Goal: Task Accomplishment & Management: Manage account settings

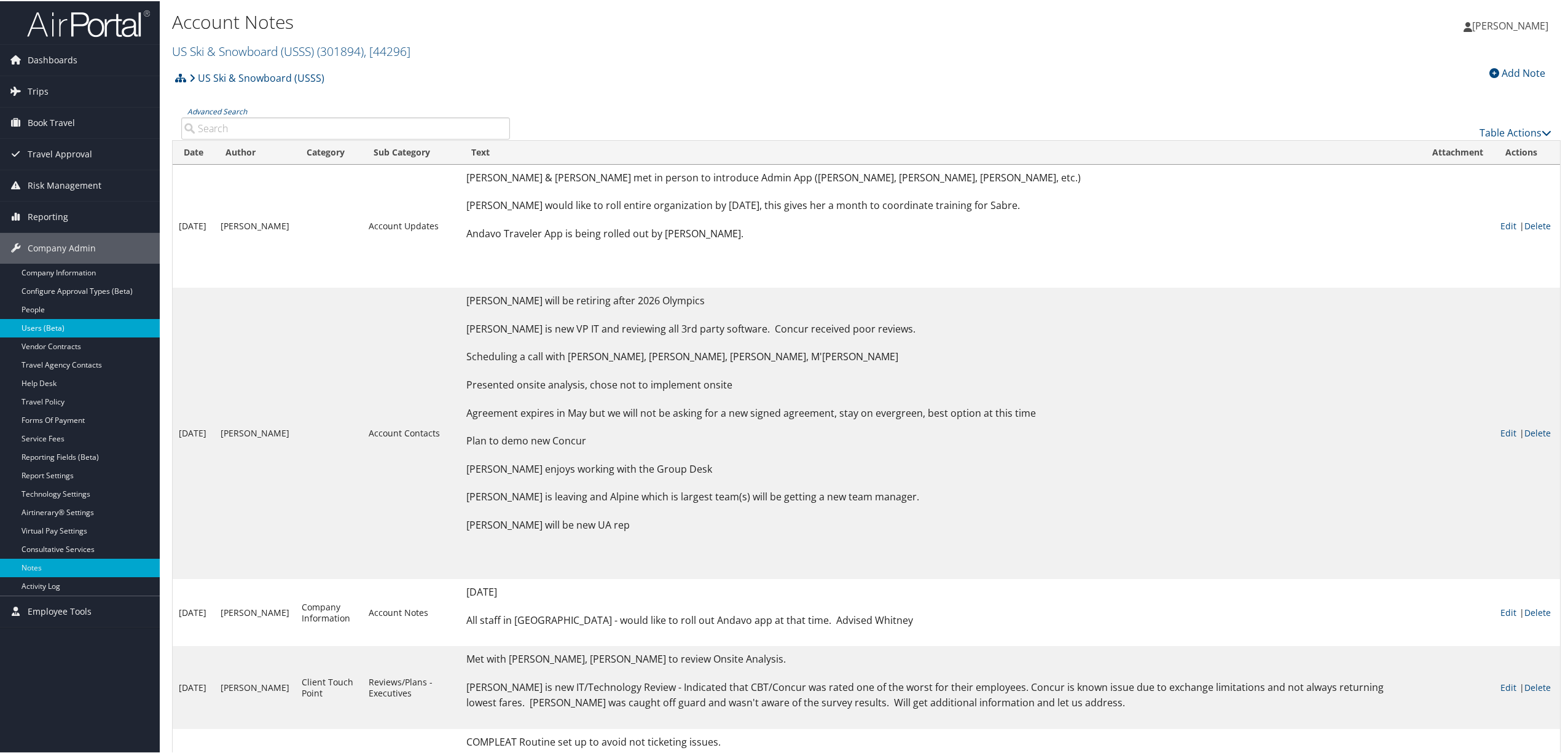
click at [62, 326] on link "Users (Beta)" at bounding box center [80, 327] width 160 height 19
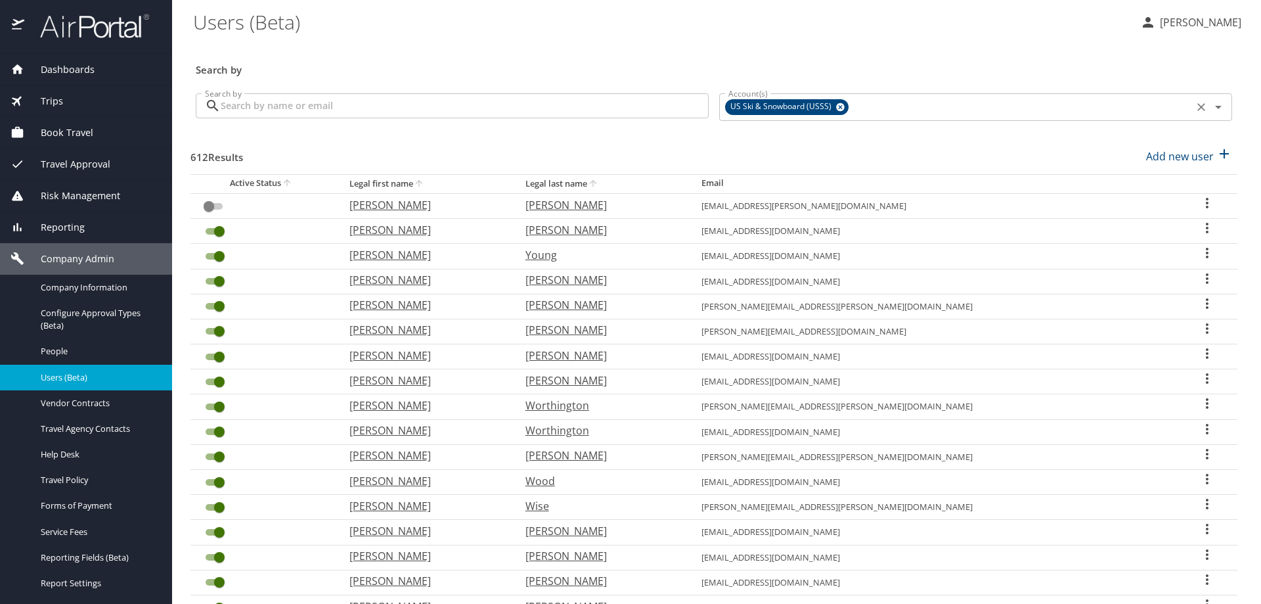
click at [835, 106] on icon at bounding box center [840, 107] width 10 height 14
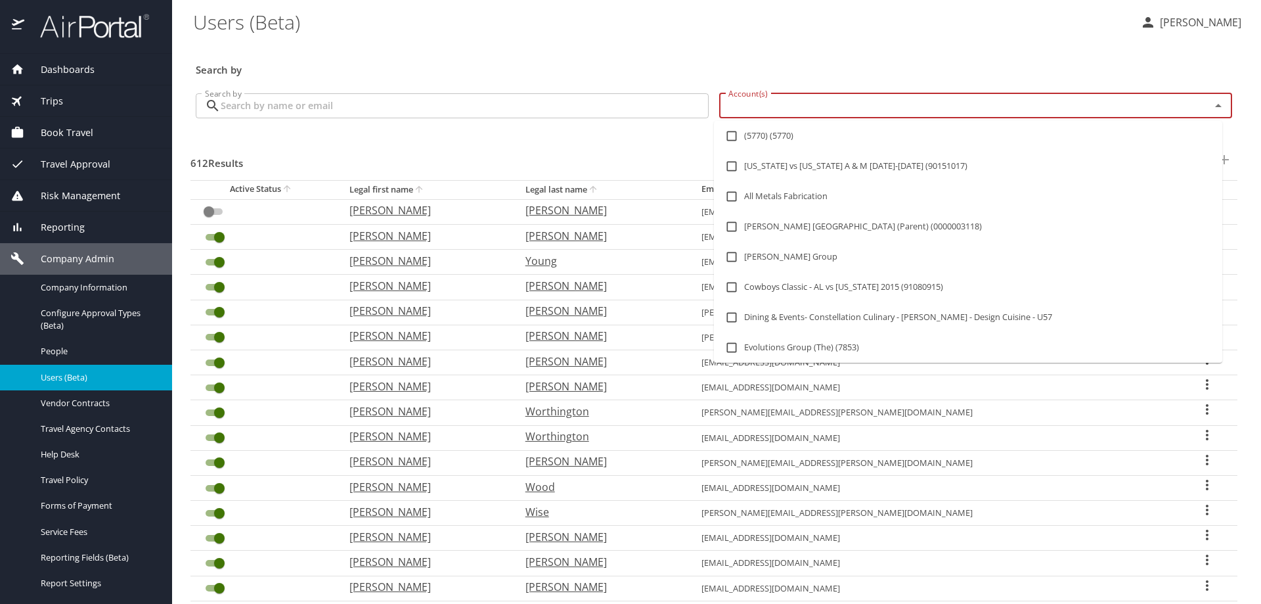
click at [833, 106] on input "Account(s)" at bounding box center [956, 105] width 466 height 17
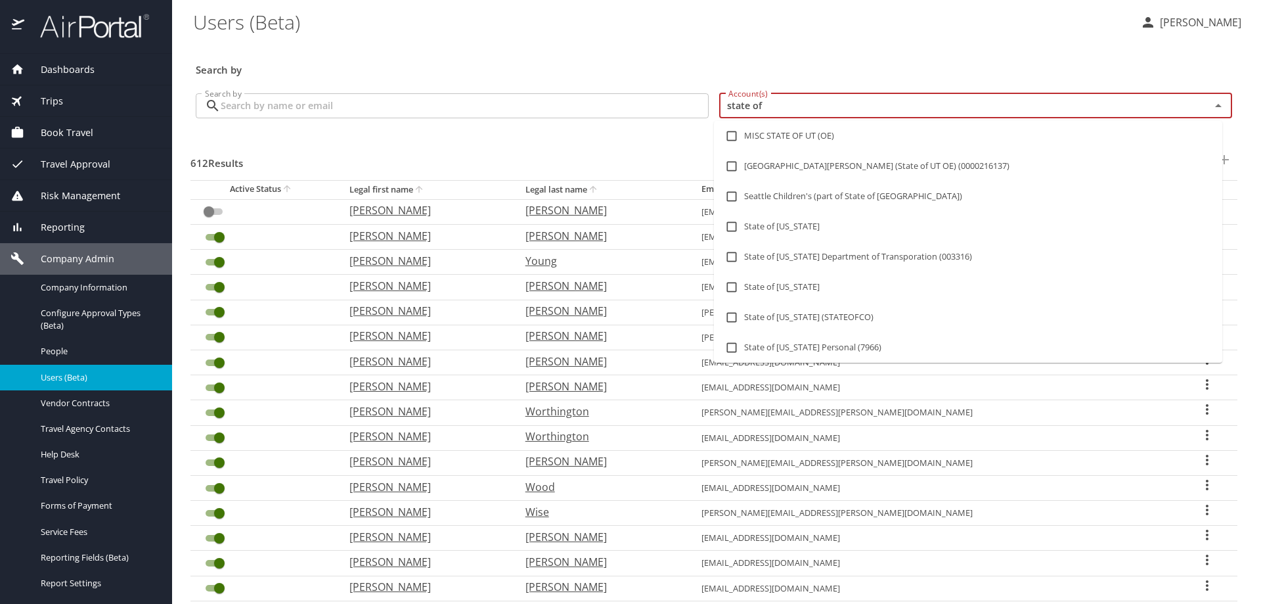
type input "state of l"
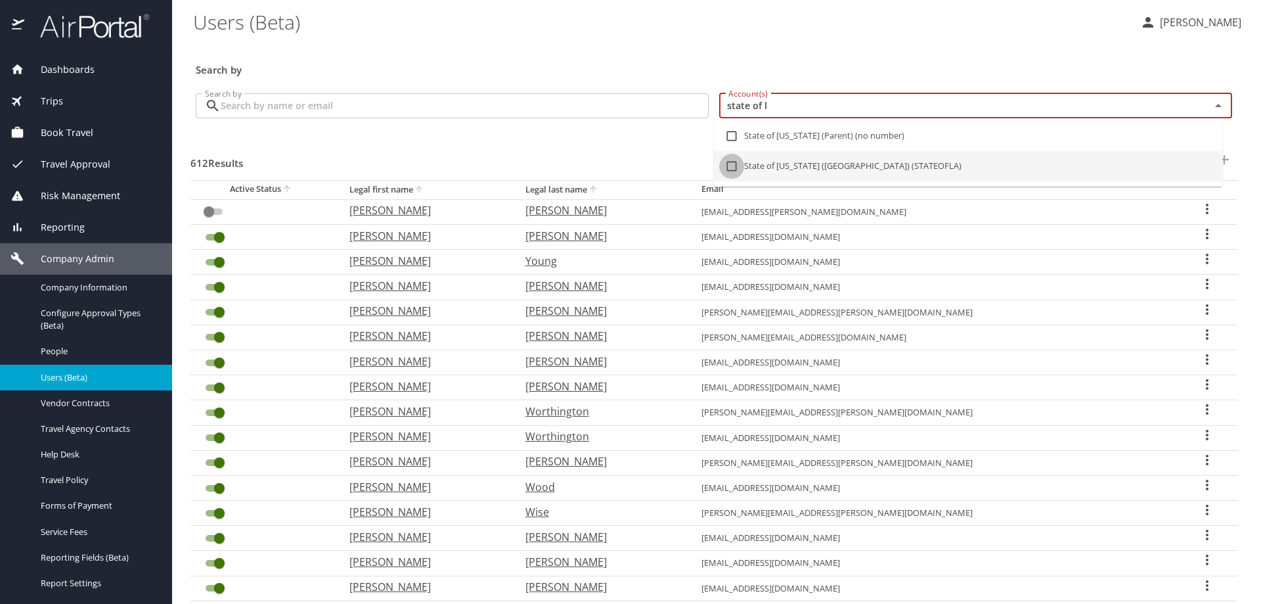
click at [726, 167] on input "checkbox" at bounding box center [731, 166] width 25 height 25
checkbox input "true"
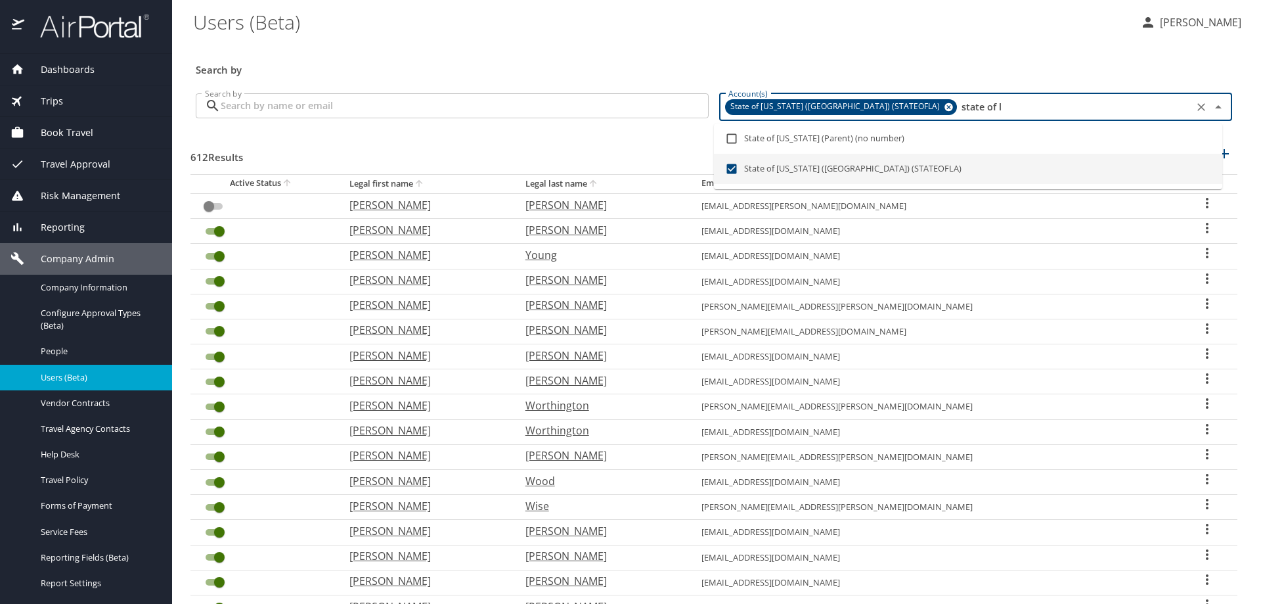
type input "state of l"
click at [555, 105] on input "Search by" at bounding box center [465, 105] width 488 height 25
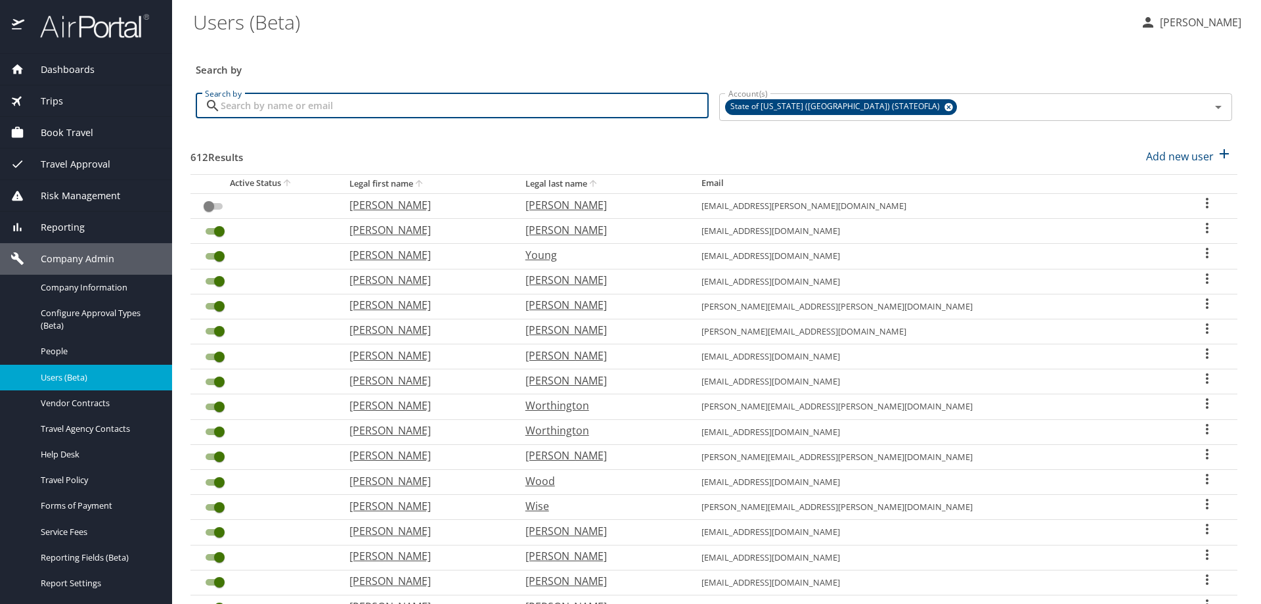
checkbox input "true"
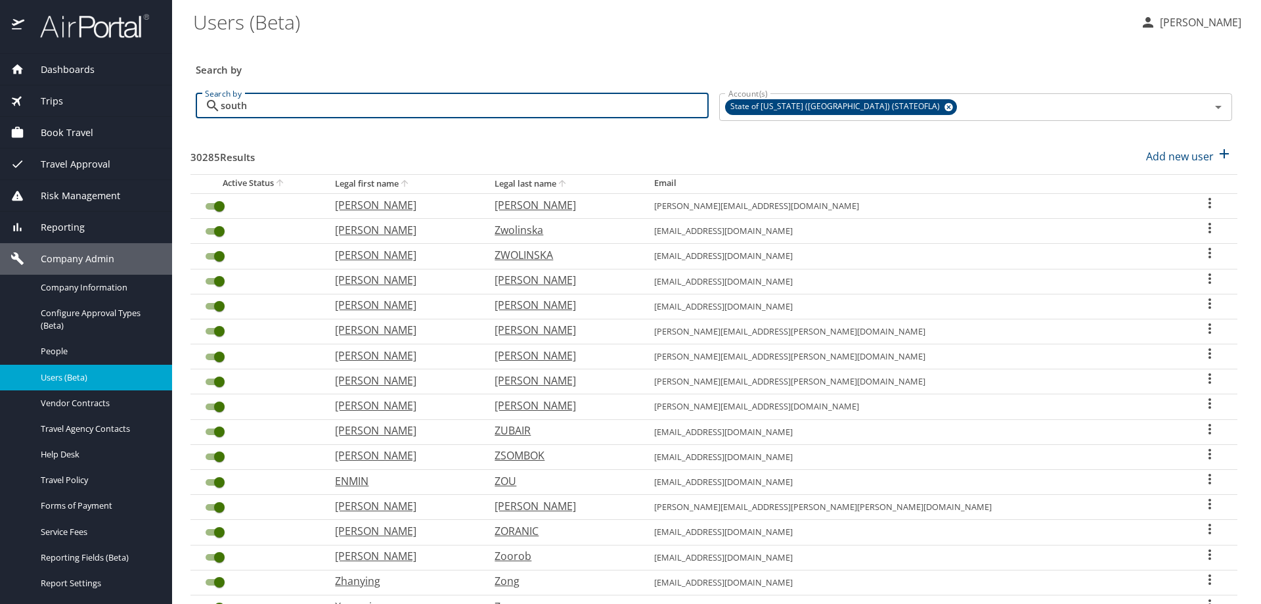
type input "south"
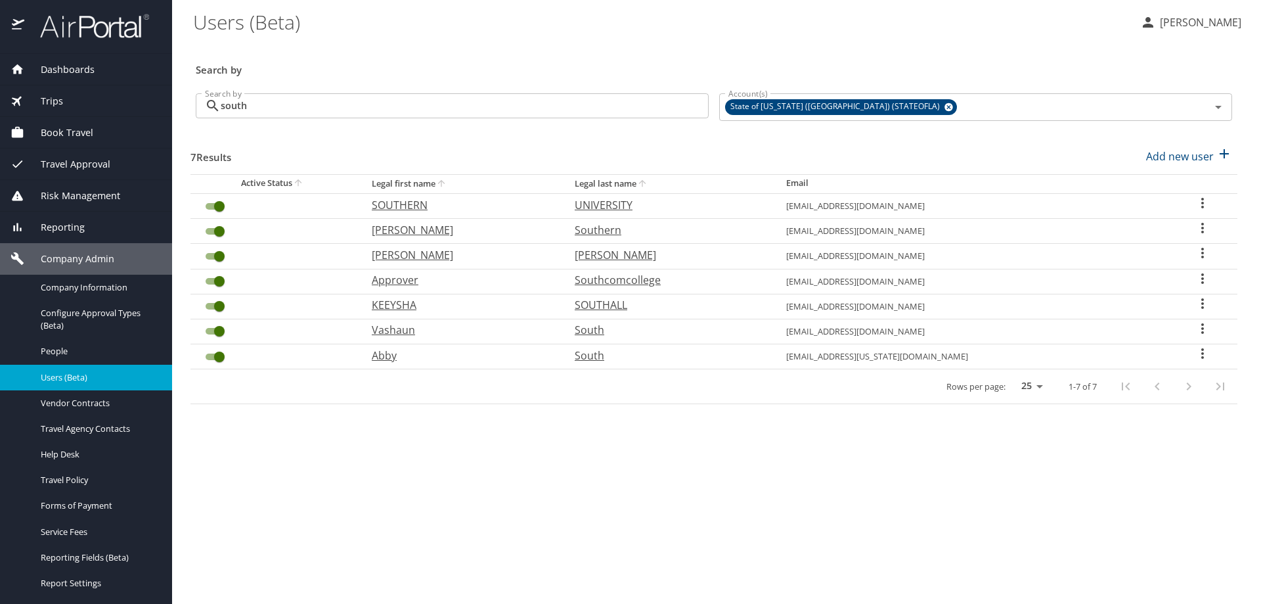
click at [1195, 353] on icon "User Search Table" at bounding box center [1203, 353] width 16 height 16
click at [1166, 349] on li "View profile" at bounding box center [1157, 355] width 190 height 24
select select "US"
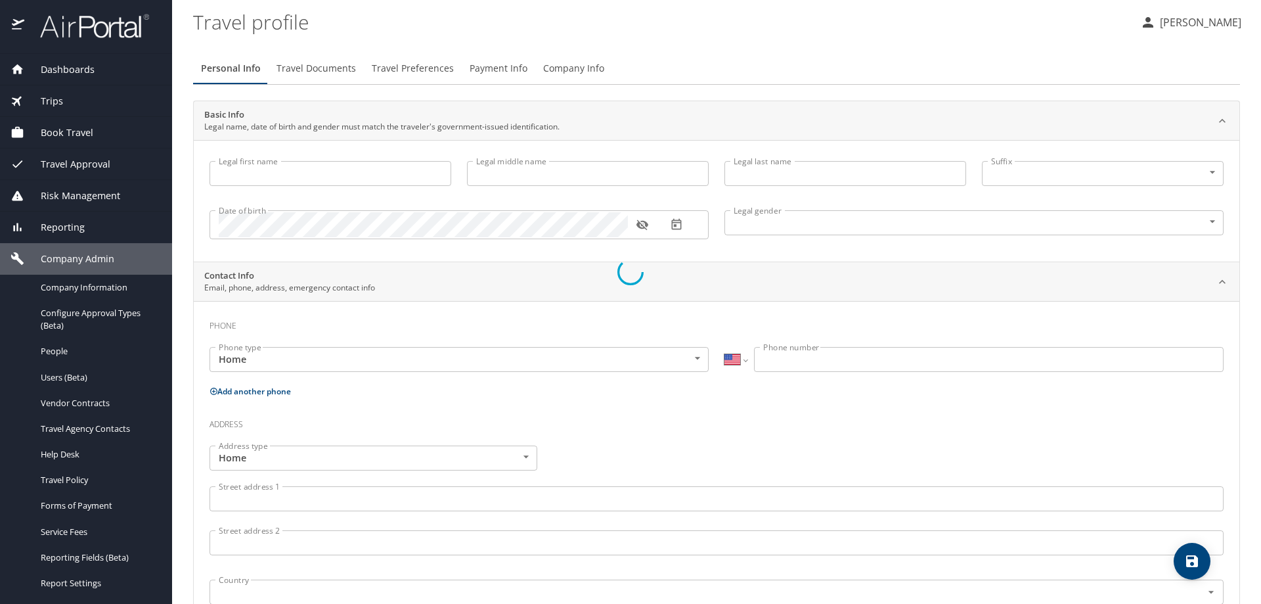
type input "Abby"
type input "South"
type input "[DEMOGRAPHIC_DATA]"
select select "US"
select select "IR"
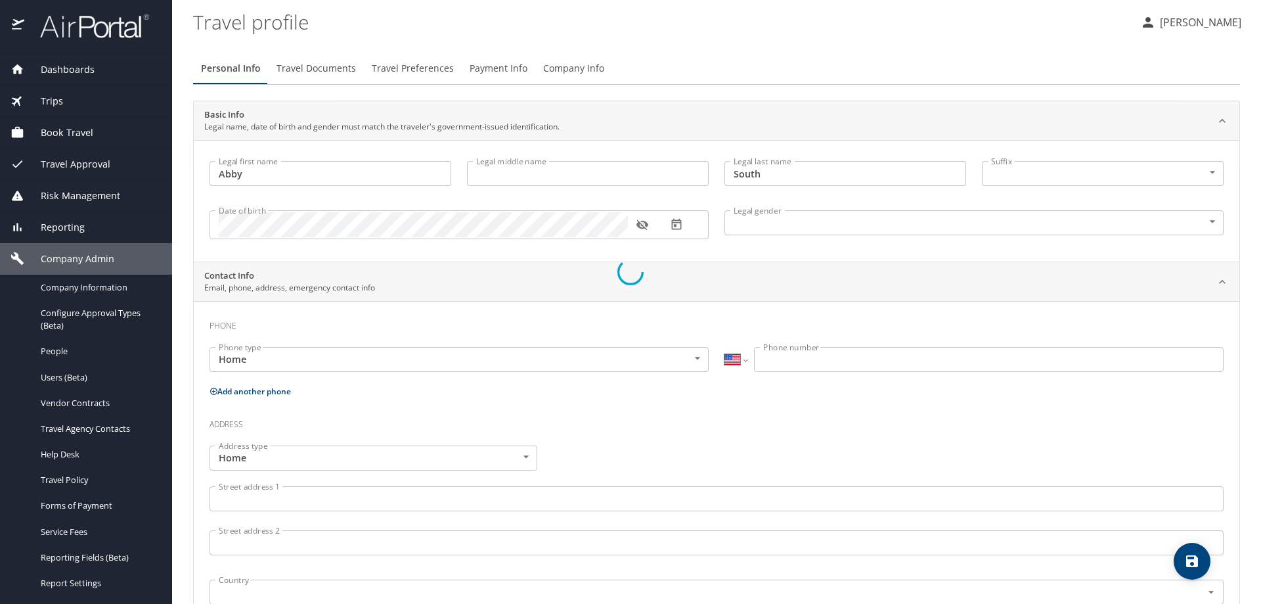
select select "IR"
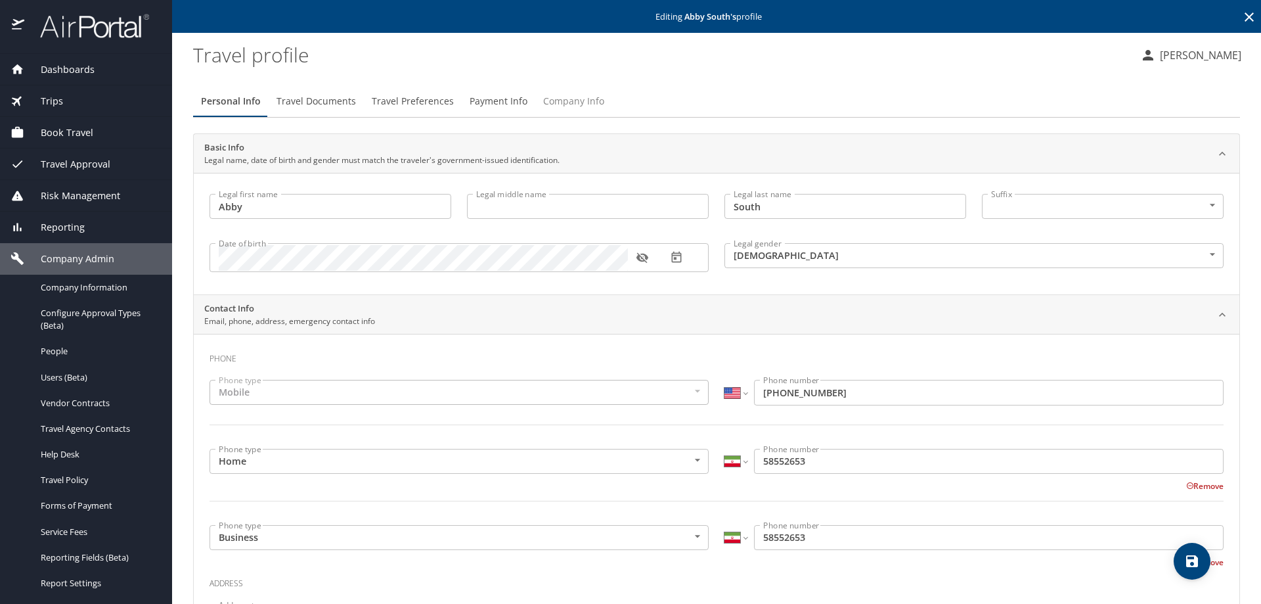
click at [567, 93] on span "Company Info" at bounding box center [573, 101] width 61 height 16
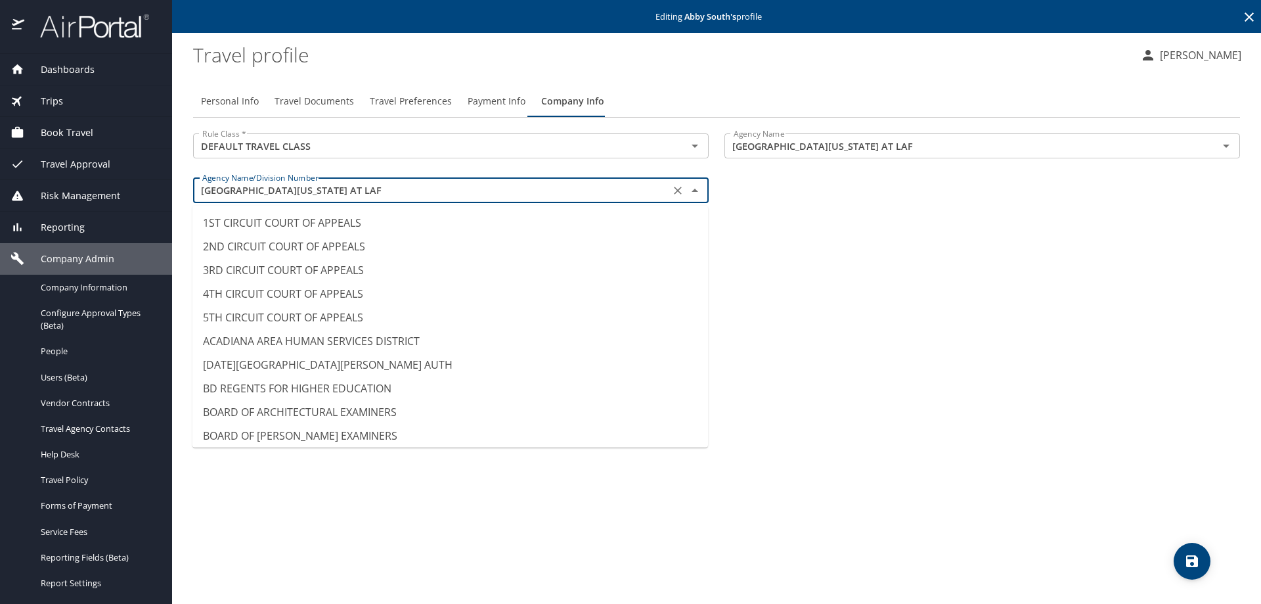
scroll to position [12534, 0]
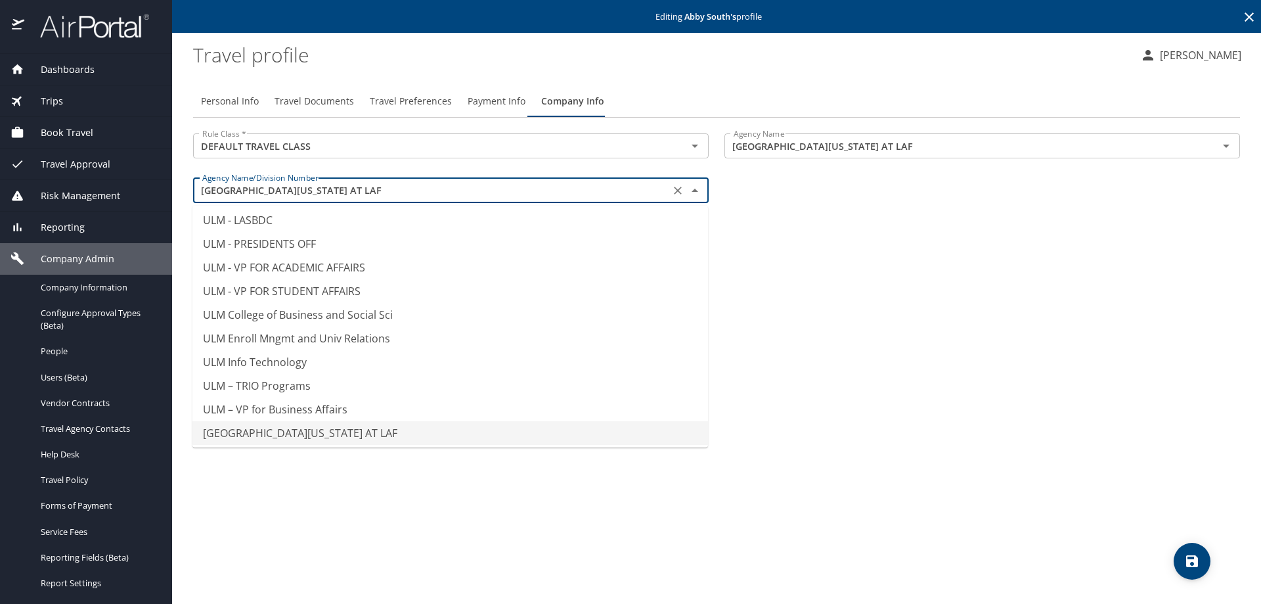
drag, startPoint x: 325, startPoint y: 189, endPoint x: 112, endPoint y: 197, distance: 212.9
click at [112, 197] on div "Dashboards AirPortal 360™ Manager AirPortal 360™ Agent My Travel Dashboard Trip…" at bounding box center [630, 302] width 1261 height 604
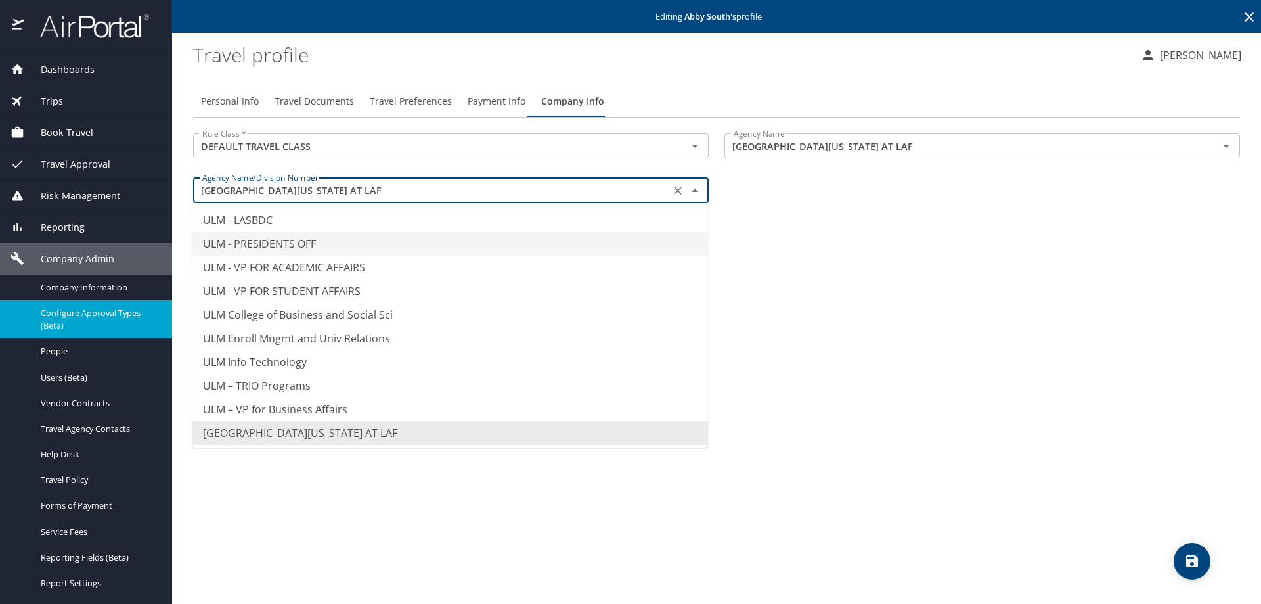
type input "ULM - PRESIDENTS OFF"
click at [88, 311] on span "Configure Approval Types (Beta)" at bounding box center [99, 319] width 116 height 25
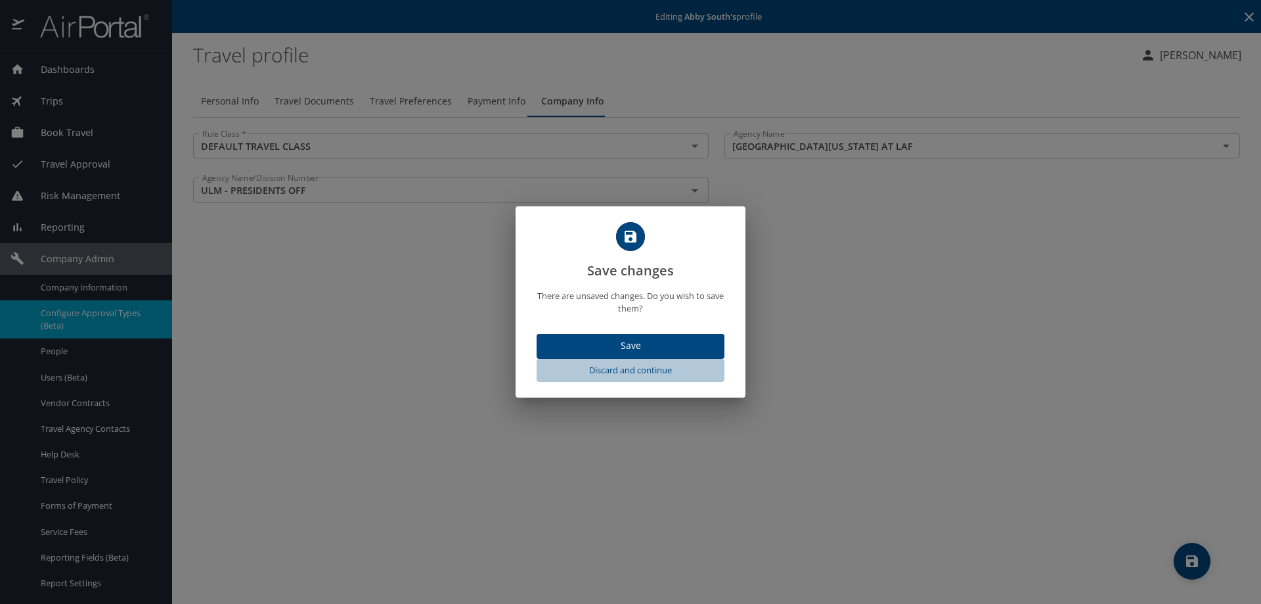
click at [632, 363] on span "Discard and continue" at bounding box center [630, 370] width 177 height 15
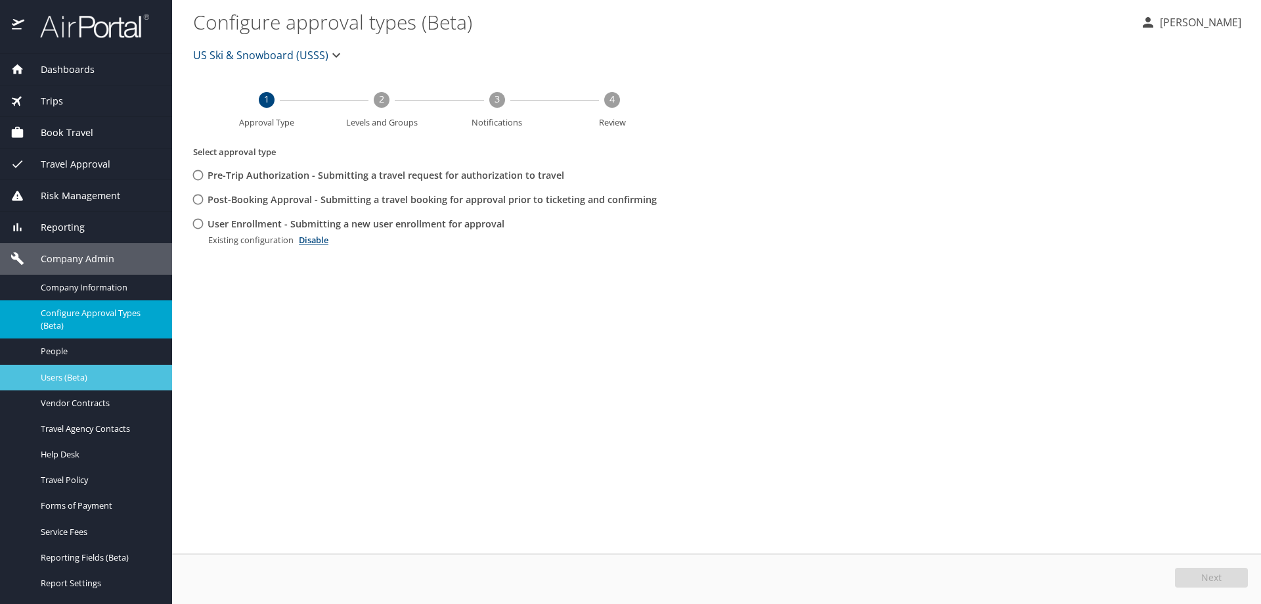
click at [82, 374] on span "Users (Beta)" at bounding box center [99, 377] width 116 height 12
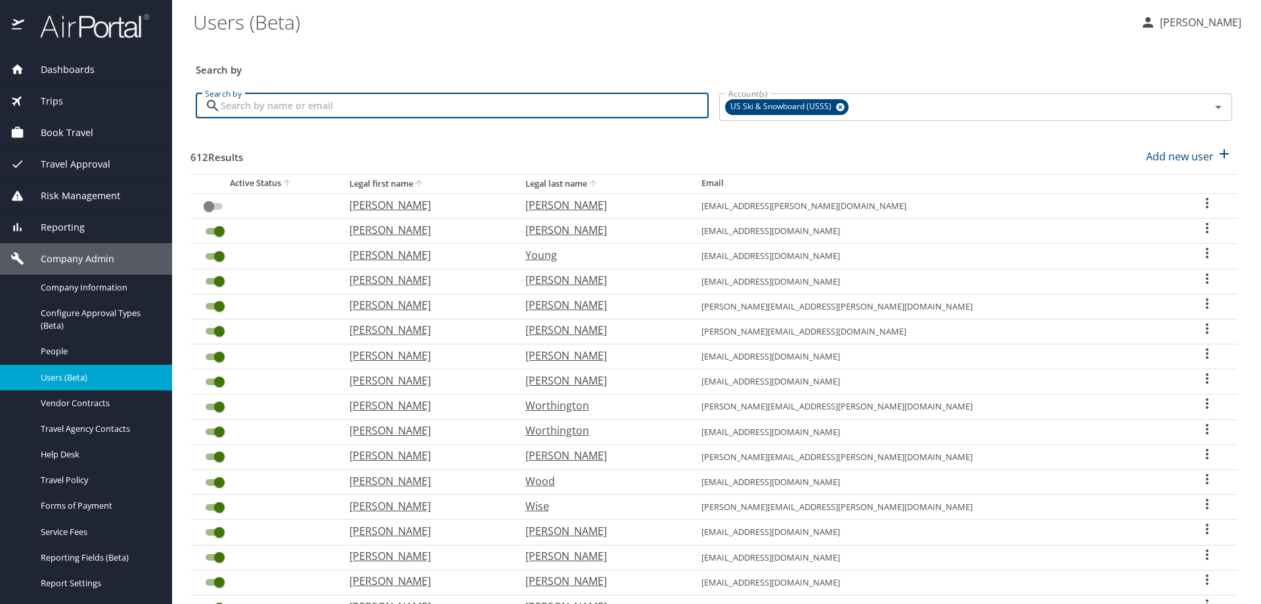
click at [306, 98] on input "Search by" at bounding box center [465, 105] width 488 height 25
click at [103, 309] on span "Configure Approval Types (Beta)" at bounding box center [99, 319] width 116 height 25
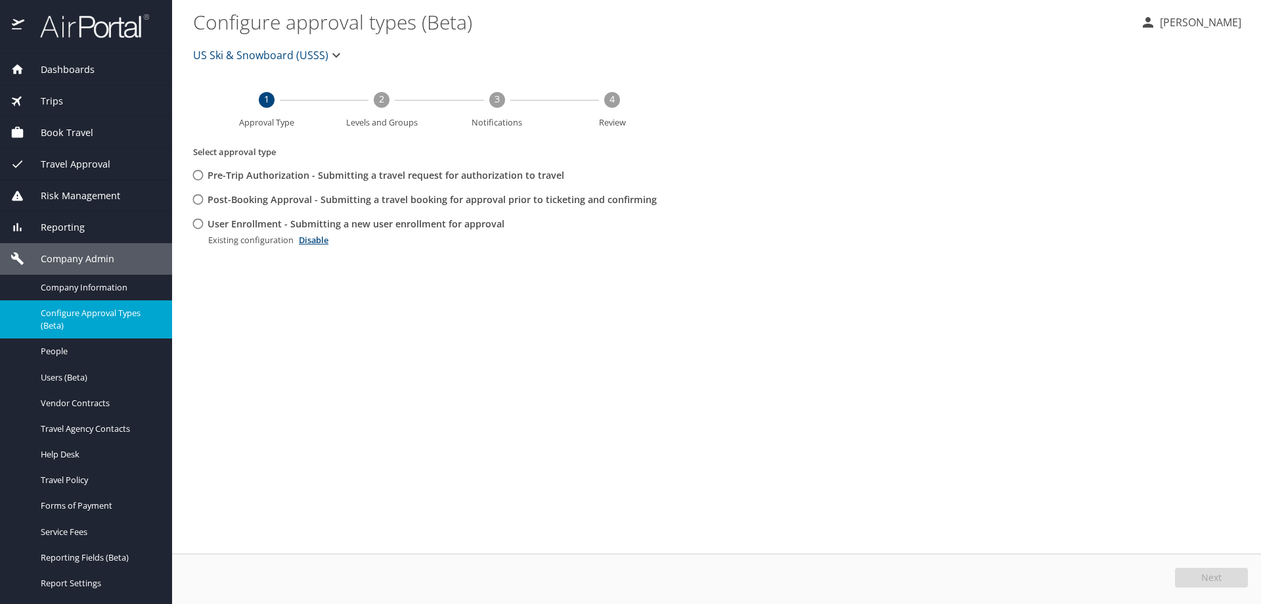
click at [263, 45] on button "US Ski & Snowboard (USSS)" at bounding box center [269, 55] width 162 height 26
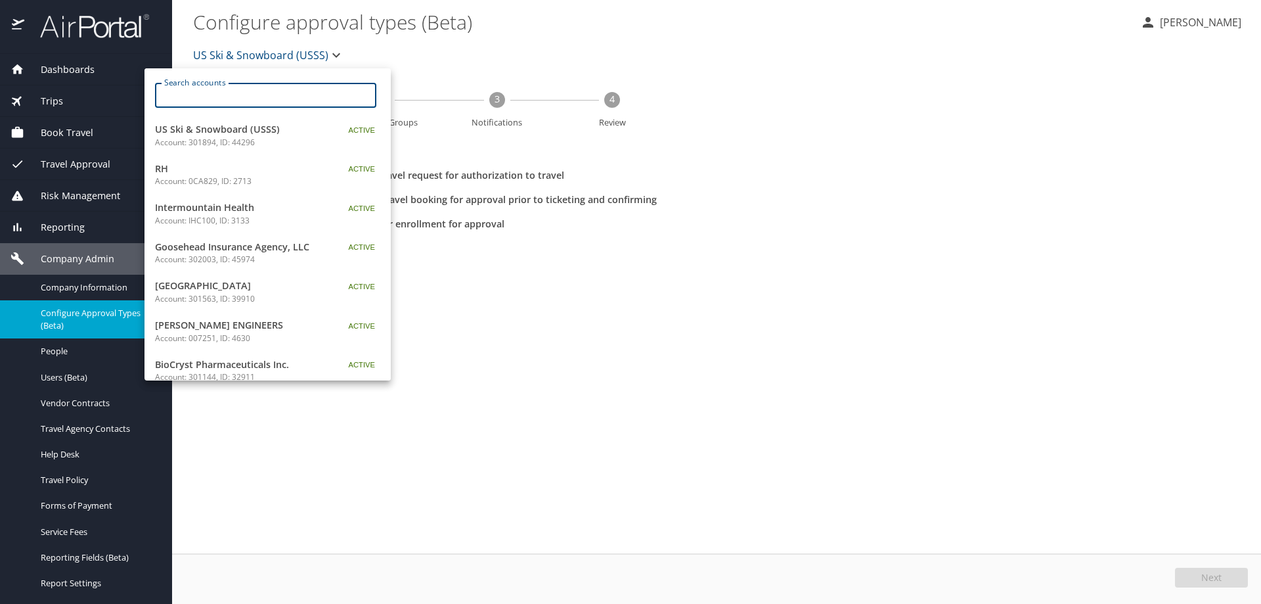
click at [260, 95] on input "Search accounts" at bounding box center [270, 95] width 213 height 25
paste input "UNIV OF LOUISIANA AT LAF"
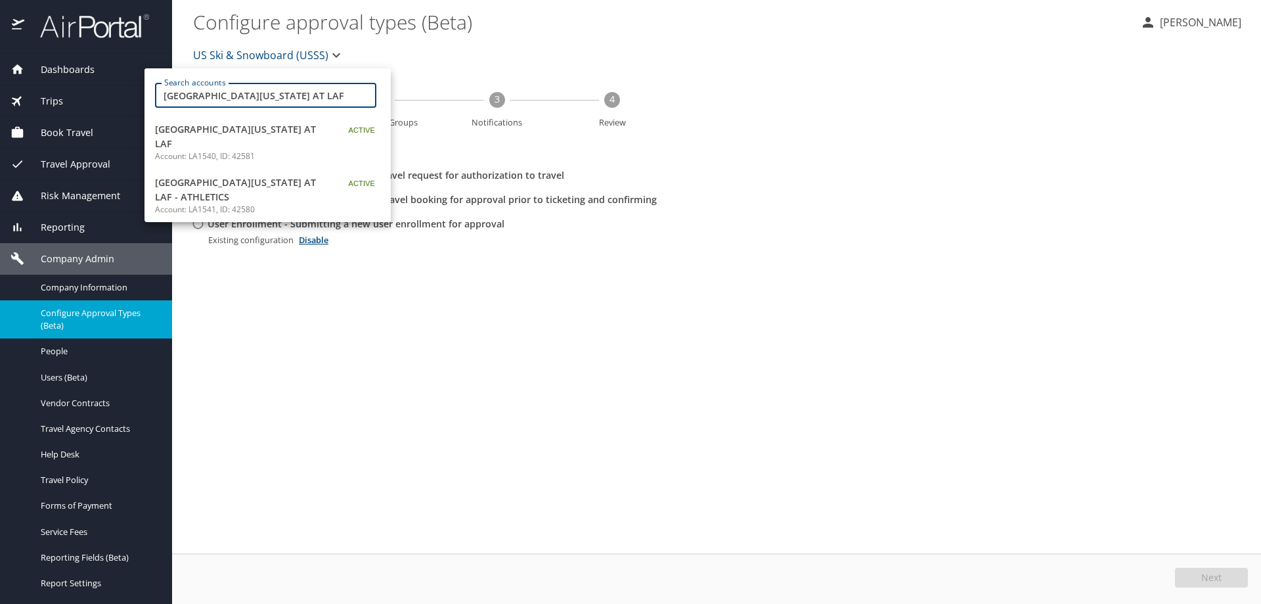
type input "UNIV OF LOUISIANA AT LAF"
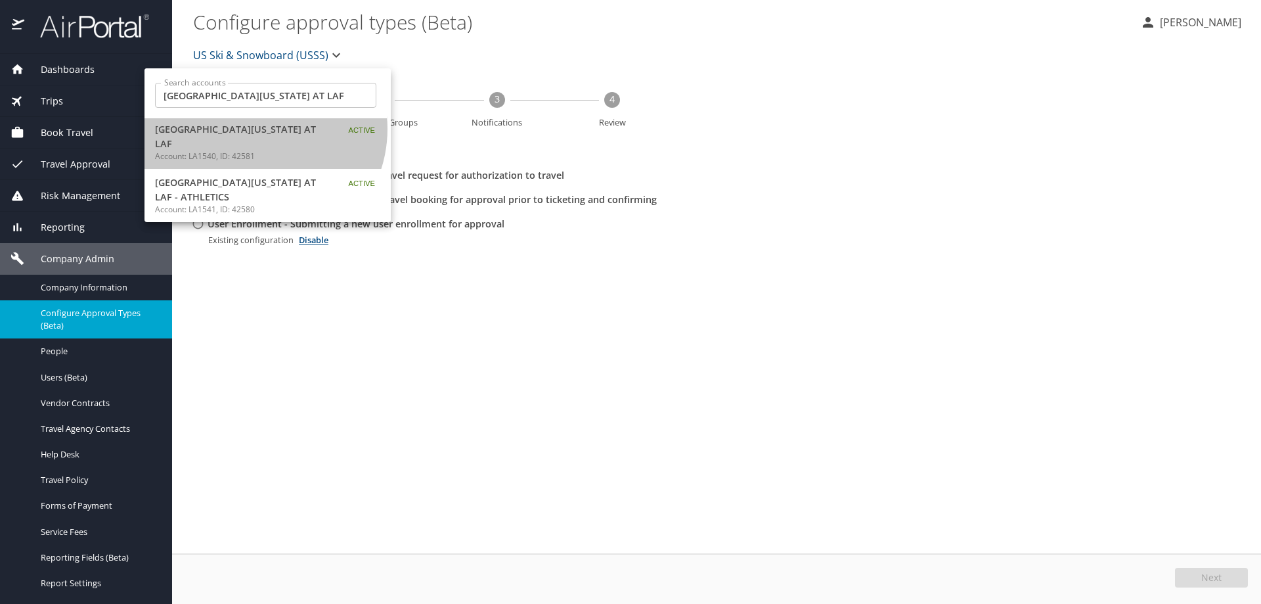
click at [255, 129] on span "UNIV OF LOUISIANA AT LAF" at bounding box center [237, 136] width 164 height 28
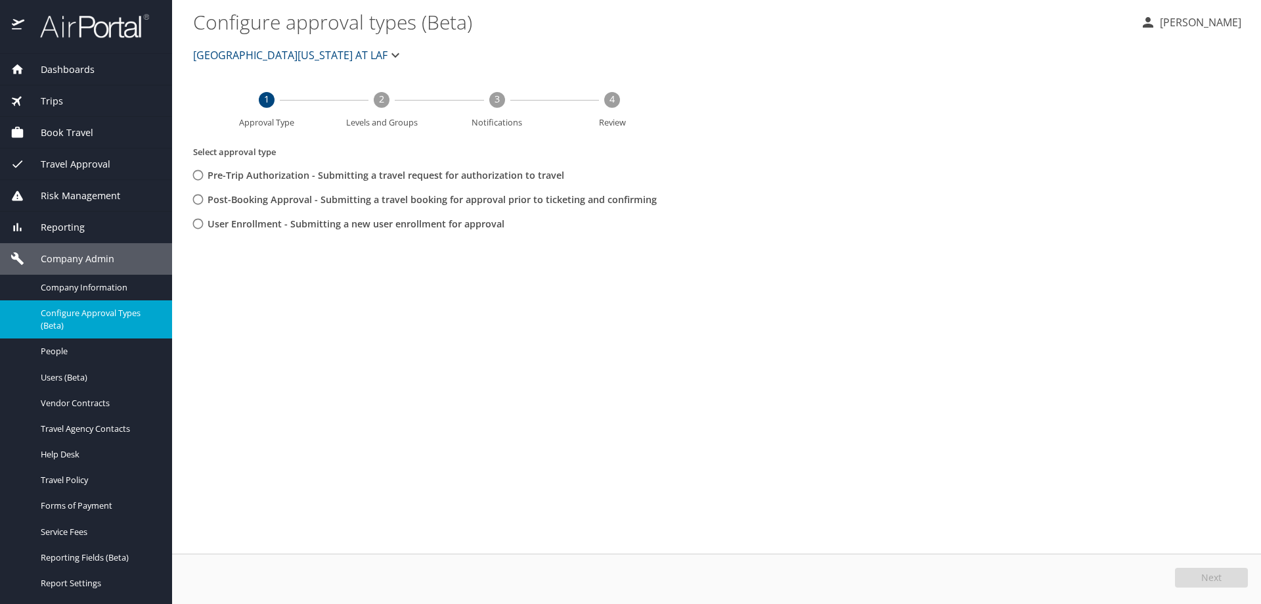
click at [197, 198] on input "Post-Booking Approval - Submitting a travel booking for approval prior to ticke…" at bounding box center [198, 199] width 24 height 24
radio input "true"
click at [1187, 579] on button "Next" at bounding box center [1211, 577] width 73 height 20
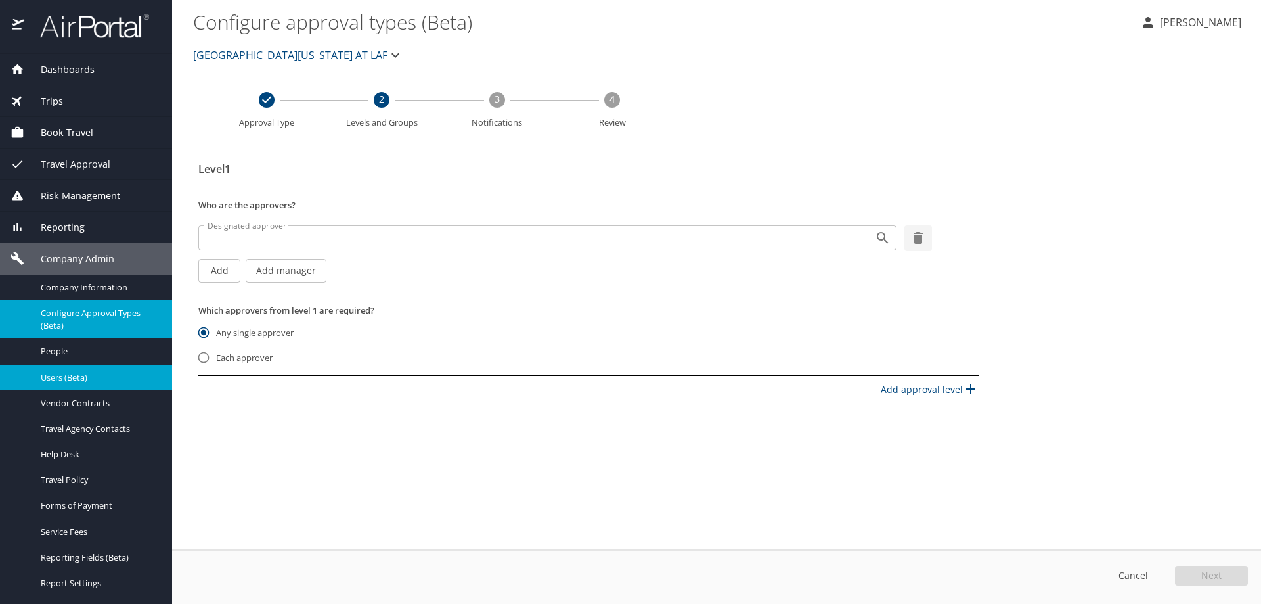
click at [89, 374] on span "Users (Beta)" at bounding box center [99, 377] width 116 height 12
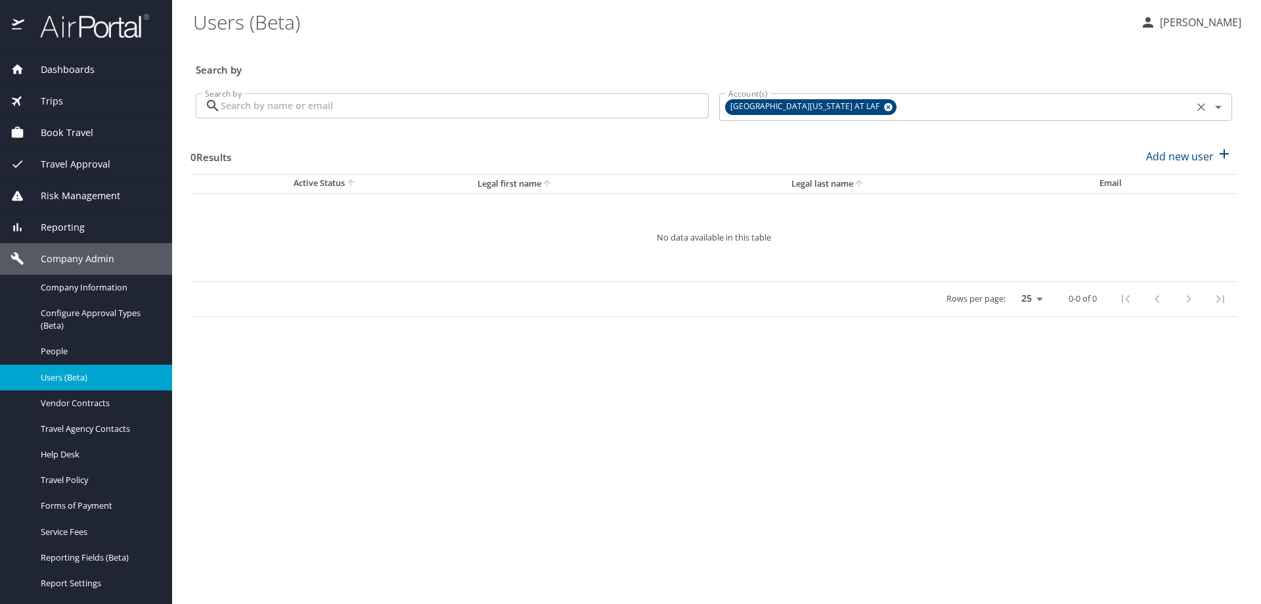
click at [884, 106] on icon at bounding box center [888, 107] width 9 height 9
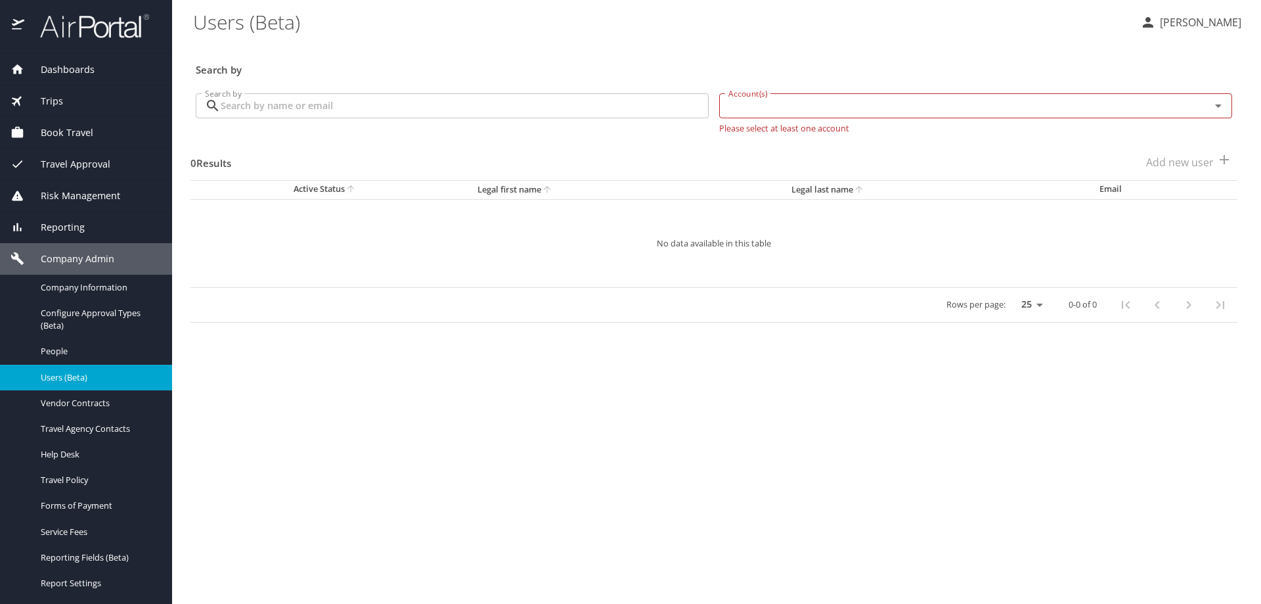
click at [838, 106] on input "Account(s)" at bounding box center [956, 105] width 466 height 17
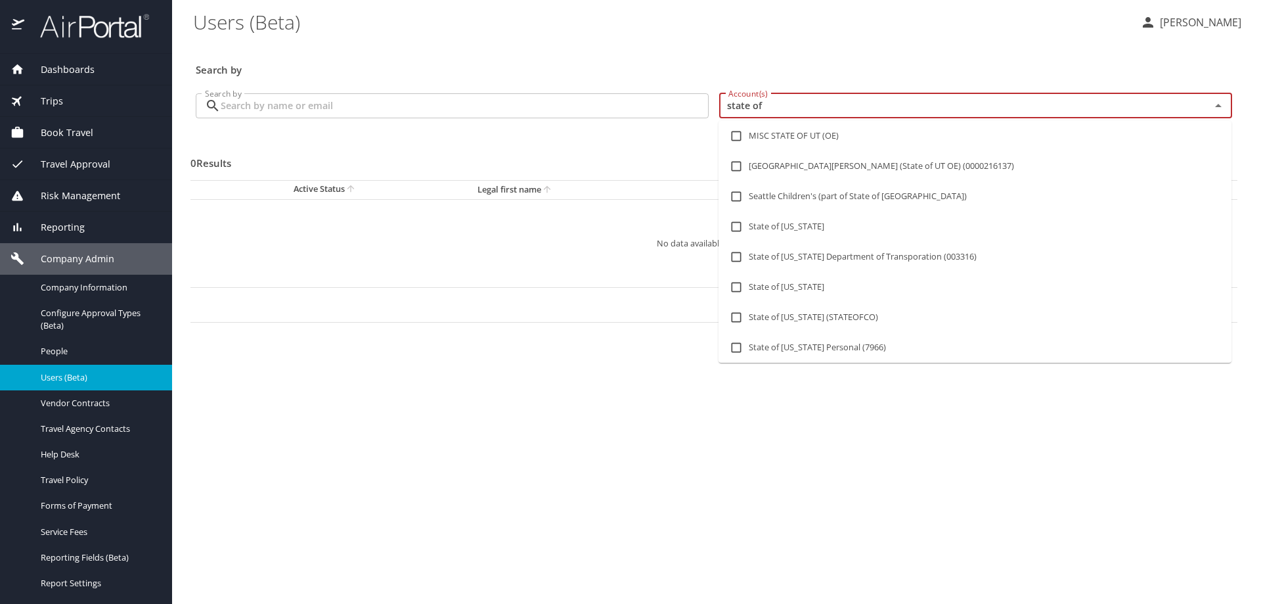
type input "state of l"
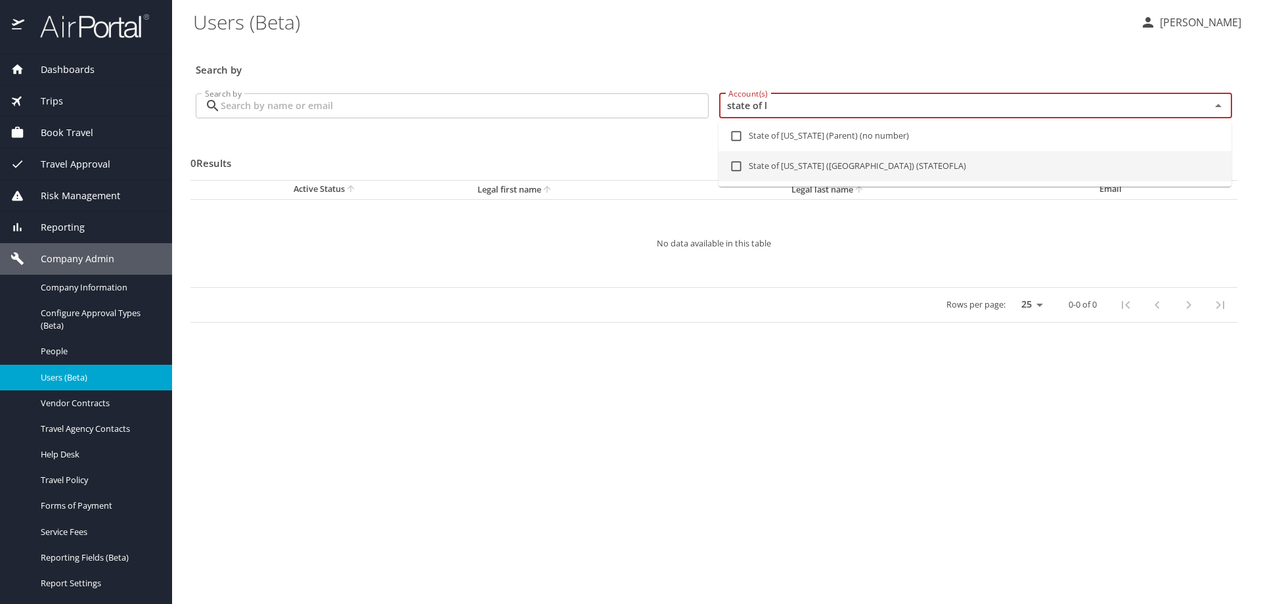
click at [737, 168] on input "checkbox" at bounding box center [736, 166] width 25 height 25
checkbox input "true"
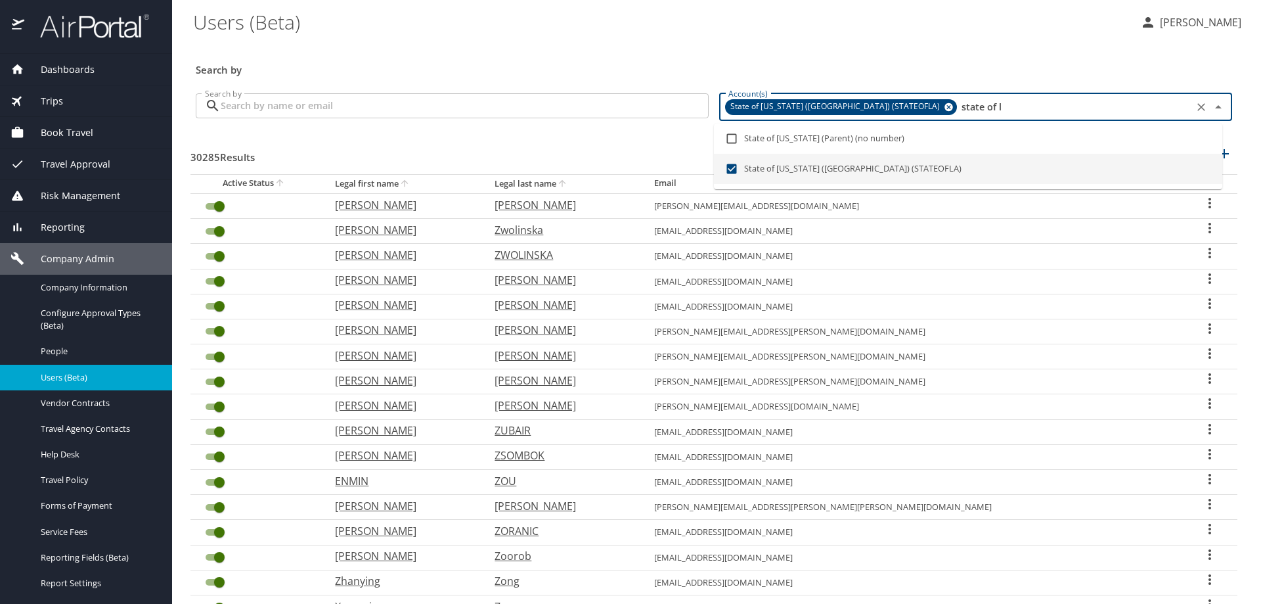
type input "state of l"
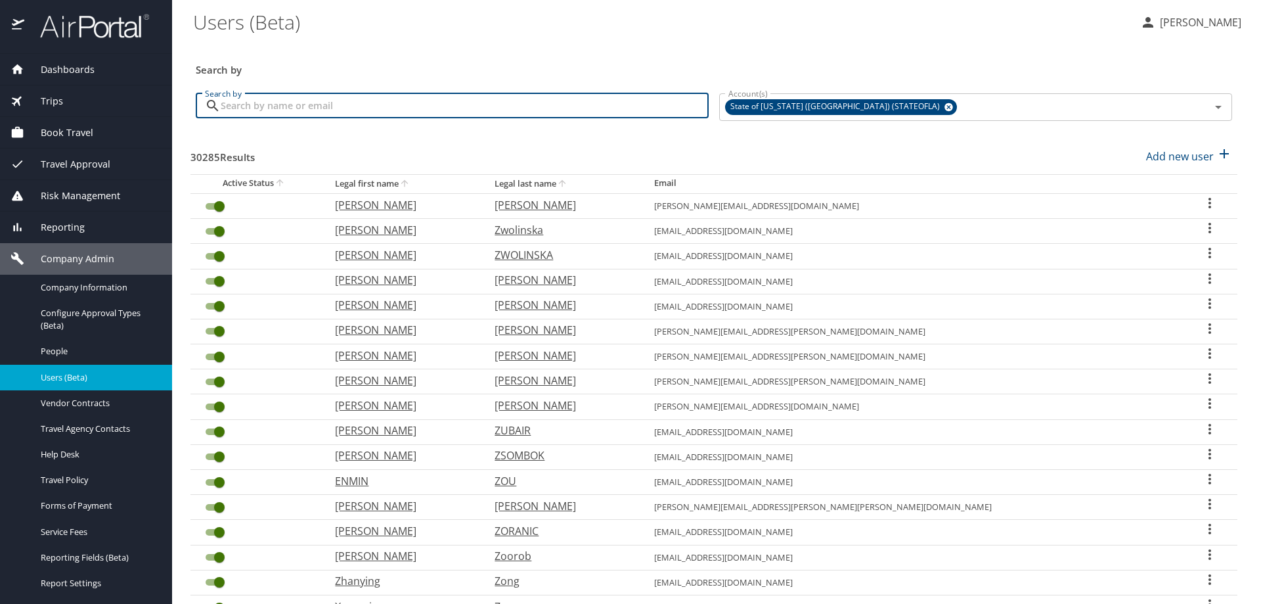
click at [461, 112] on input "Search by" at bounding box center [465, 105] width 488 height 25
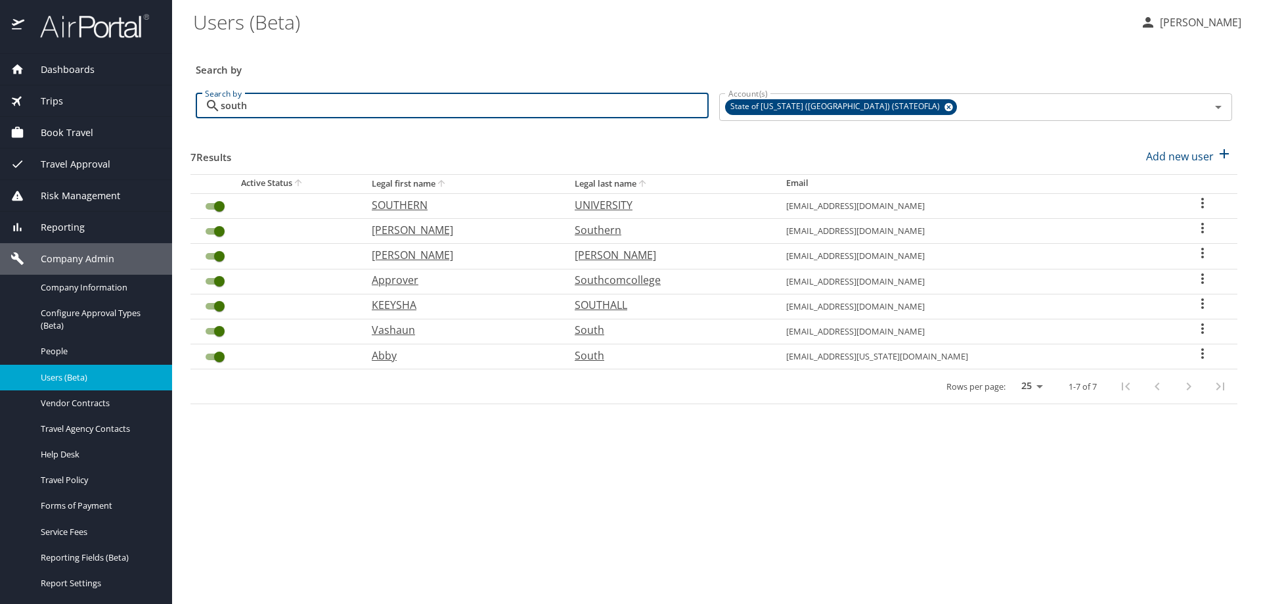
type input "south"
click at [1203, 348] on icon "User Search Table" at bounding box center [1203, 353] width 16 height 16
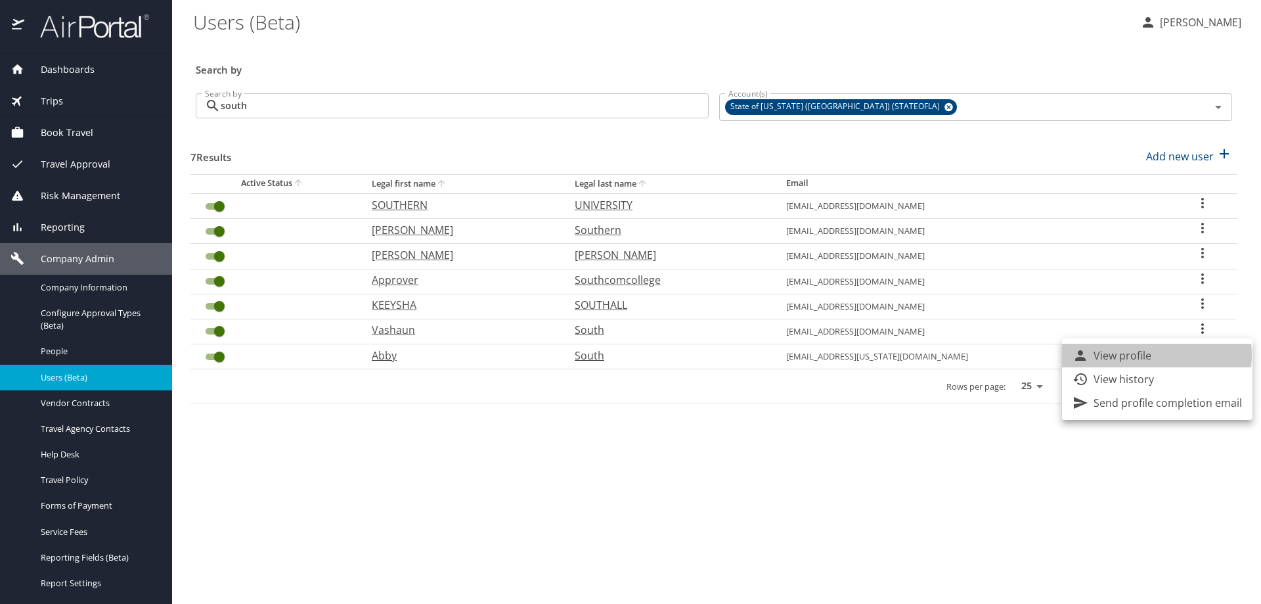
click at [1143, 354] on p "View profile" at bounding box center [1123, 355] width 58 height 16
select select "US"
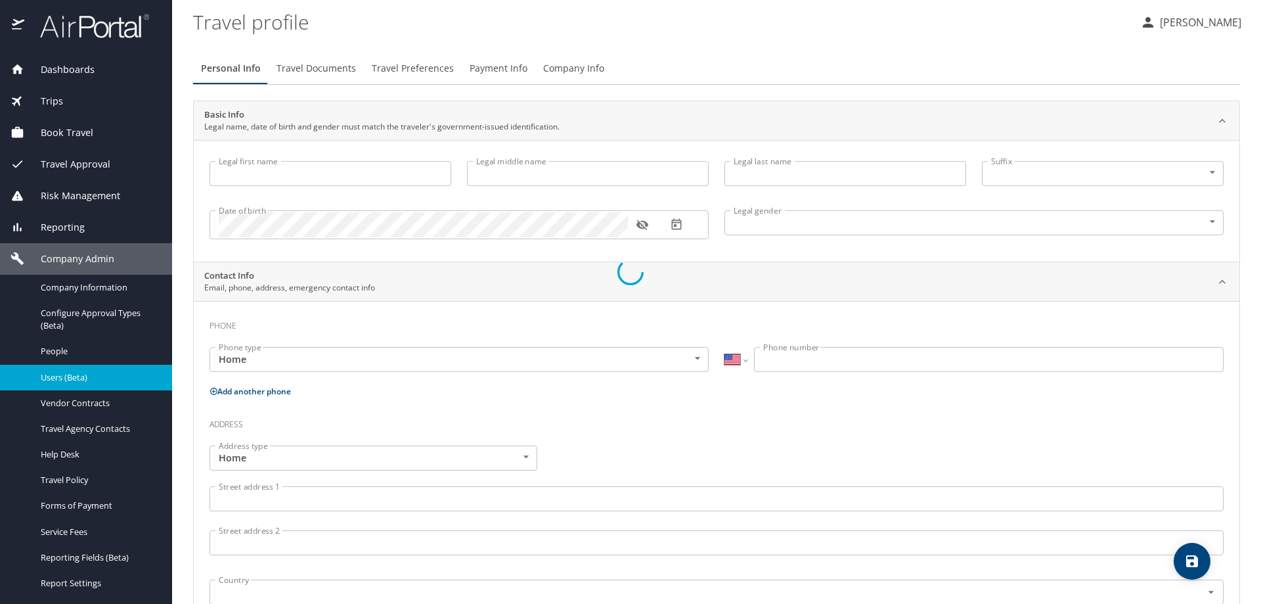
type input "Abby"
type input "South"
type input "Female"
select select "US"
select select "IR"
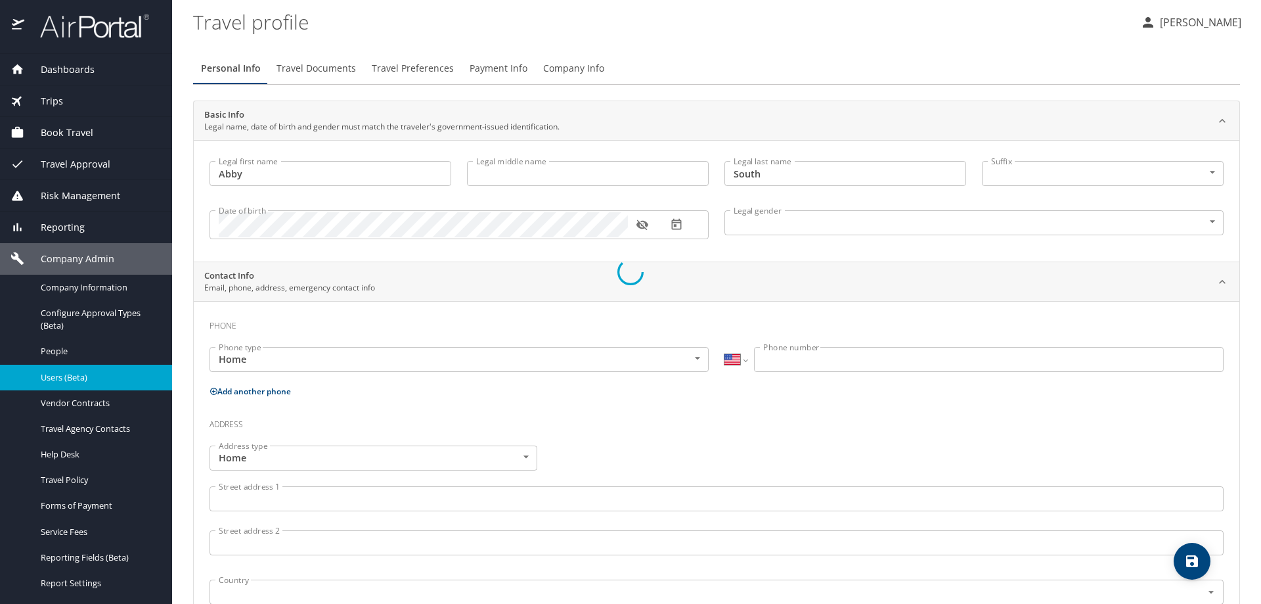
select select "IR"
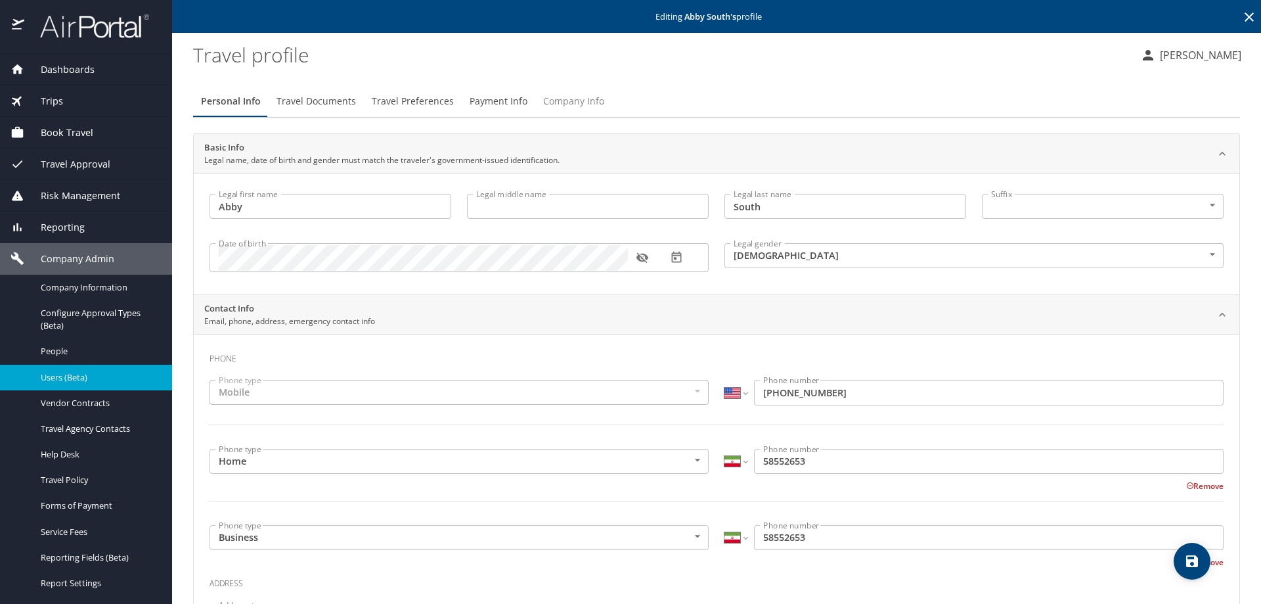
click at [575, 99] on span "Company Info" at bounding box center [573, 101] width 61 height 16
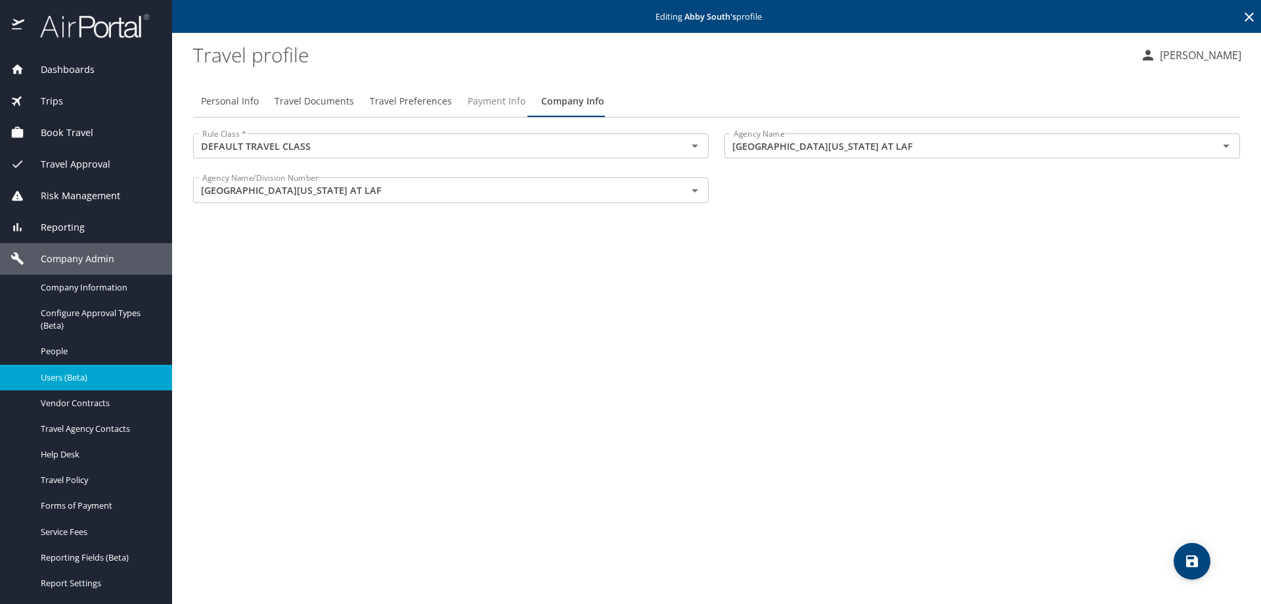
click at [487, 95] on span "Payment Info" at bounding box center [497, 101] width 58 height 16
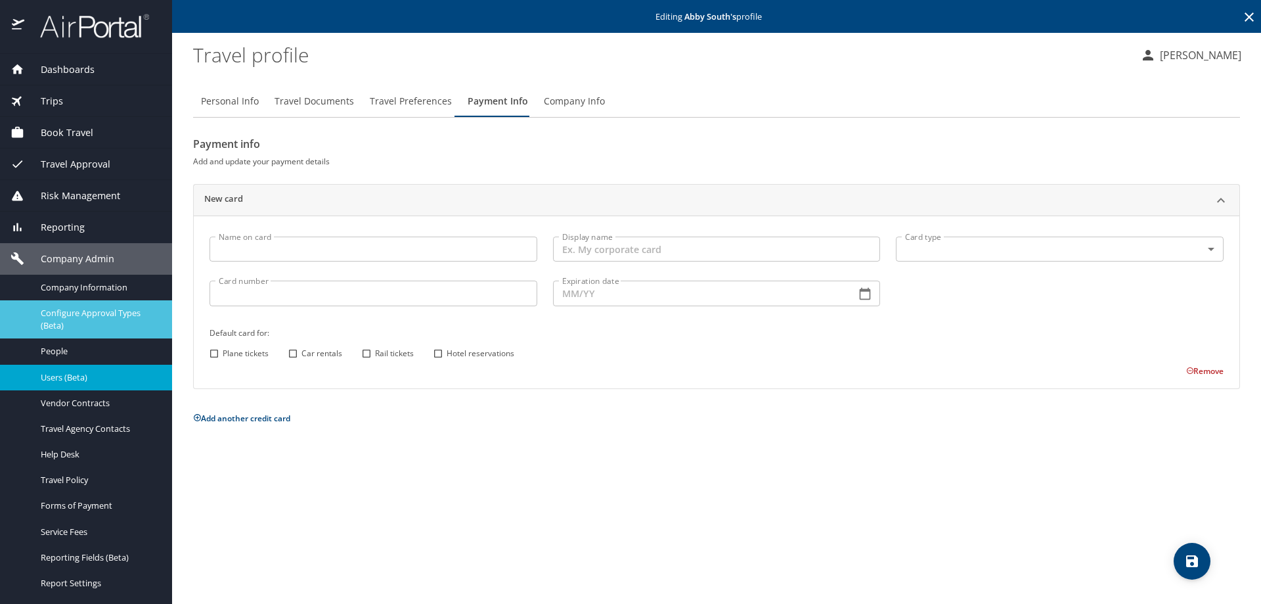
click at [73, 307] on span "Configure Approval Types (Beta)" at bounding box center [99, 319] width 116 height 25
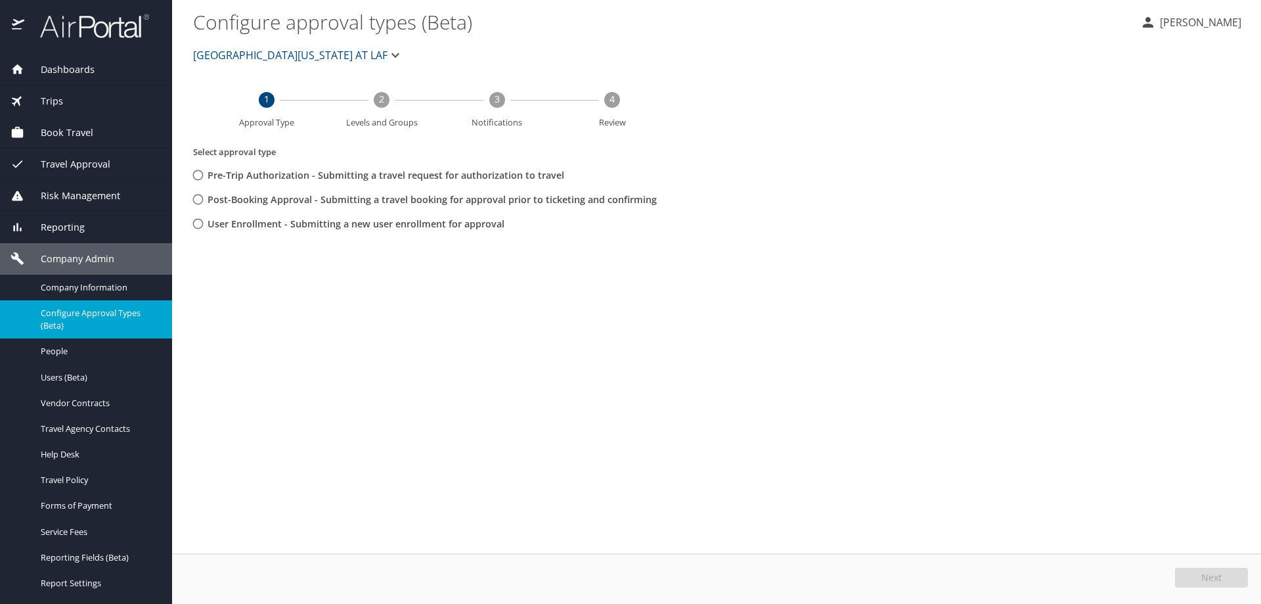
click at [198, 199] on input "Post-Booking Approval - Submitting a travel booking for approval prior to ticke…" at bounding box center [198, 199] width 24 height 24
radio input "true"
click at [1191, 571] on button "Next" at bounding box center [1211, 577] width 73 height 20
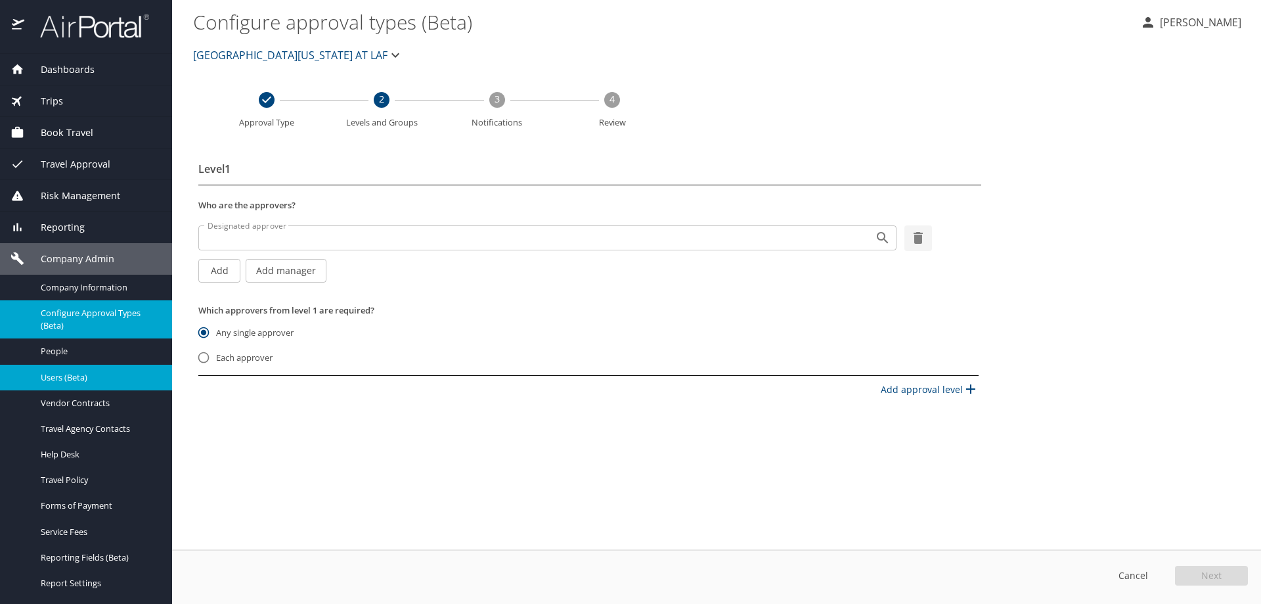
click at [103, 374] on span "Users (Beta)" at bounding box center [99, 377] width 116 height 12
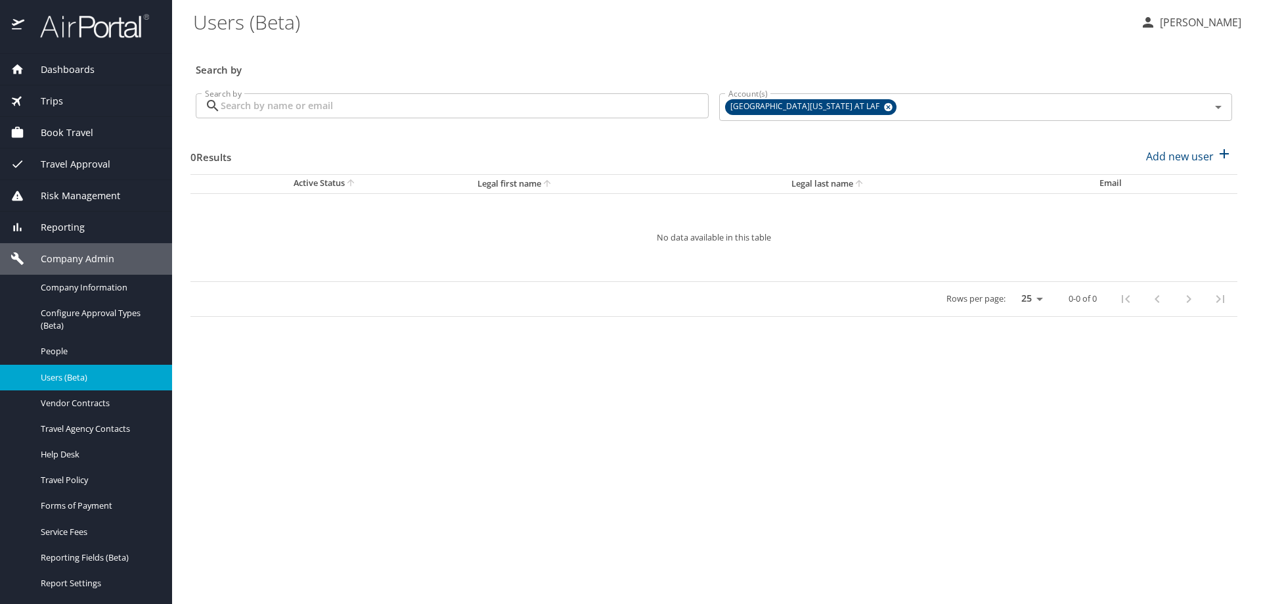
click at [435, 102] on input "Search by" at bounding box center [465, 105] width 488 height 25
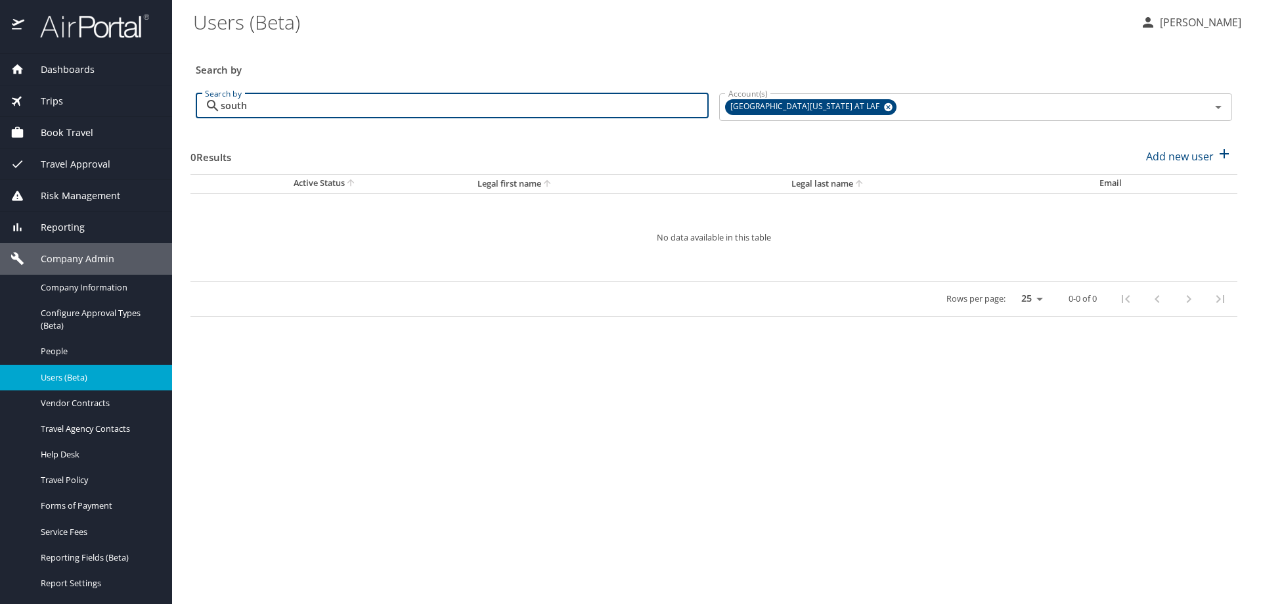
type input "south"
click at [884, 108] on icon at bounding box center [888, 107] width 9 height 9
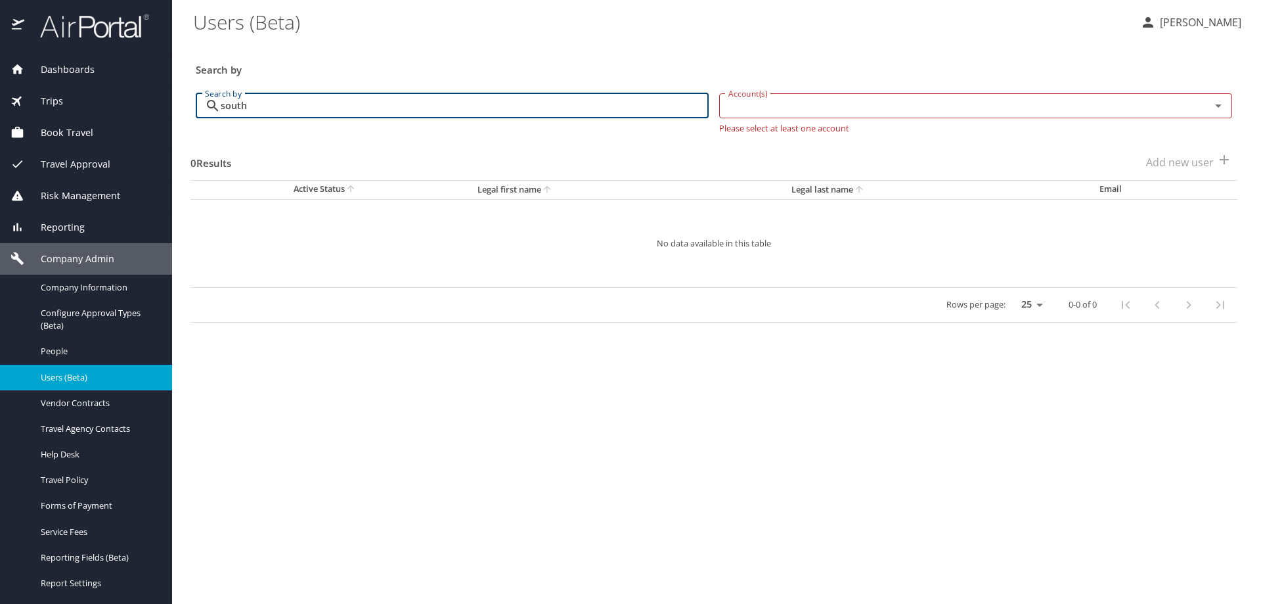
click at [842, 108] on input "Account(s)" at bounding box center [956, 105] width 466 height 17
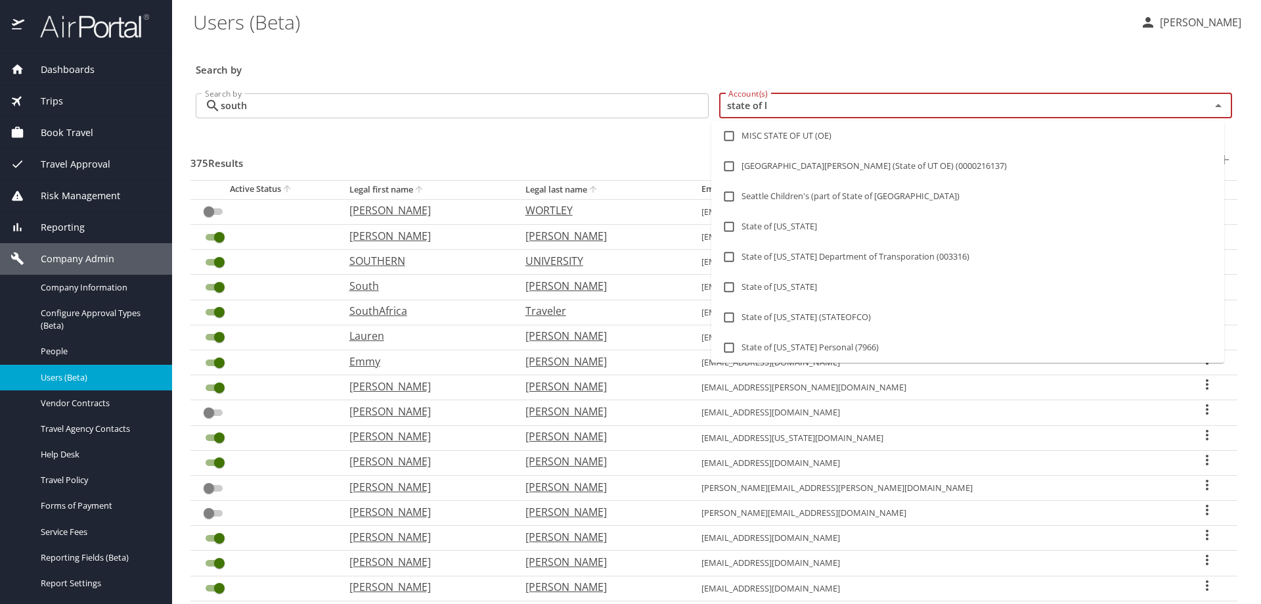
type input "state of lo"
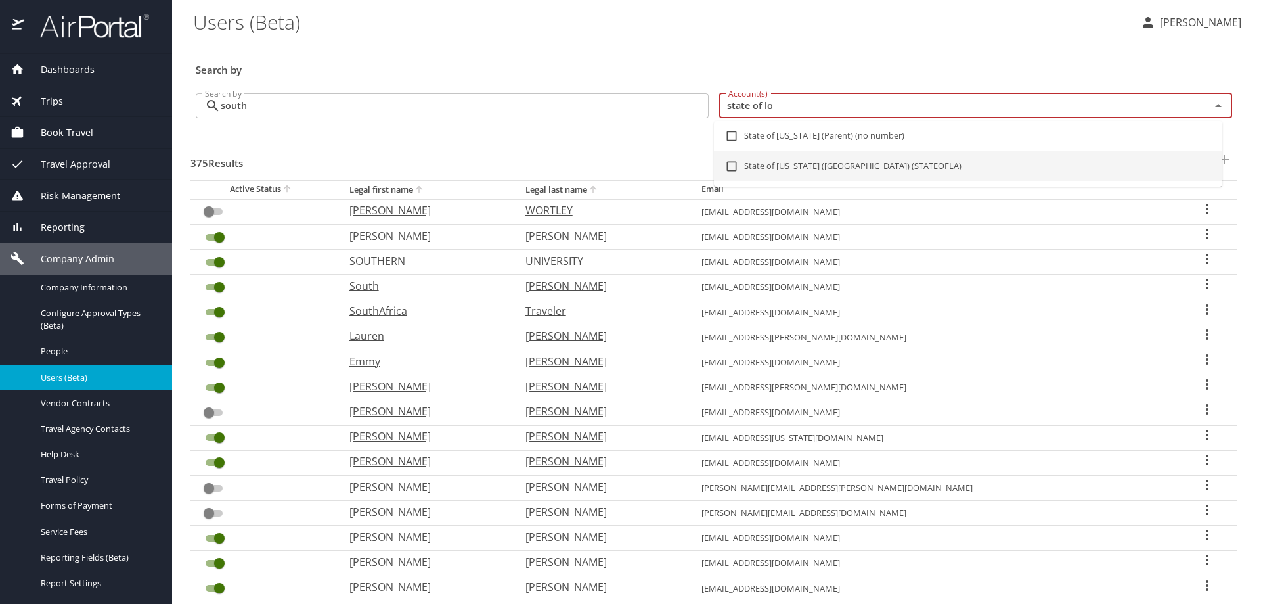
click at [732, 165] on input "checkbox" at bounding box center [731, 166] width 25 height 25
checkbox input "true"
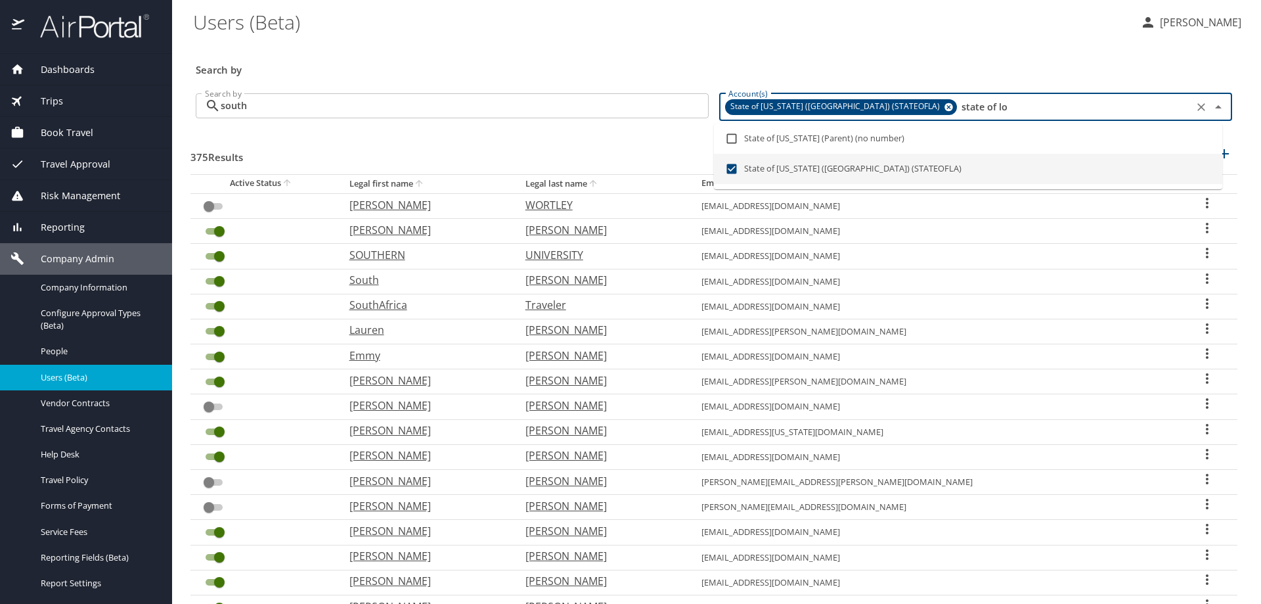
type input "state of lo"
click at [419, 105] on input "south" at bounding box center [465, 105] width 488 height 25
checkbox input "true"
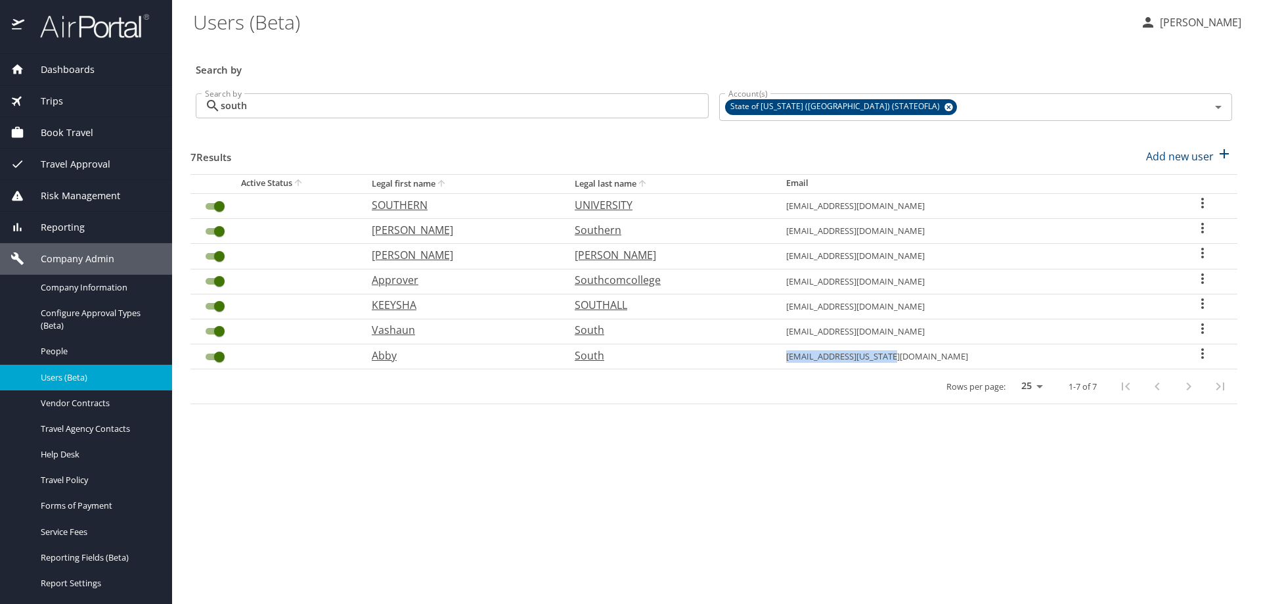
drag, startPoint x: 993, startPoint y: 355, endPoint x: 883, endPoint y: 361, distance: 110.5
click at [883, 361] on td "abby.south@louisiana.edu" at bounding box center [972, 356] width 392 height 25
copy td "abby.south@louisiana.edu"
click at [1199, 355] on icon "User Search Table" at bounding box center [1203, 353] width 16 height 16
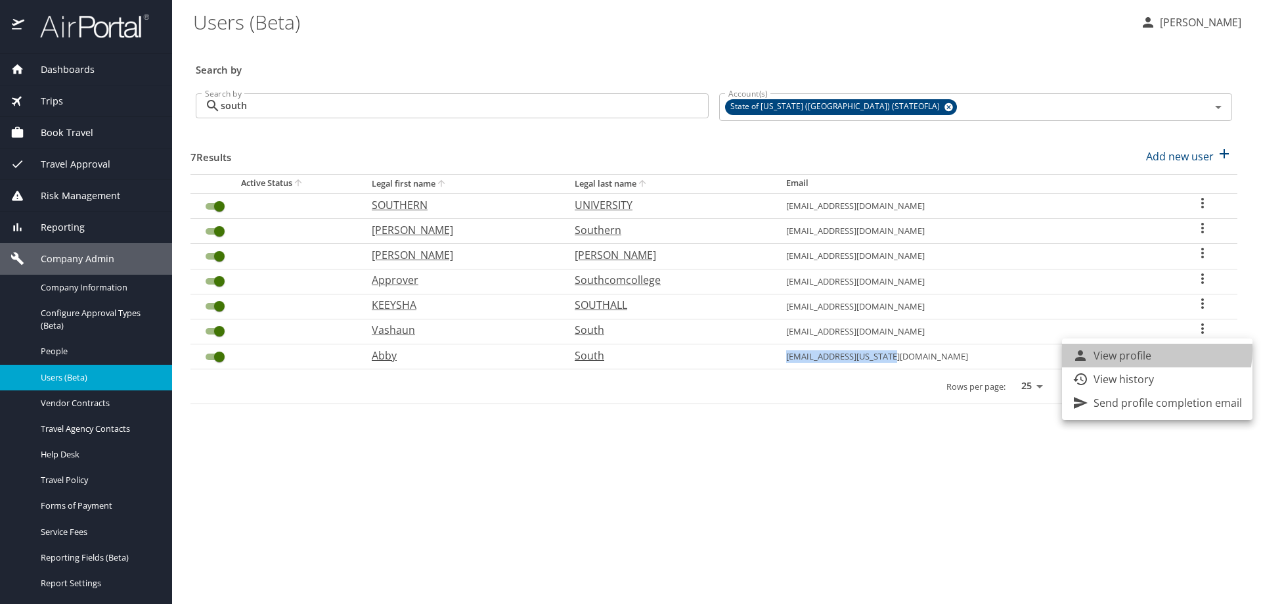
click at [1138, 349] on p "View profile" at bounding box center [1123, 355] width 58 height 16
select select "US"
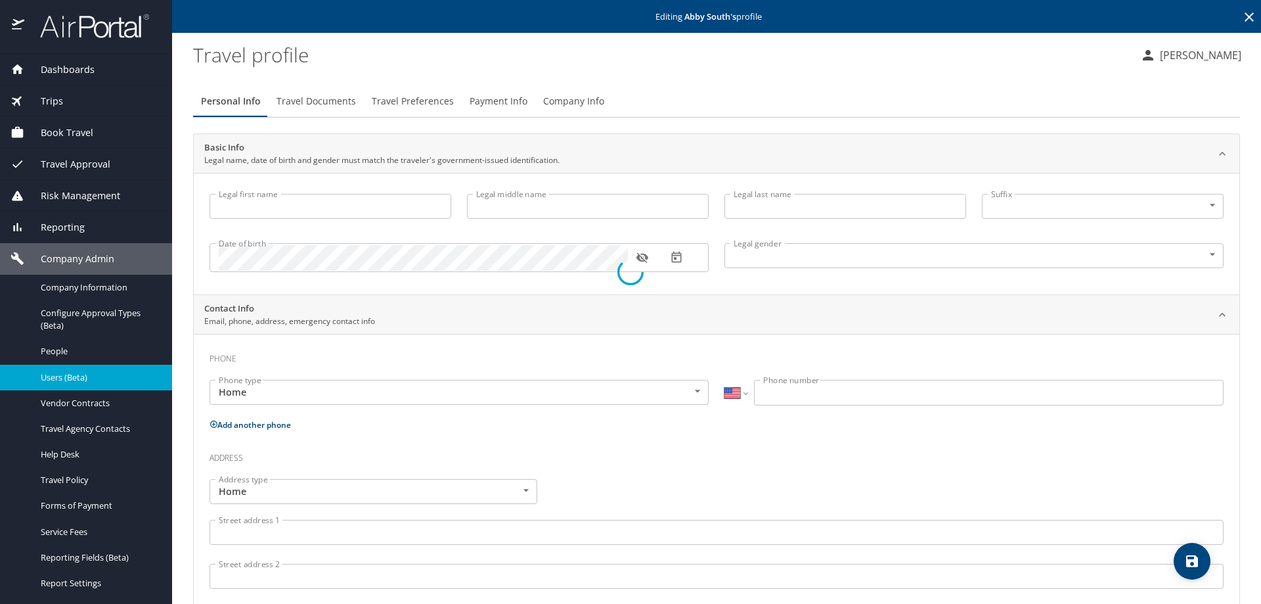
type input "Abby"
type input "South"
type input "Female"
select select "US"
select select "IR"
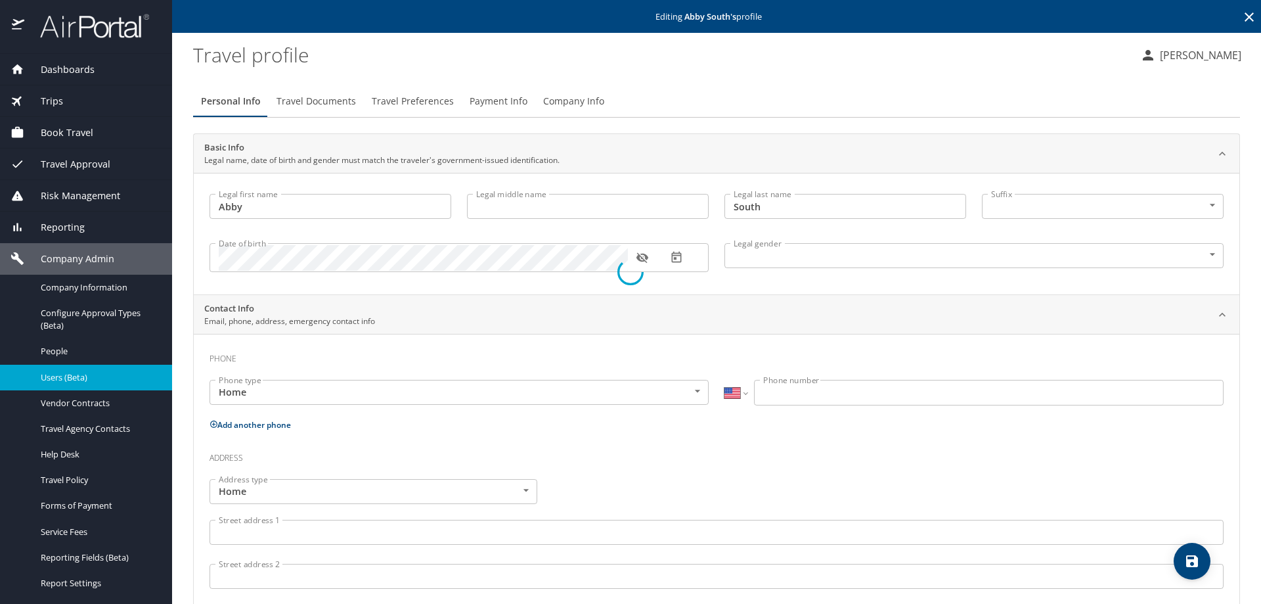
select select "IR"
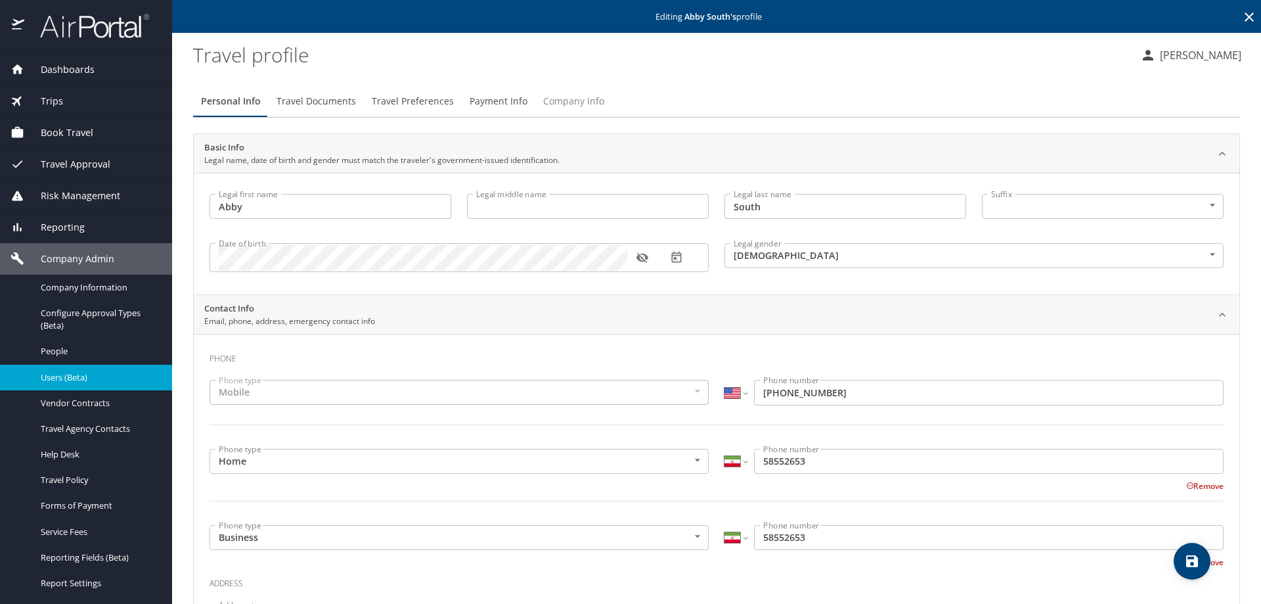
click at [543, 109] on span "Company Info" at bounding box center [573, 101] width 61 height 16
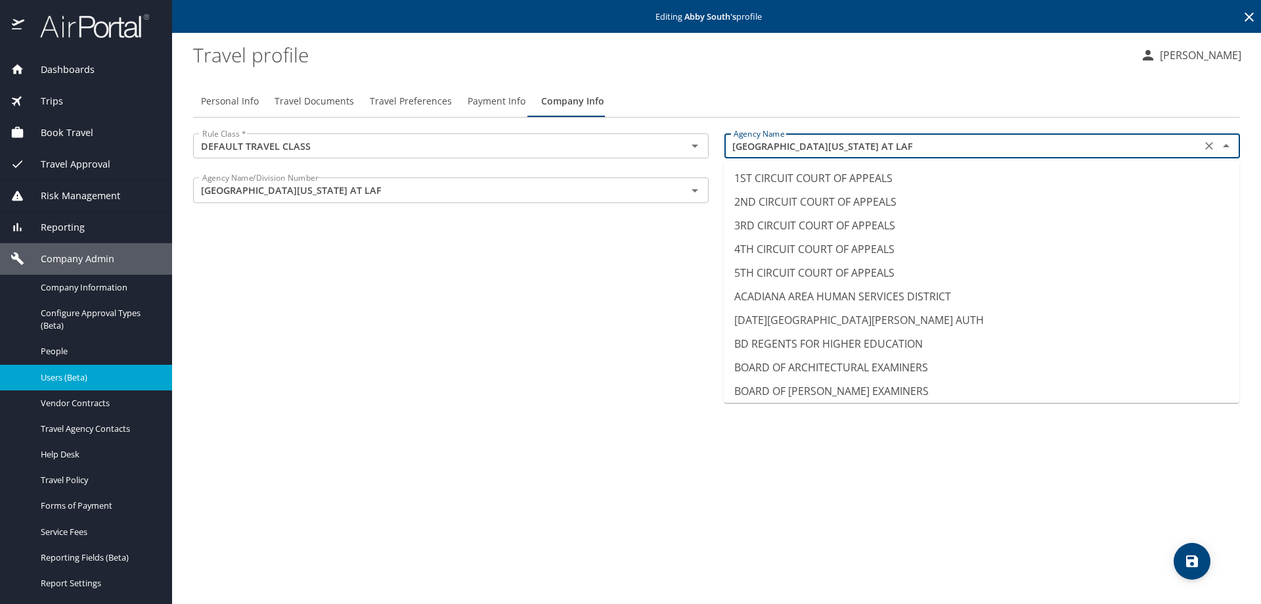
scroll to position [12557, 0]
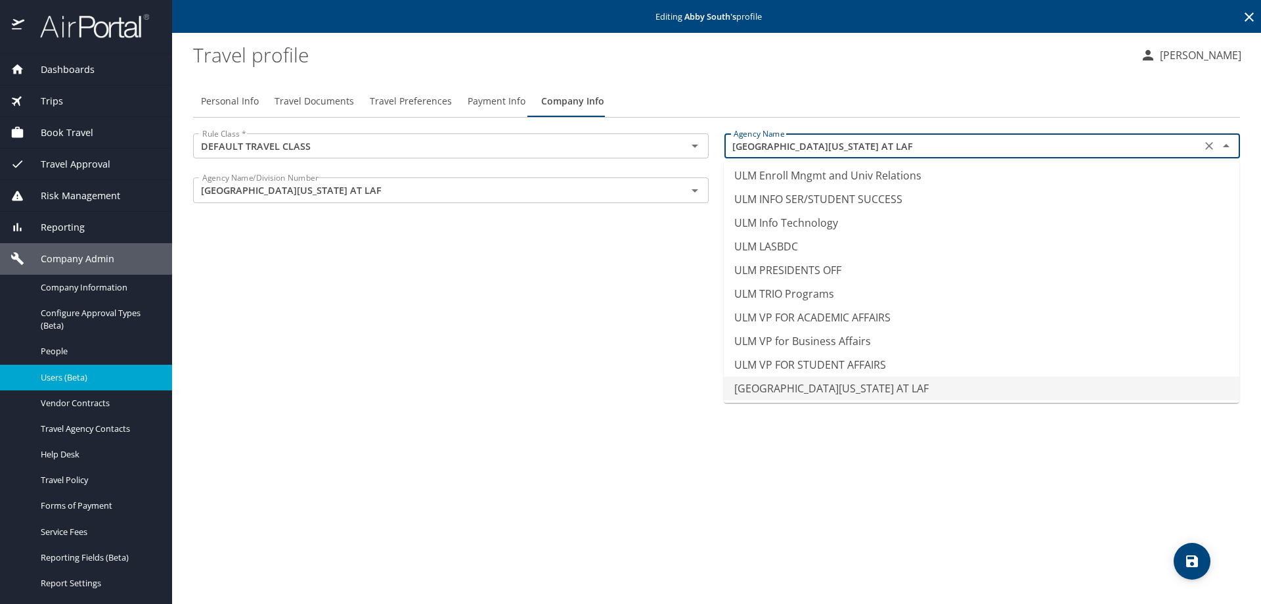
drag, startPoint x: 866, startPoint y: 143, endPoint x: 718, endPoint y: 136, distance: 147.9
click at [718, 136] on div "Agency Name UNIV OF LOUISIANA AT LAF Agency Name" at bounding box center [982, 147] width 531 height 44
type input "ULM Enroll Mngmt and Univ Relations"
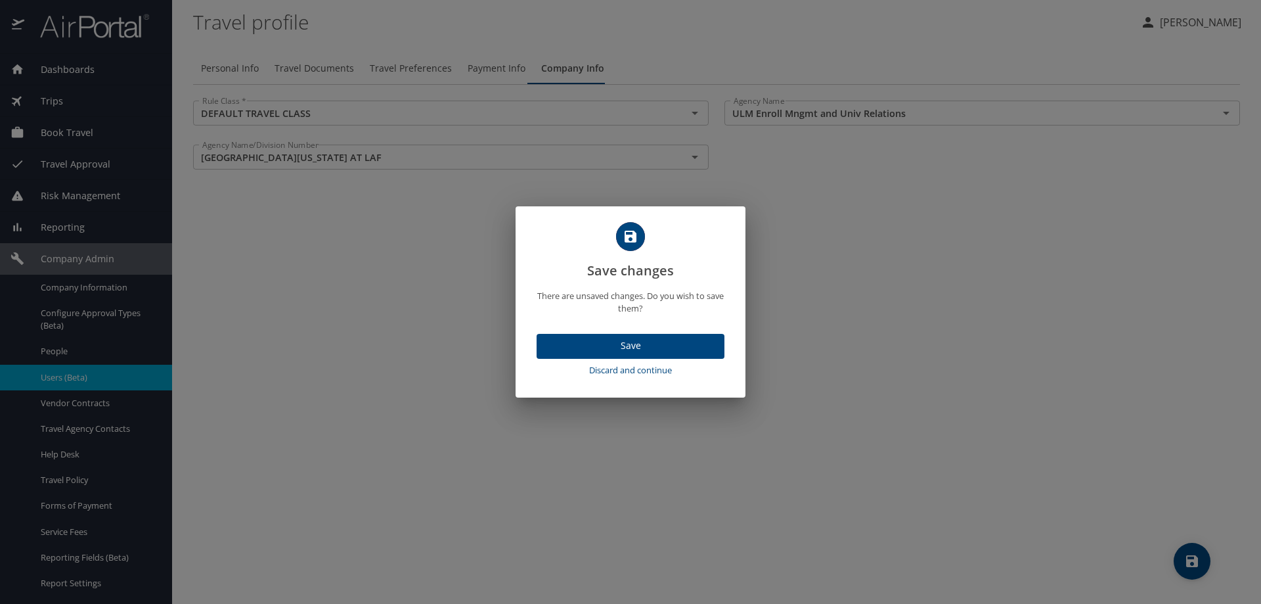
click at [623, 370] on span "Discard and continue" at bounding box center [630, 370] width 177 height 15
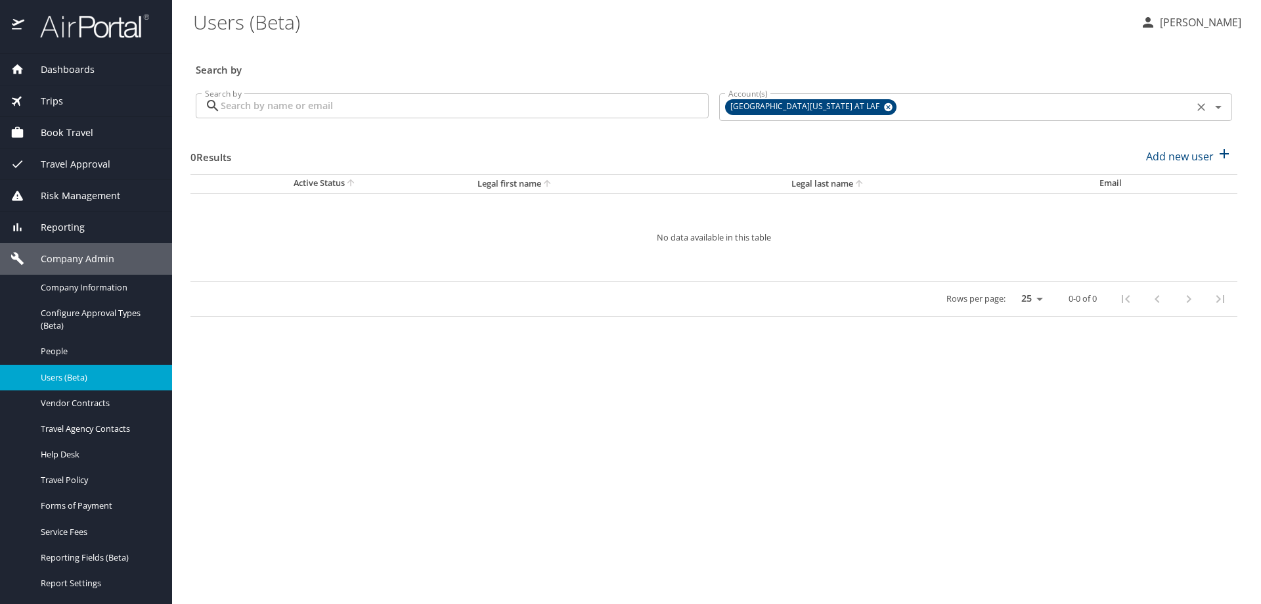
click at [883, 108] on icon at bounding box center [888, 107] width 10 height 14
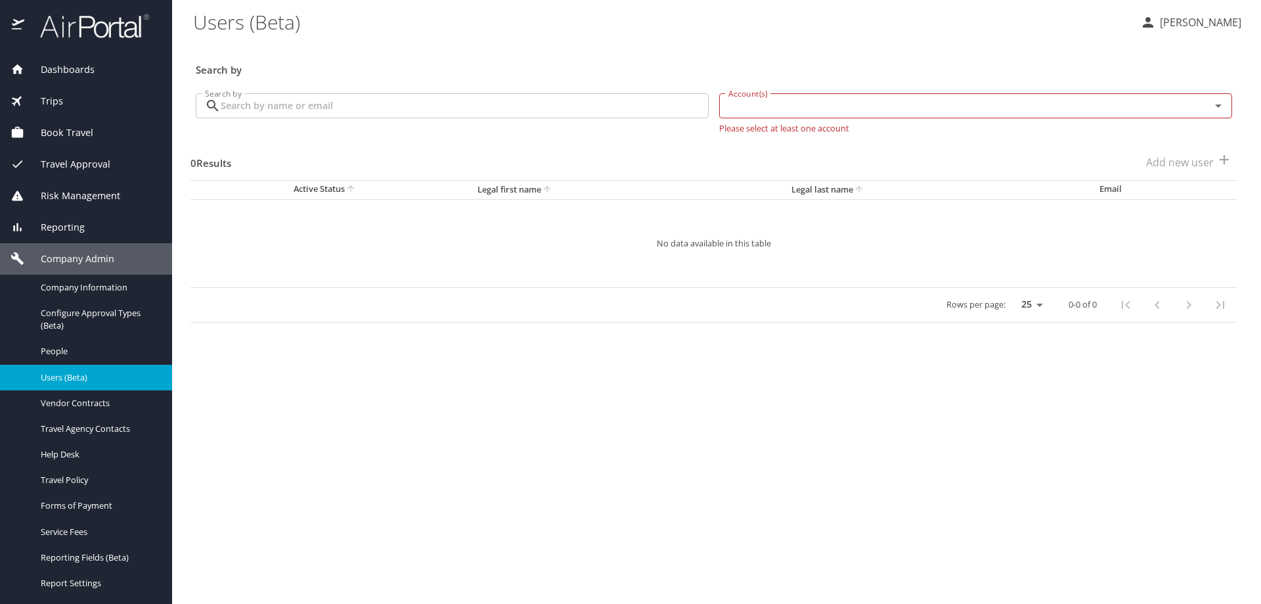
click at [838, 108] on input "Account(s)" at bounding box center [956, 105] width 466 height 17
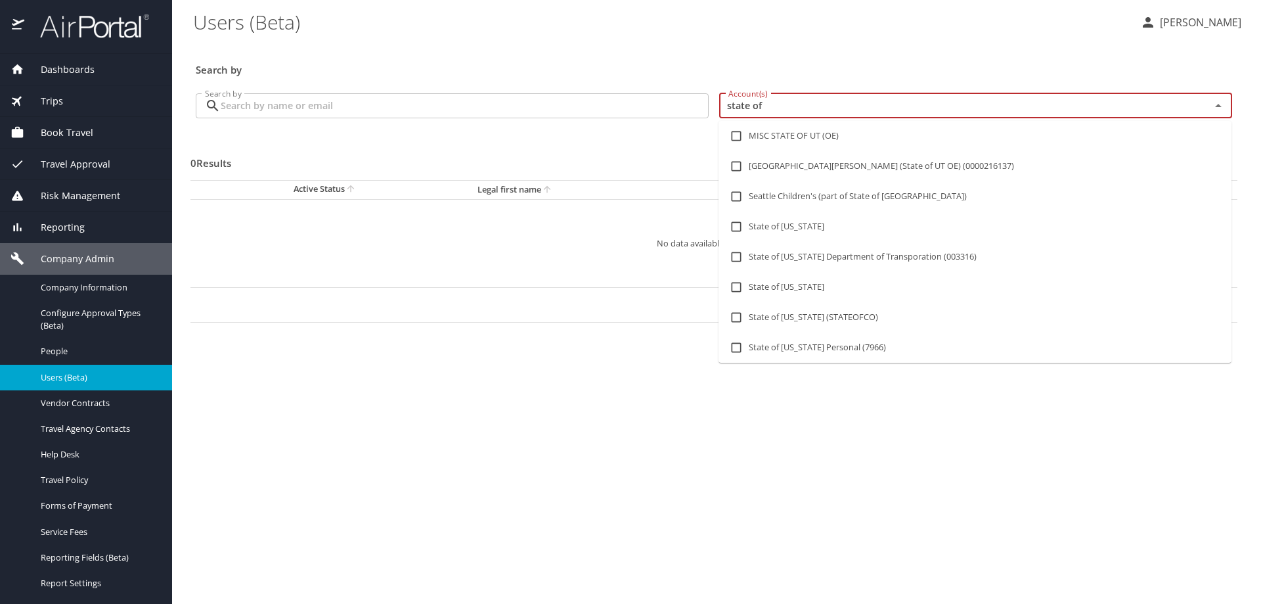
type input "state of l"
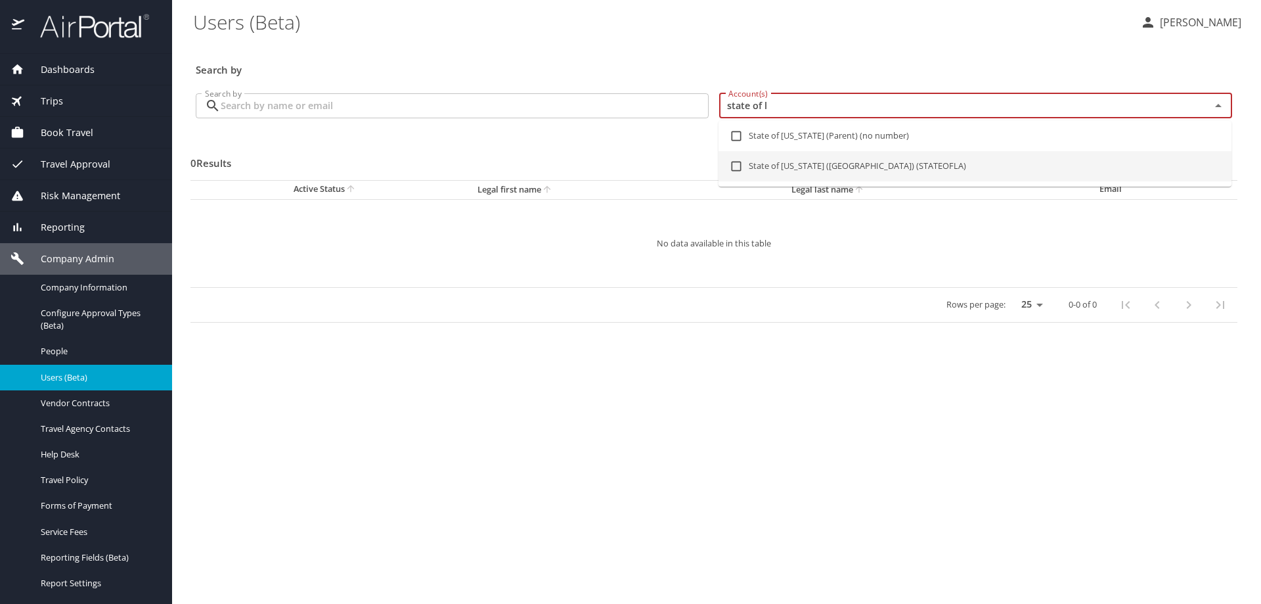
click at [739, 166] on input "checkbox" at bounding box center [736, 166] width 25 height 25
checkbox input "true"
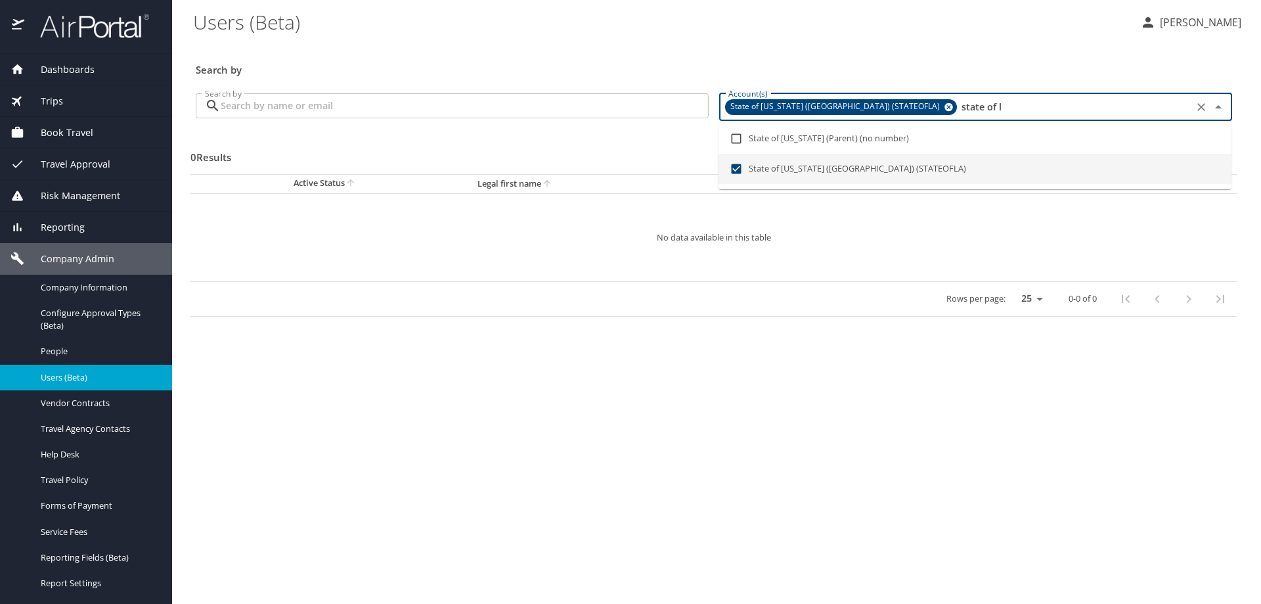
type input "state of l"
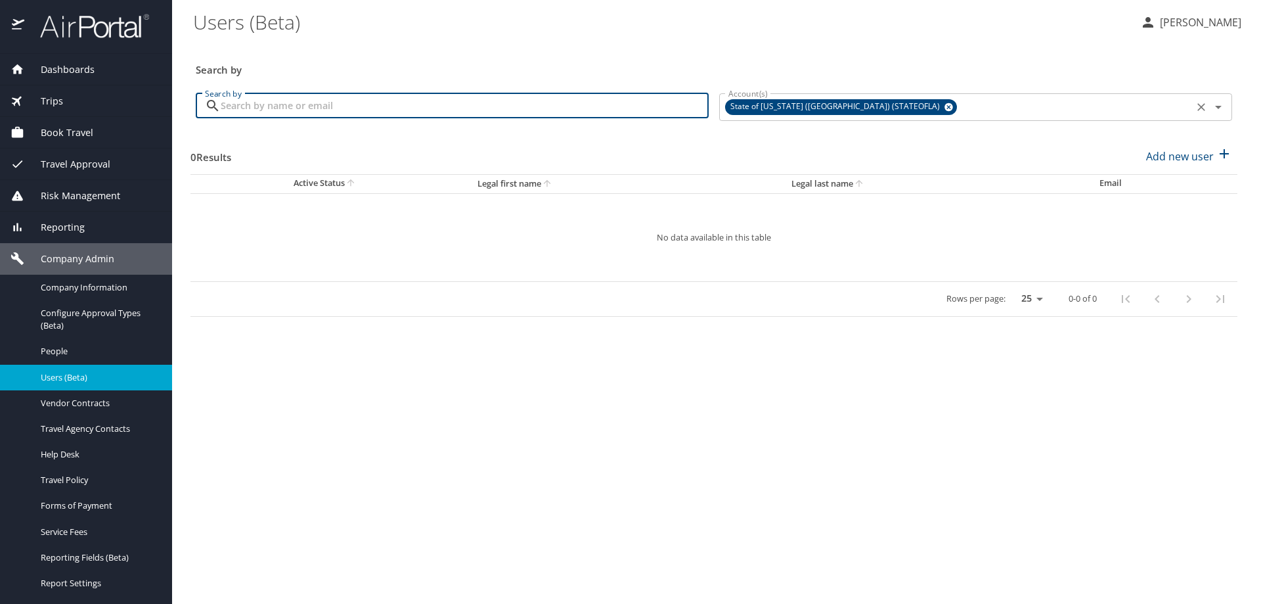
click at [581, 105] on input "Search by" at bounding box center [465, 105] width 488 height 25
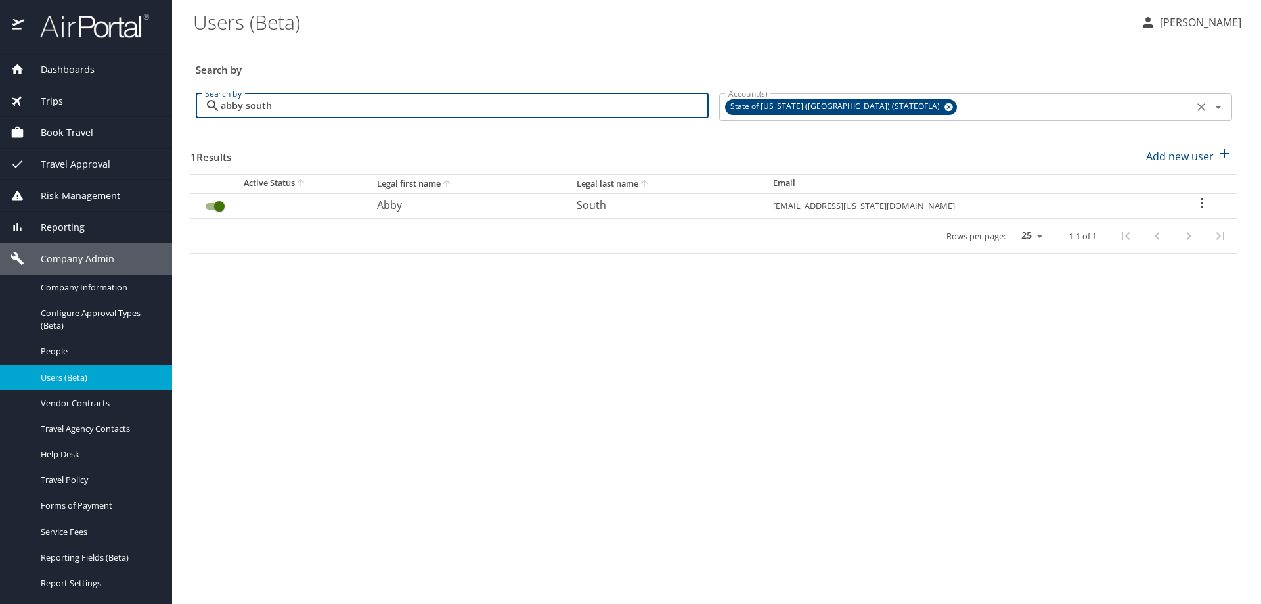
type input "abby south"
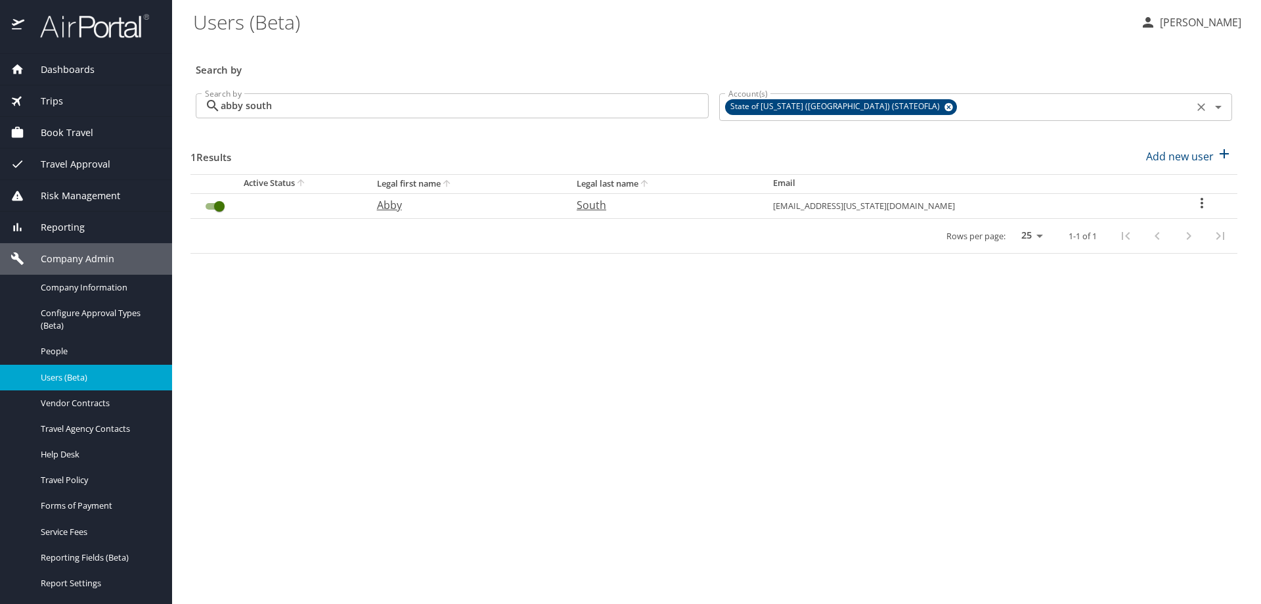
click at [1203, 200] on icon "User Search Table" at bounding box center [1202, 203] width 16 height 16
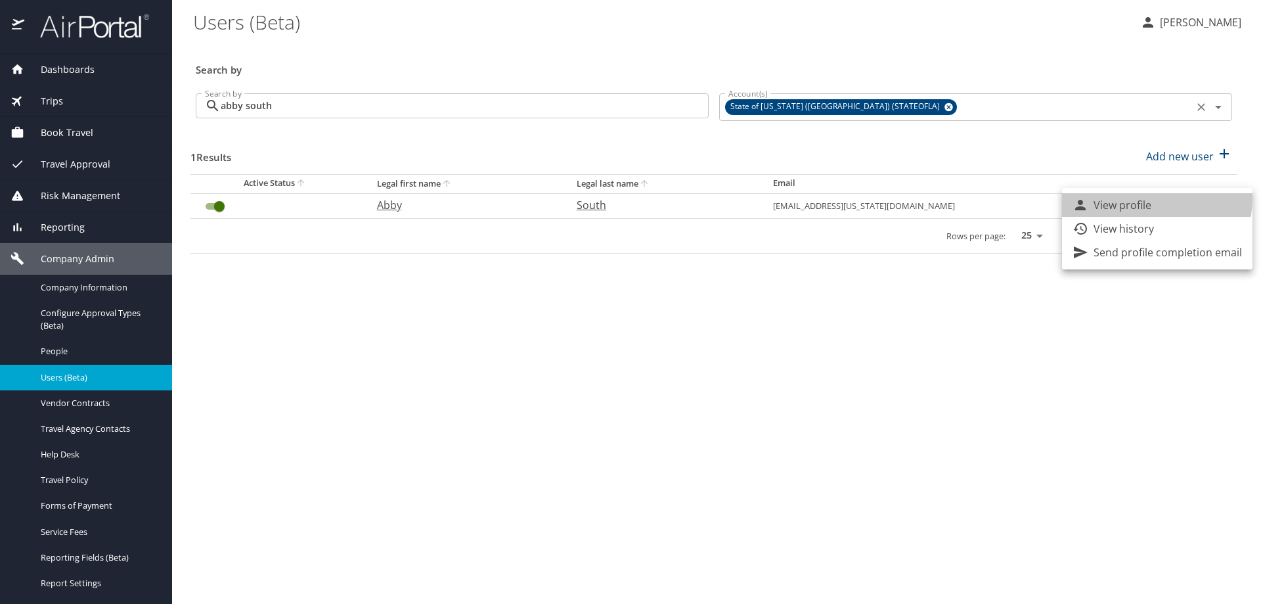
click at [1114, 196] on li "View profile" at bounding box center [1157, 205] width 190 height 24
select select "US"
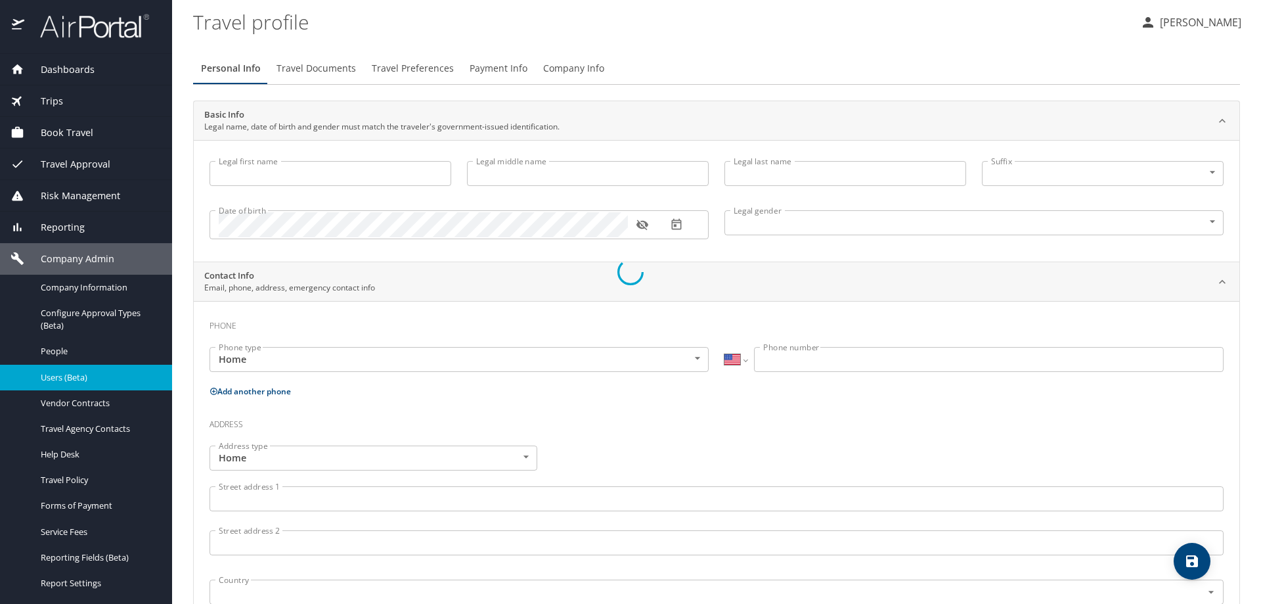
type input "Abby"
type input "South"
type input "Female"
select select "US"
select select "IR"
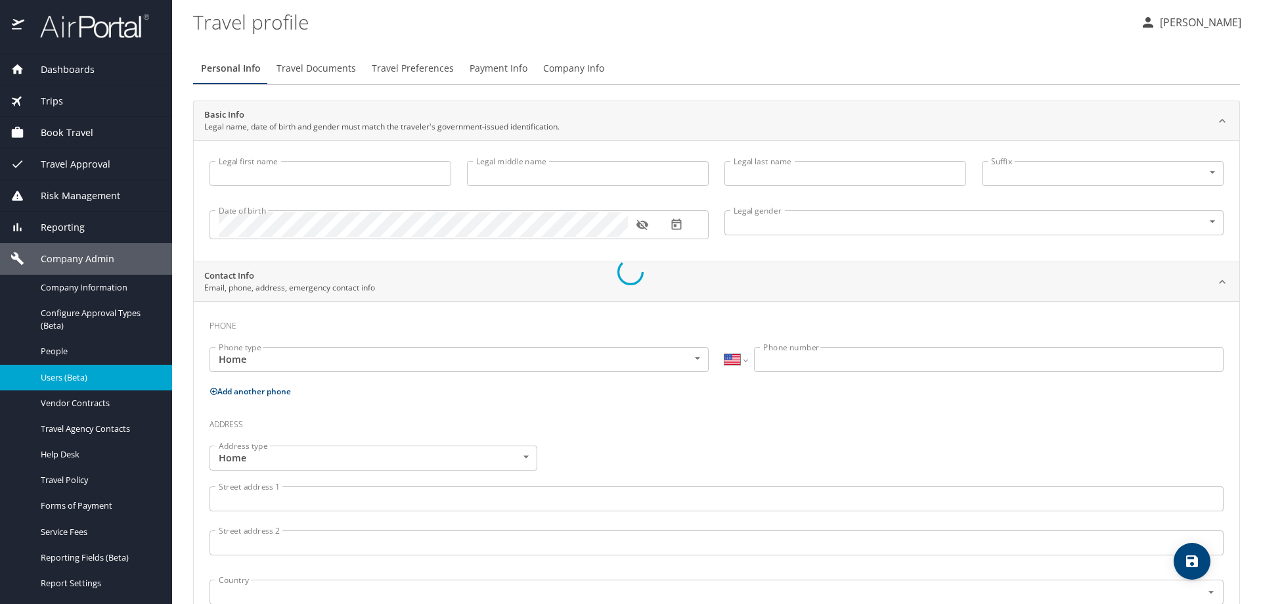
select select "IR"
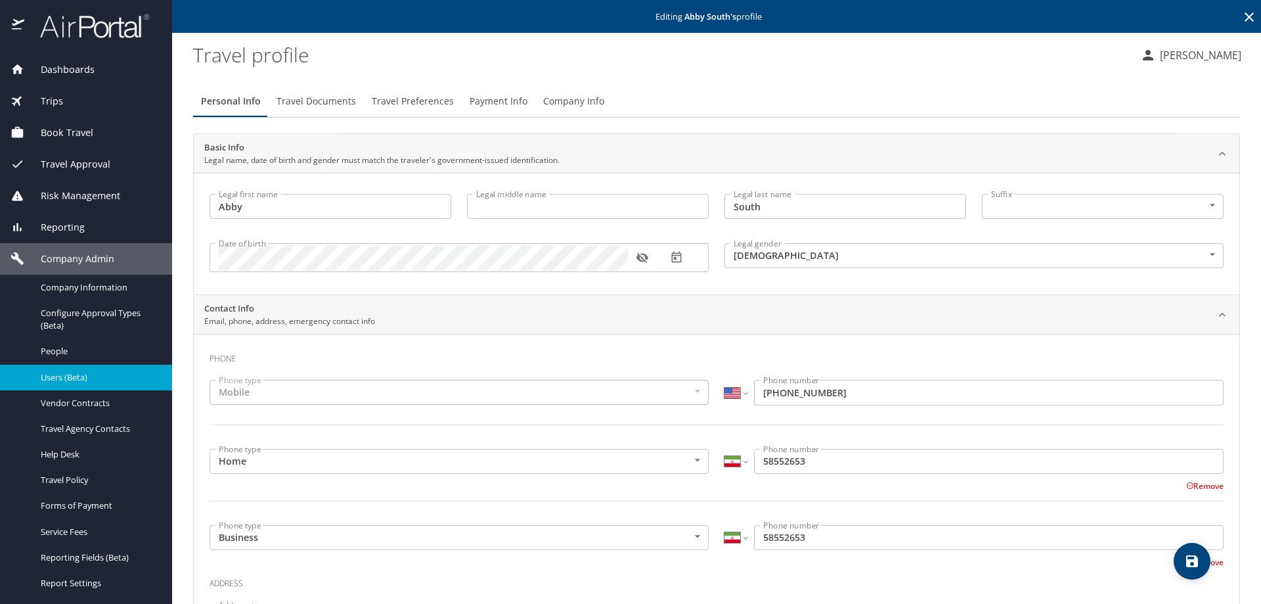
click at [495, 96] on span "Payment Info" at bounding box center [499, 101] width 58 height 16
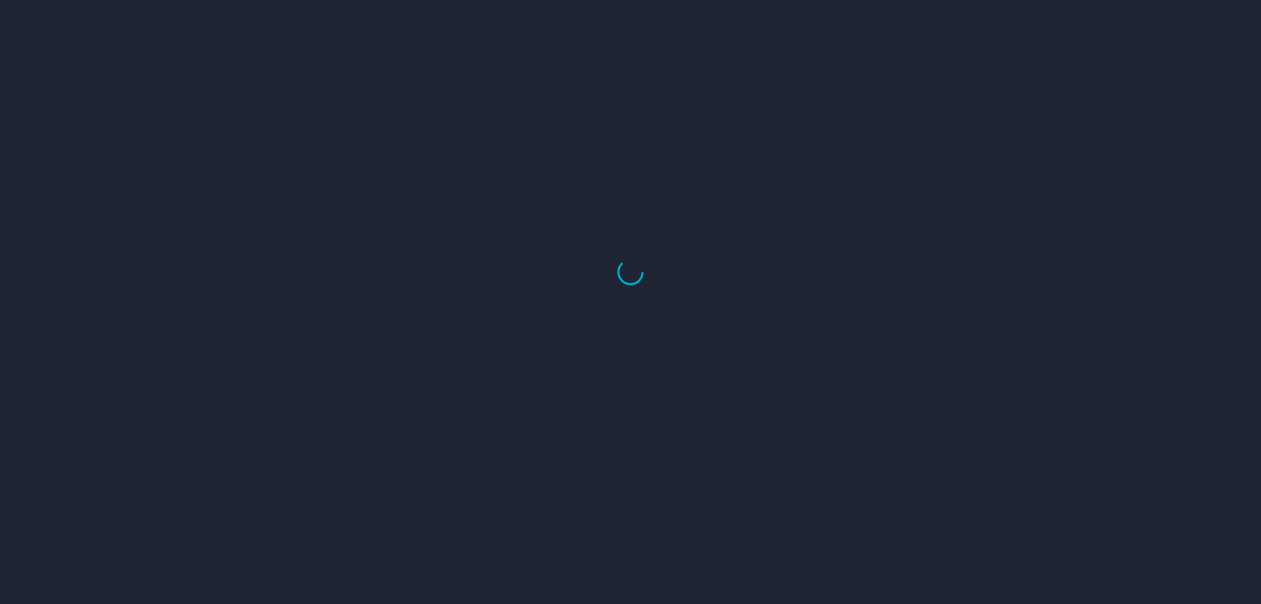
select select "US"
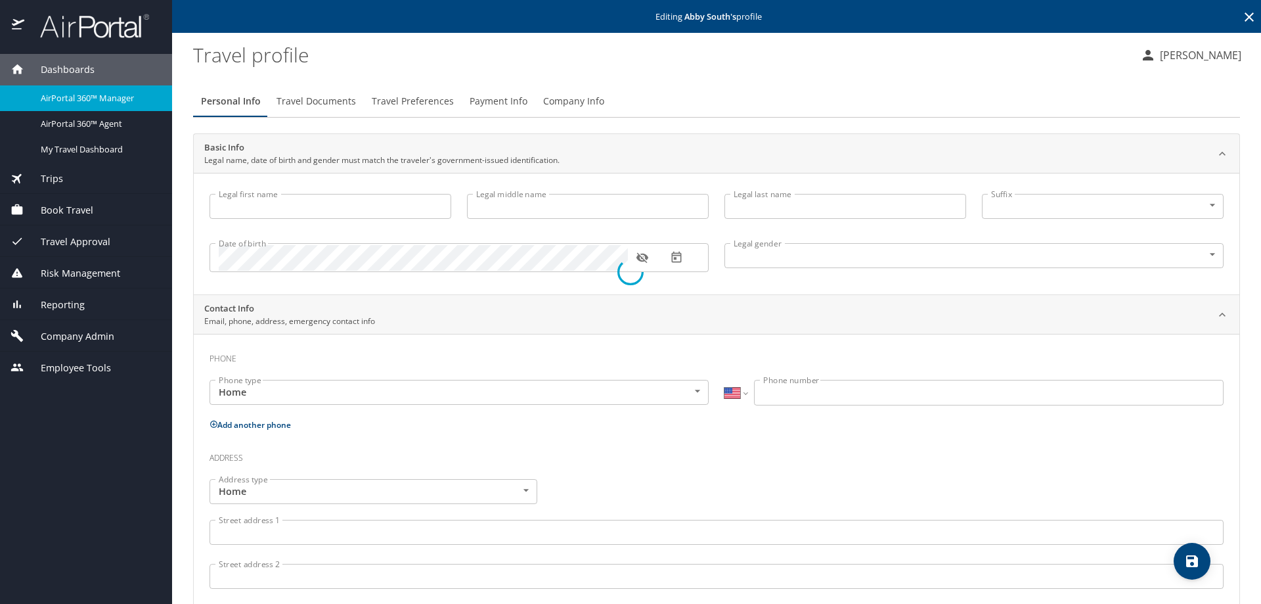
type input "Abby"
type input "South"
type input "[DEMOGRAPHIC_DATA]"
select select "US"
select select "IR"
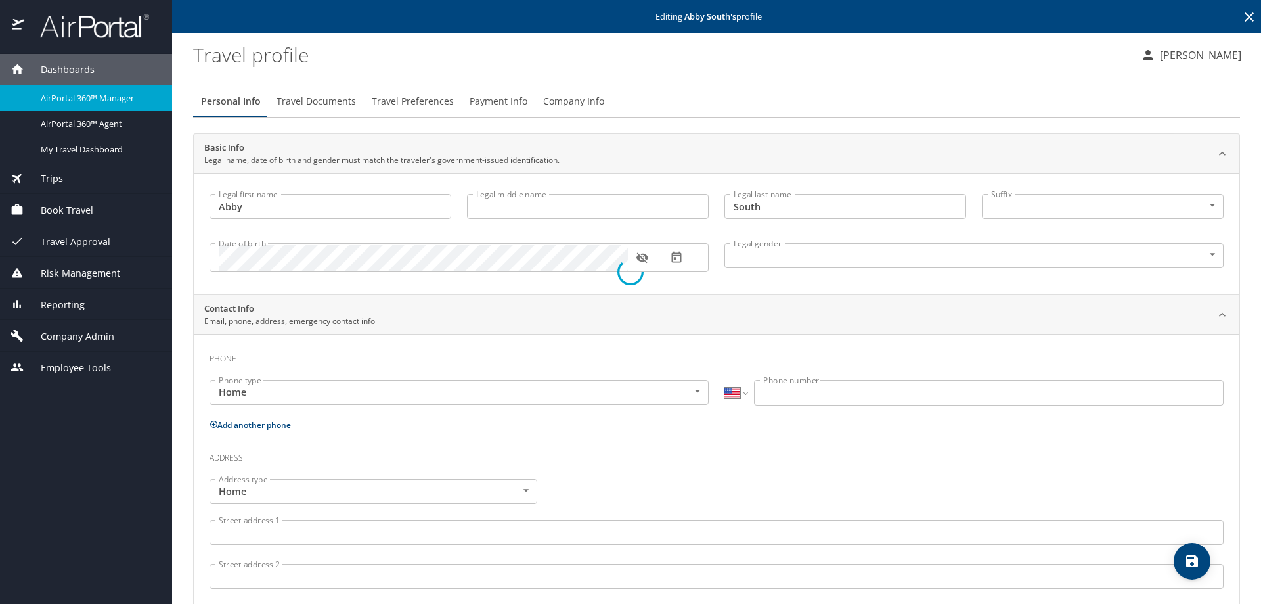
select select "IR"
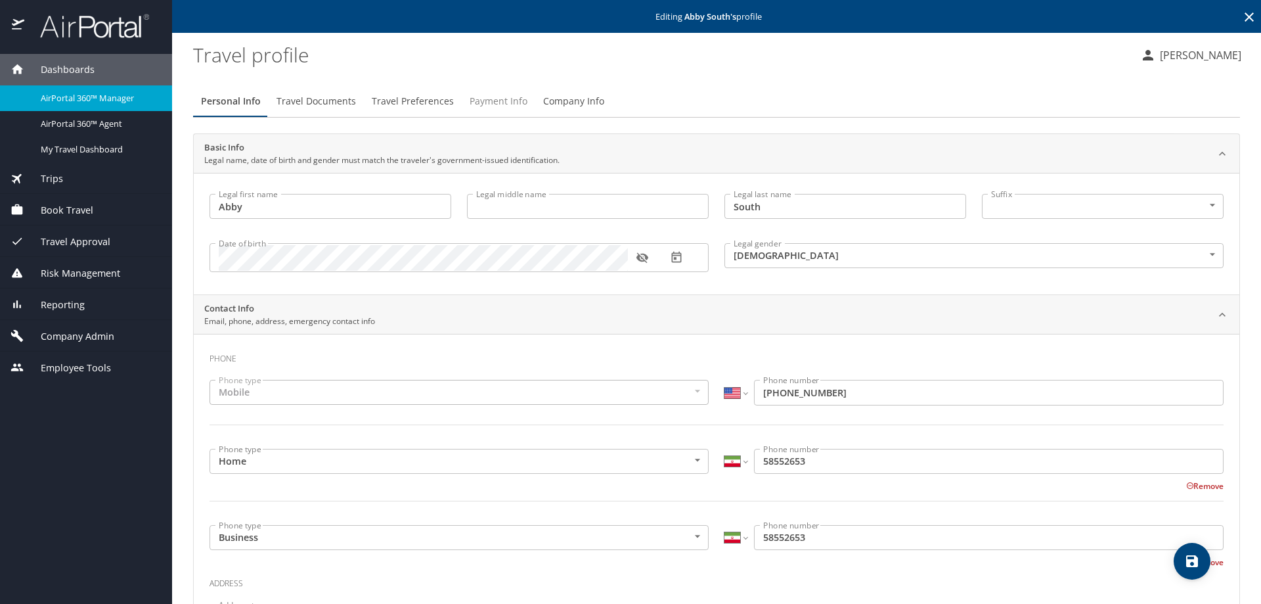
click at [487, 106] on span "Payment Info" at bounding box center [499, 101] width 58 height 16
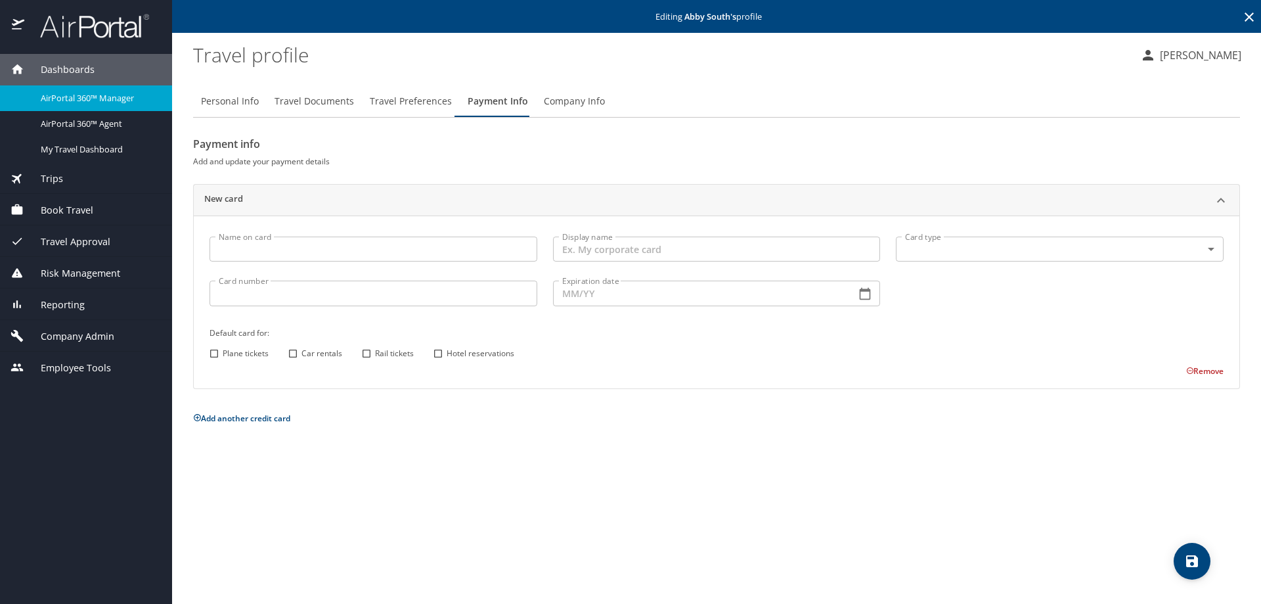
click at [414, 96] on span "Travel Preferences" at bounding box center [411, 101] width 82 height 16
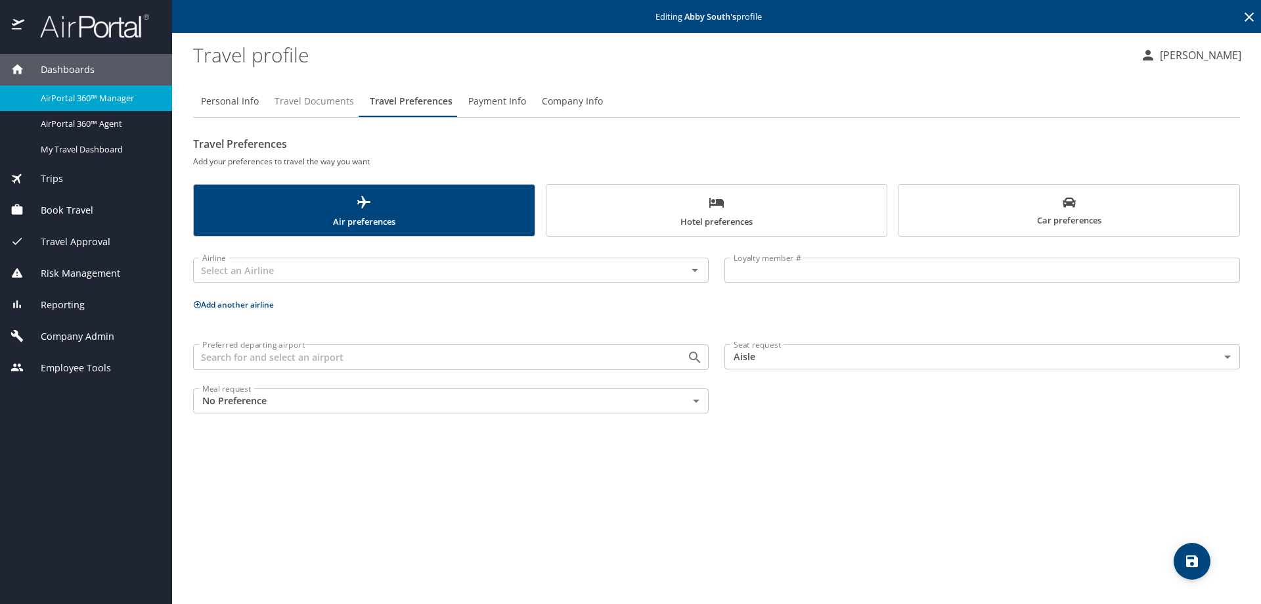
click at [298, 93] on button "Travel Documents" at bounding box center [314, 101] width 95 height 32
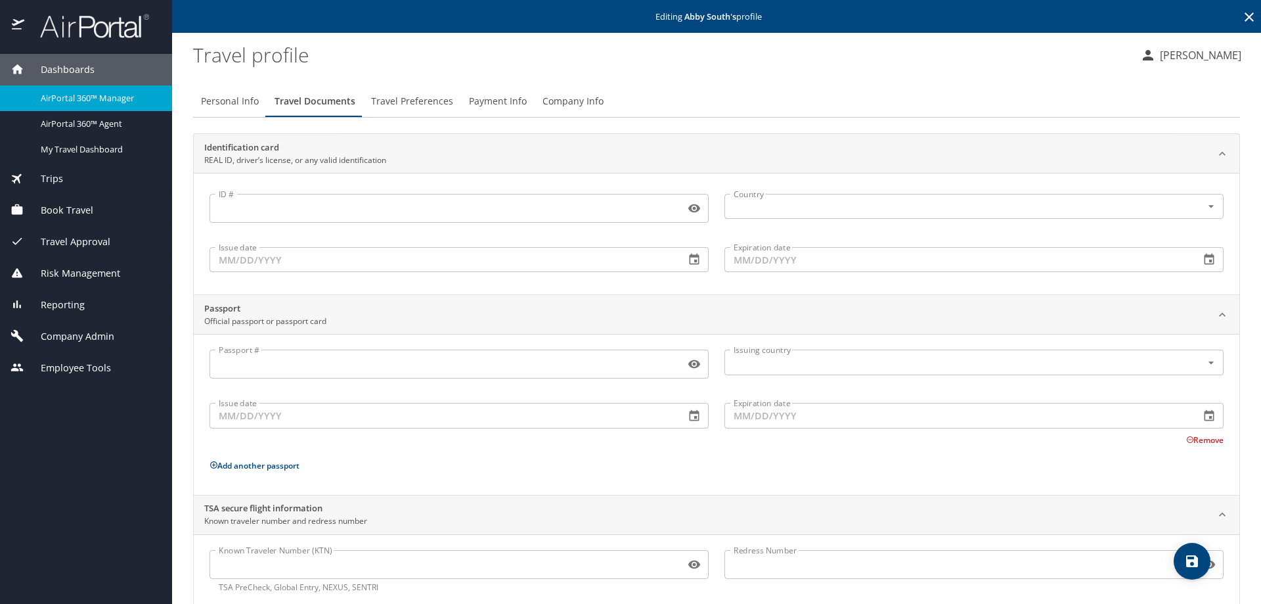
click at [238, 102] on span "Personal Info" at bounding box center [230, 101] width 58 height 16
select select "US"
select select "IR"
select select "US"
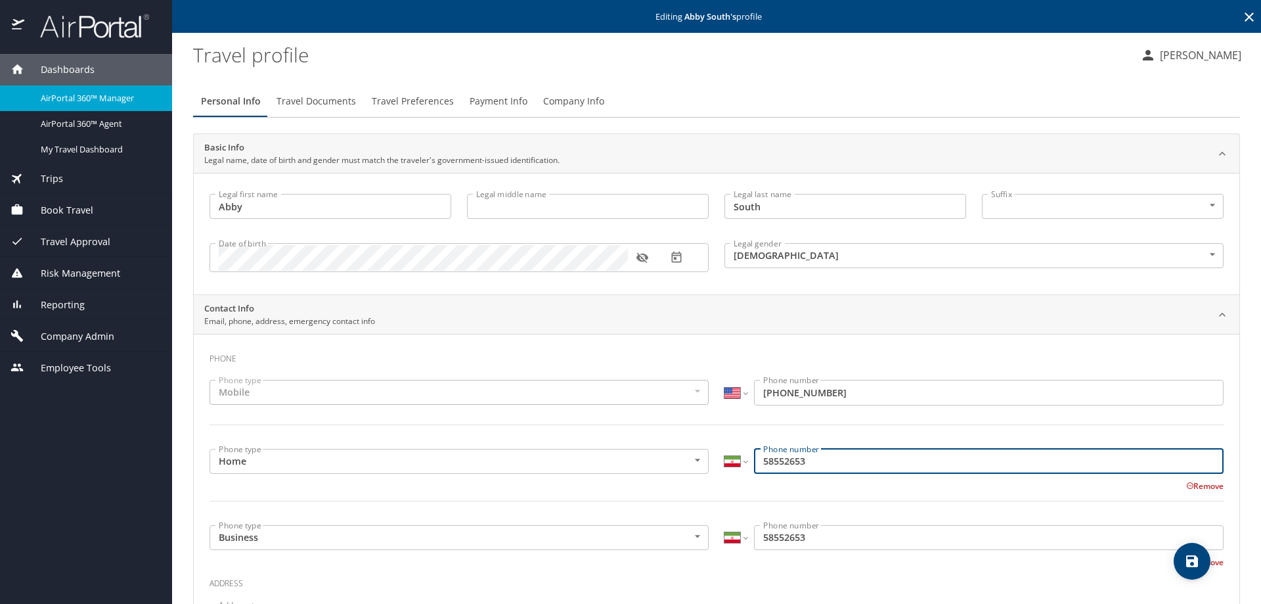
click at [754, 458] on input "58552653" at bounding box center [989, 461] width 470 height 25
type input "9858552653"
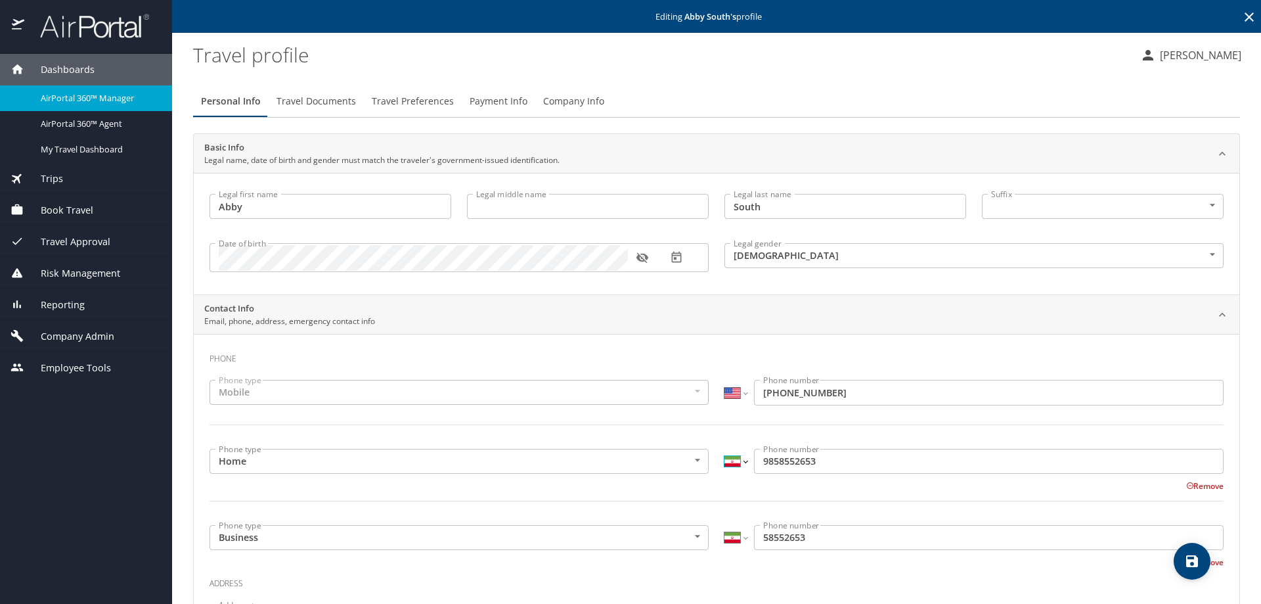
click at [740, 464] on select "International Afghanistan Åland Islands Albania Algeria American Samoa Andorra …" at bounding box center [735, 461] width 22 height 25
select select "US"
click at [724, 449] on select "International Afghanistan Åland Islands Albania Algeria American Samoa Andorra …" at bounding box center [735, 461] width 22 height 25
type input "(985) 855-2653"
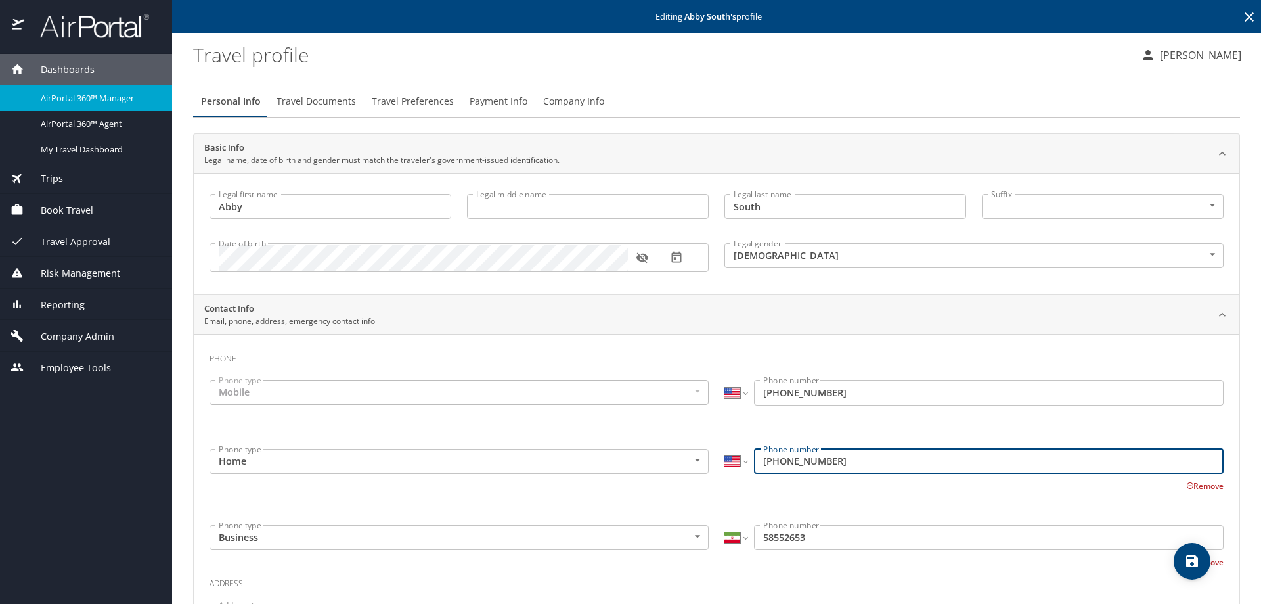
click at [757, 537] on input "58552653" at bounding box center [989, 537] width 470 height 25
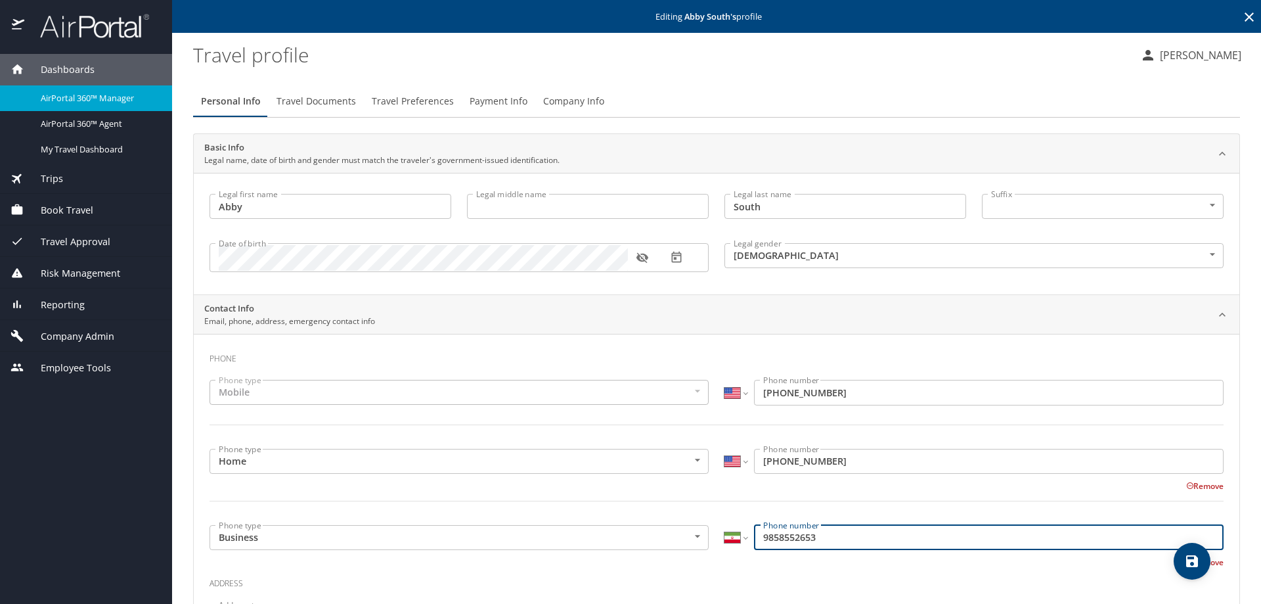
type input "9858552653"
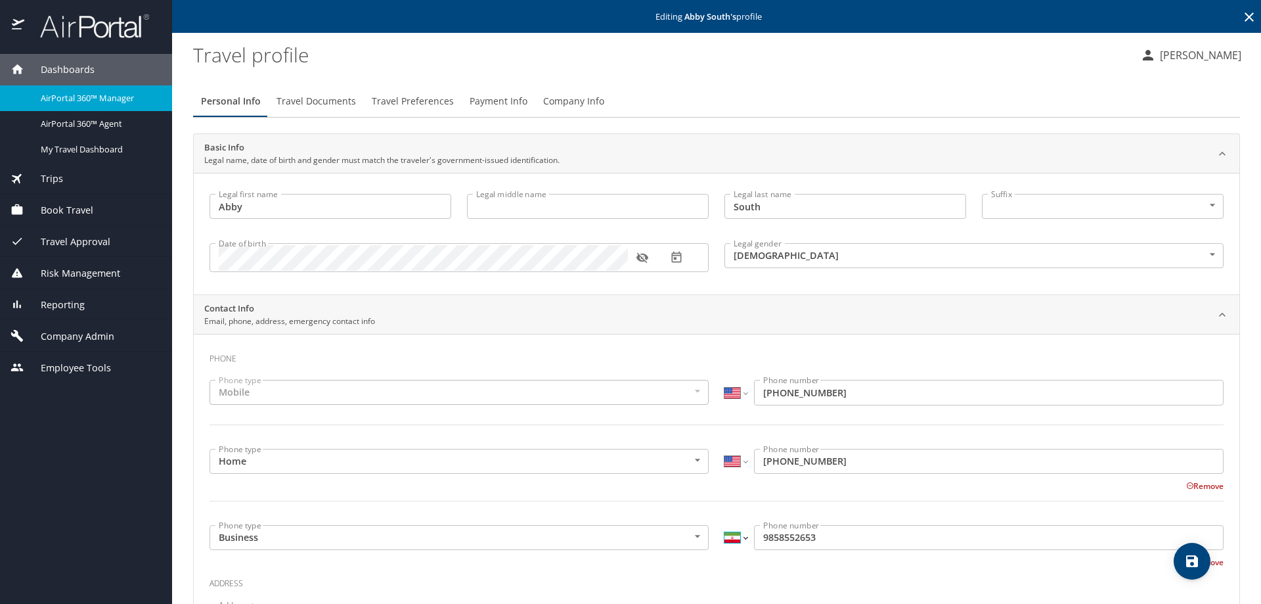
click at [741, 540] on select "International Afghanistan Åland Islands Albania Algeria American Samoa Andorra …" at bounding box center [735, 537] width 22 height 25
select select "US"
click at [724, 525] on select "International Afghanistan Åland Islands Albania Algeria American Samoa Andorra …" at bounding box center [735, 537] width 22 height 25
type input "(985) 855-2653"
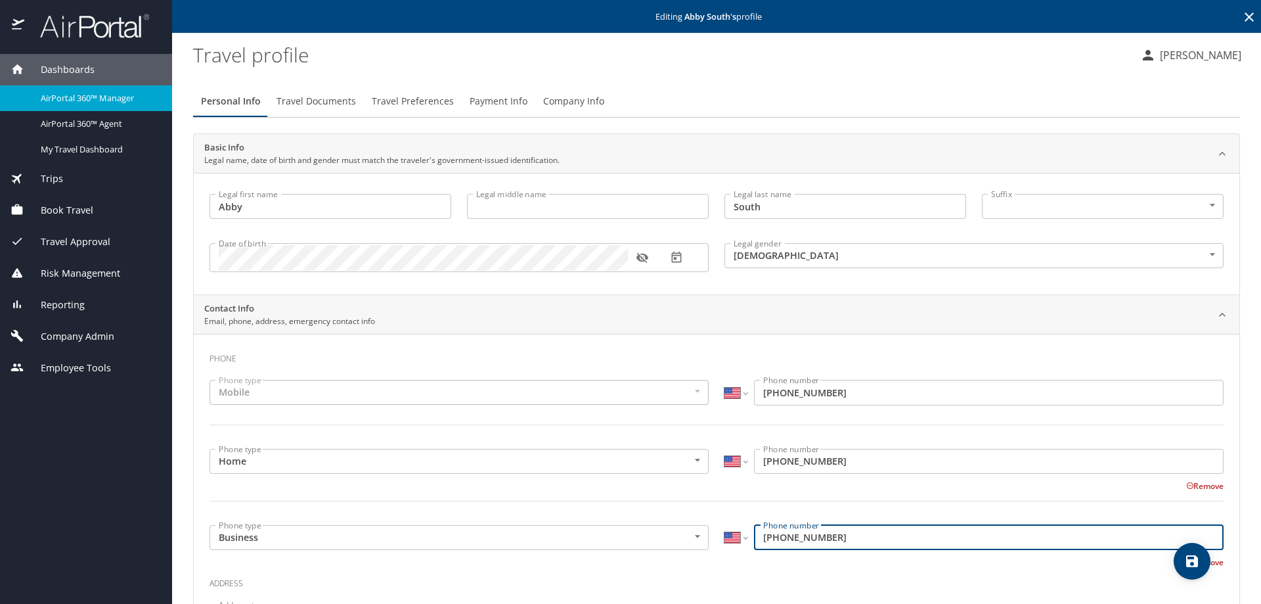
scroll to position [653, 0]
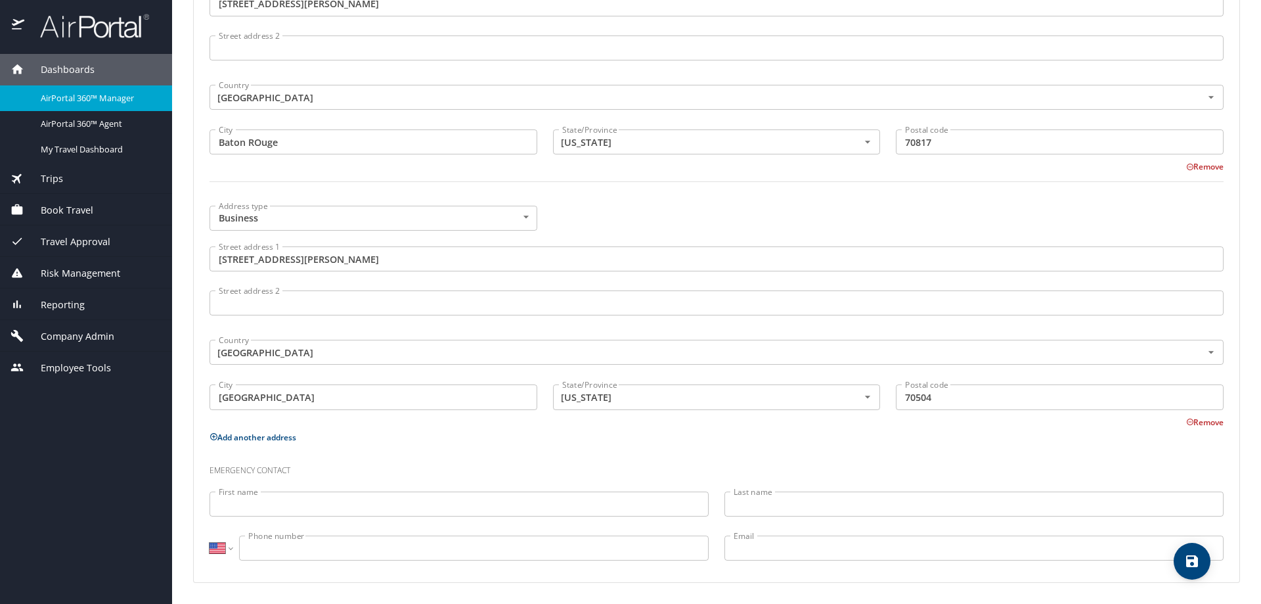
click at [1186, 554] on span "save" at bounding box center [1192, 561] width 37 height 16
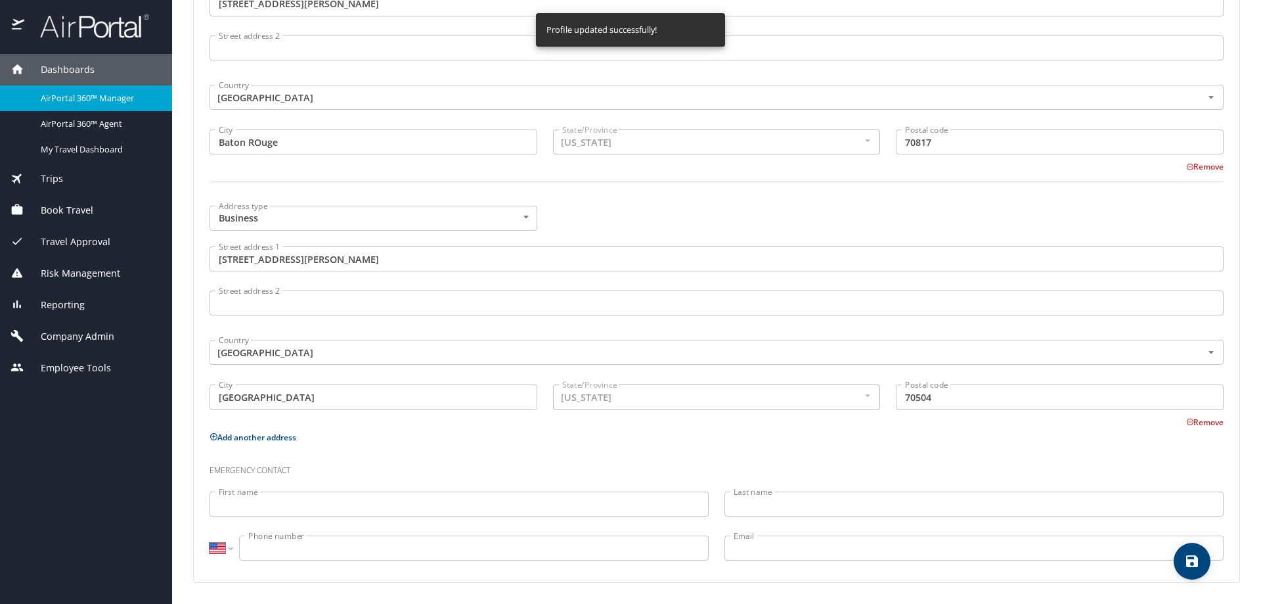
select select "US"
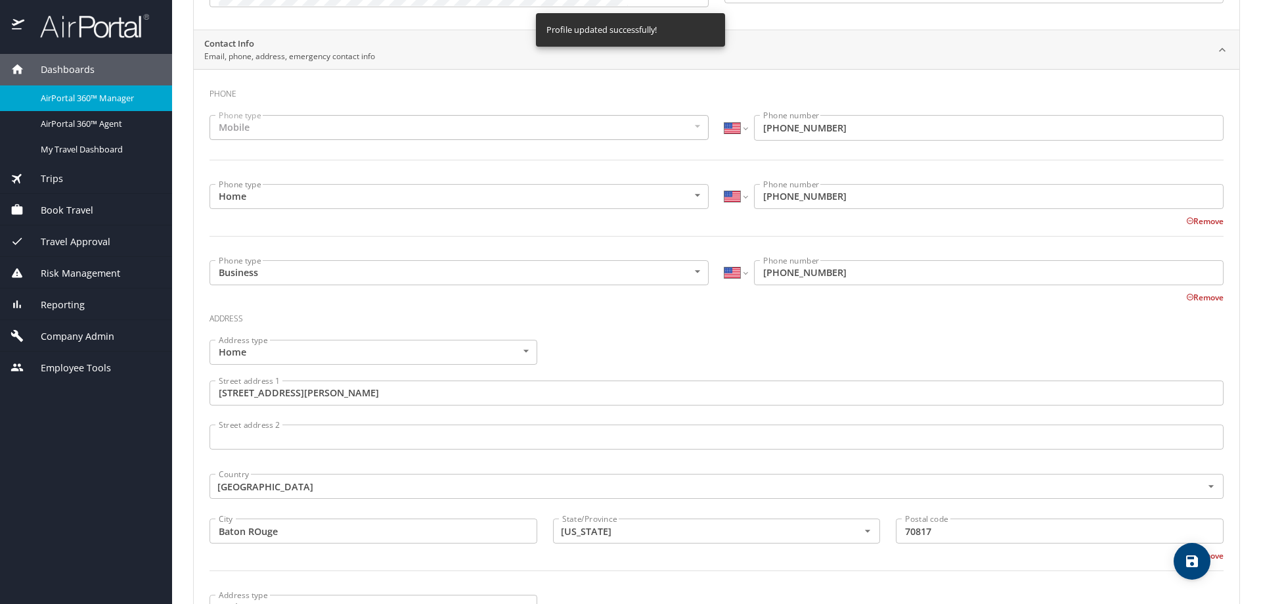
scroll to position [0, 0]
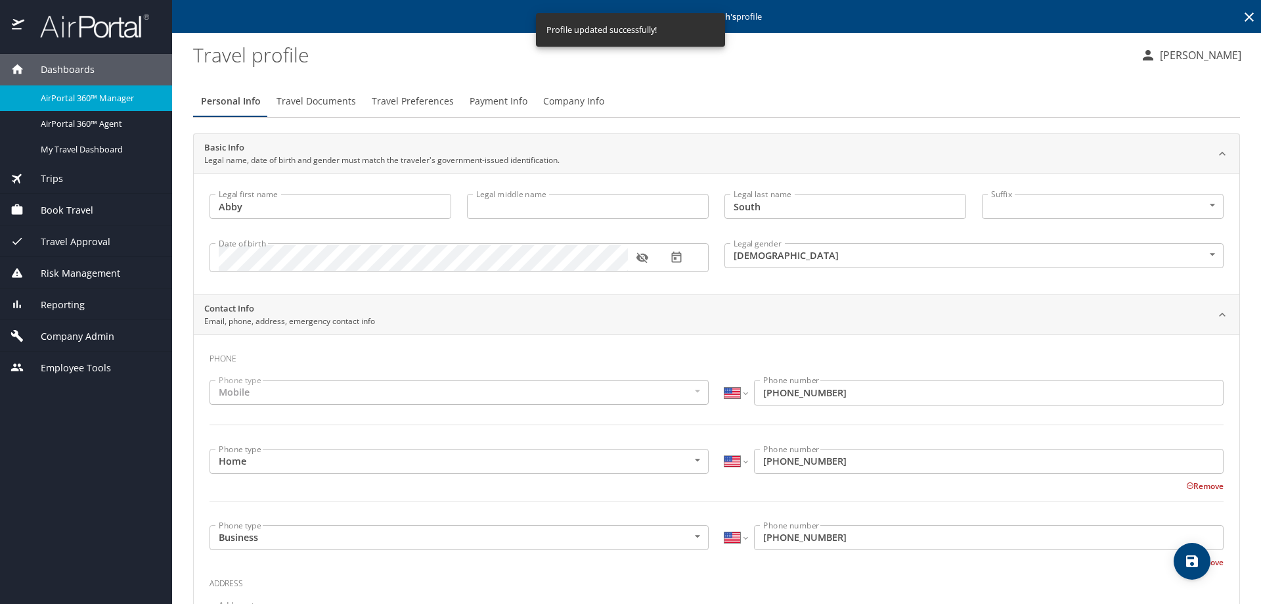
click at [567, 102] on span "Company Info" at bounding box center [573, 101] width 61 height 16
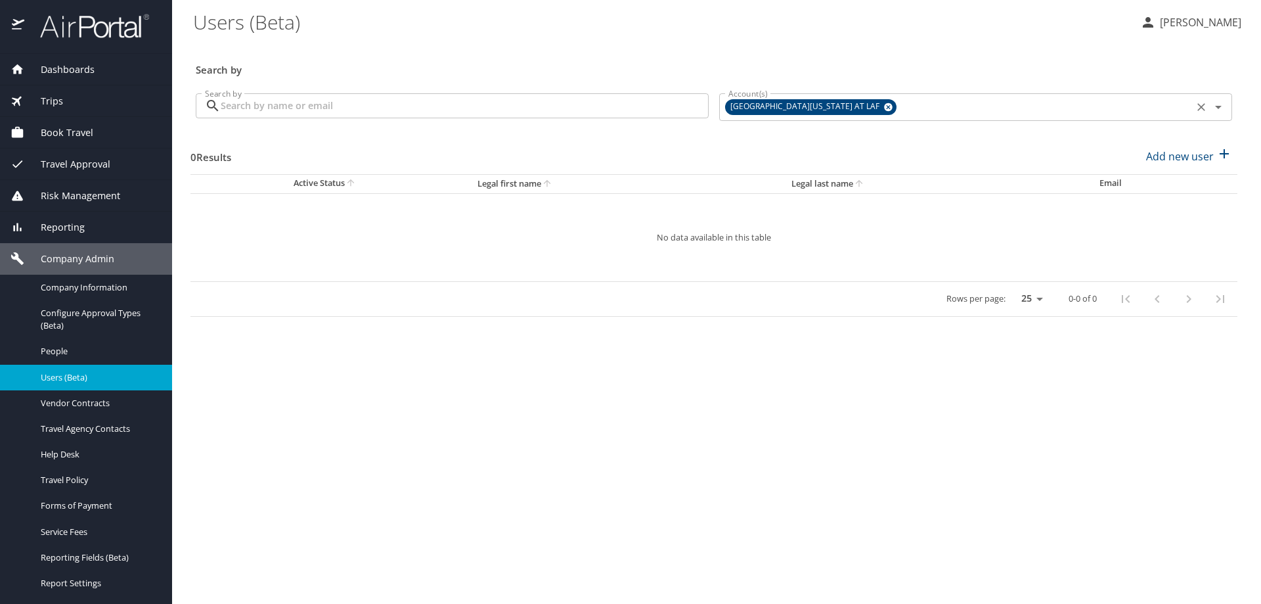
click at [884, 107] on icon at bounding box center [888, 107] width 9 height 9
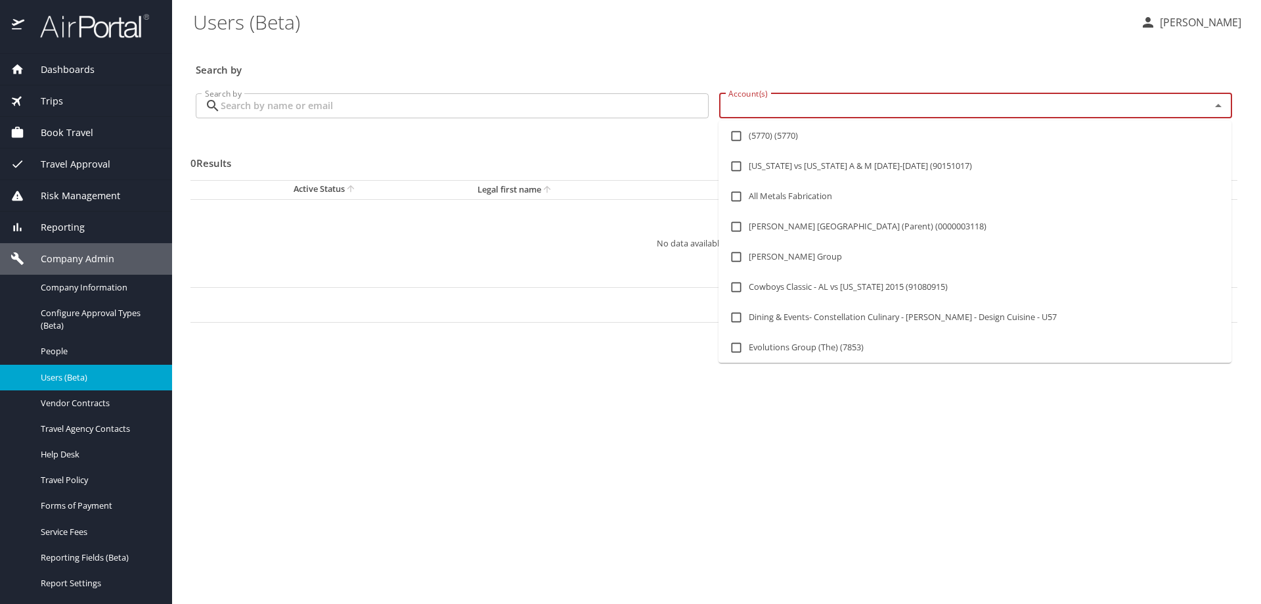
click at [841, 107] on input "Account(s)" at bounding box center [956, 105] width 466 height 17
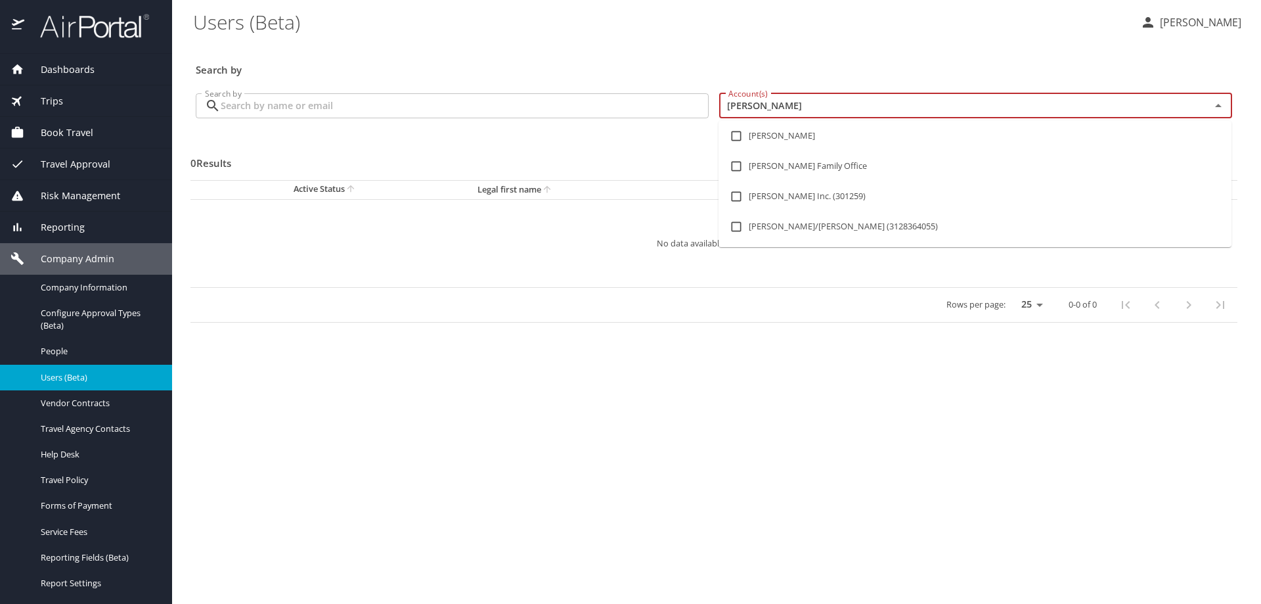
type input "hagerty"
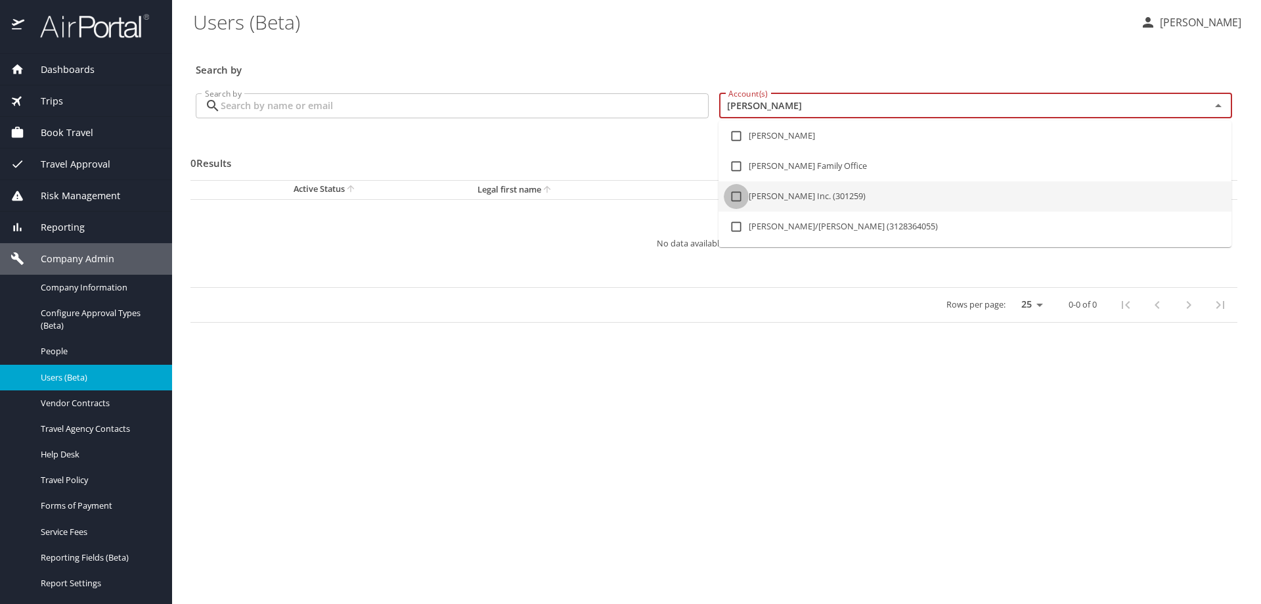
click at [736, 198] on input "checkbox" at bounding box center [736, 196] width 25 height 25
checkbox input "true"
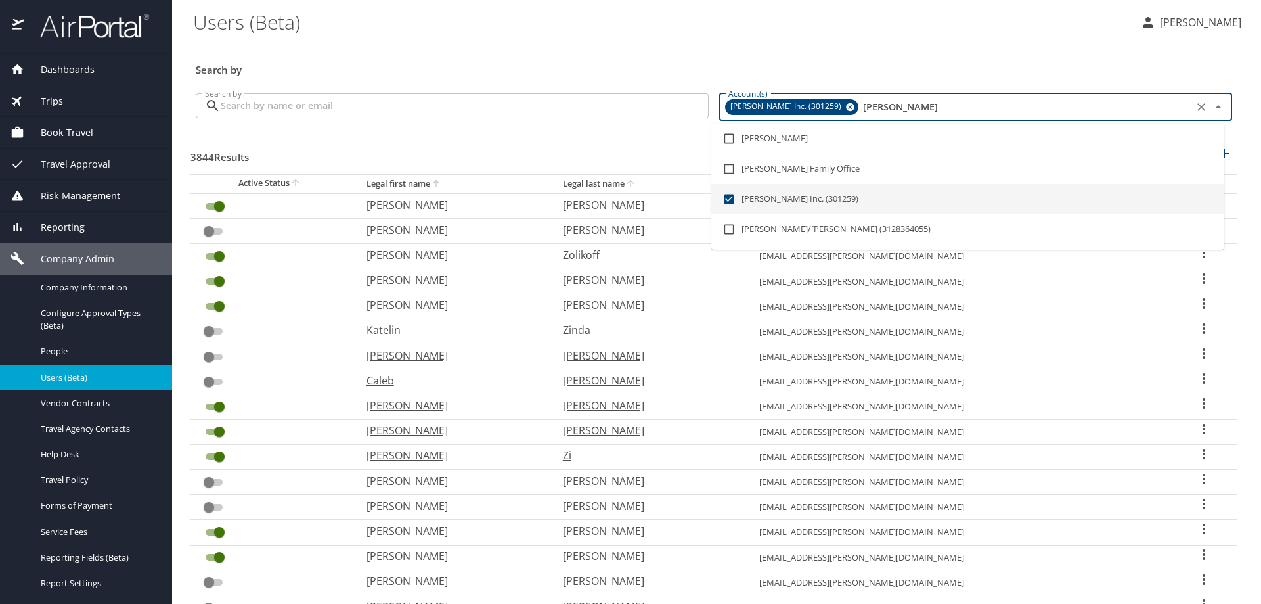
type input "hagerty"
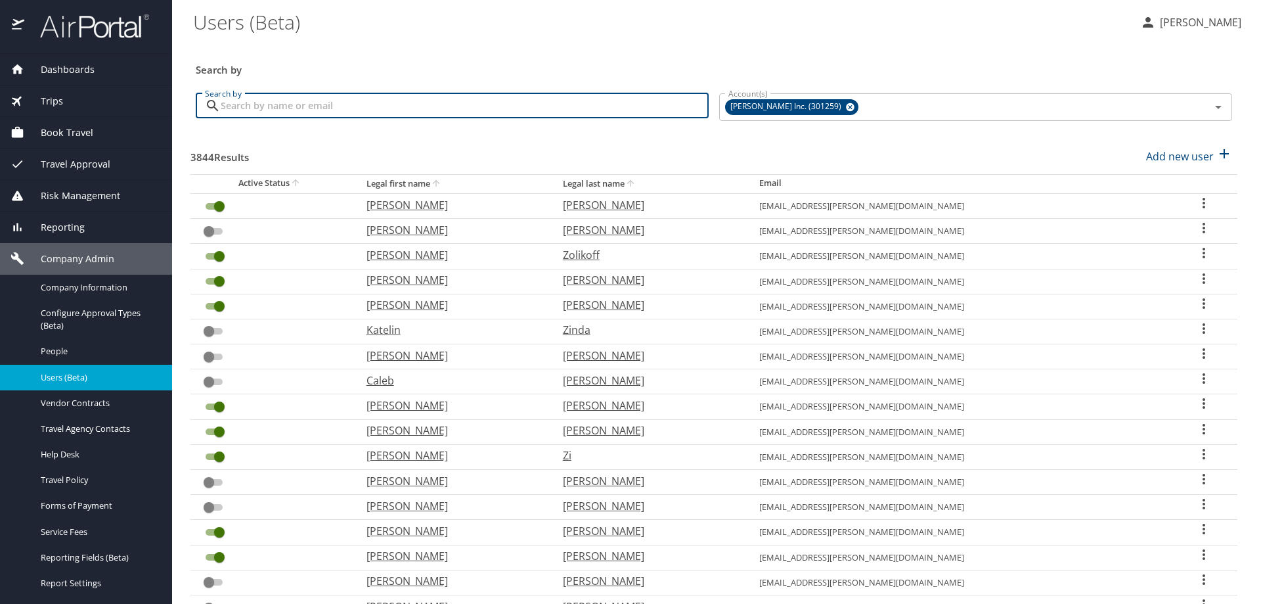
click at [386, 112] on input "Search by" at bounding box center [465, 105] width 488 height 25
type input "shawn"
checkbox input "false"
checkbox input "true"
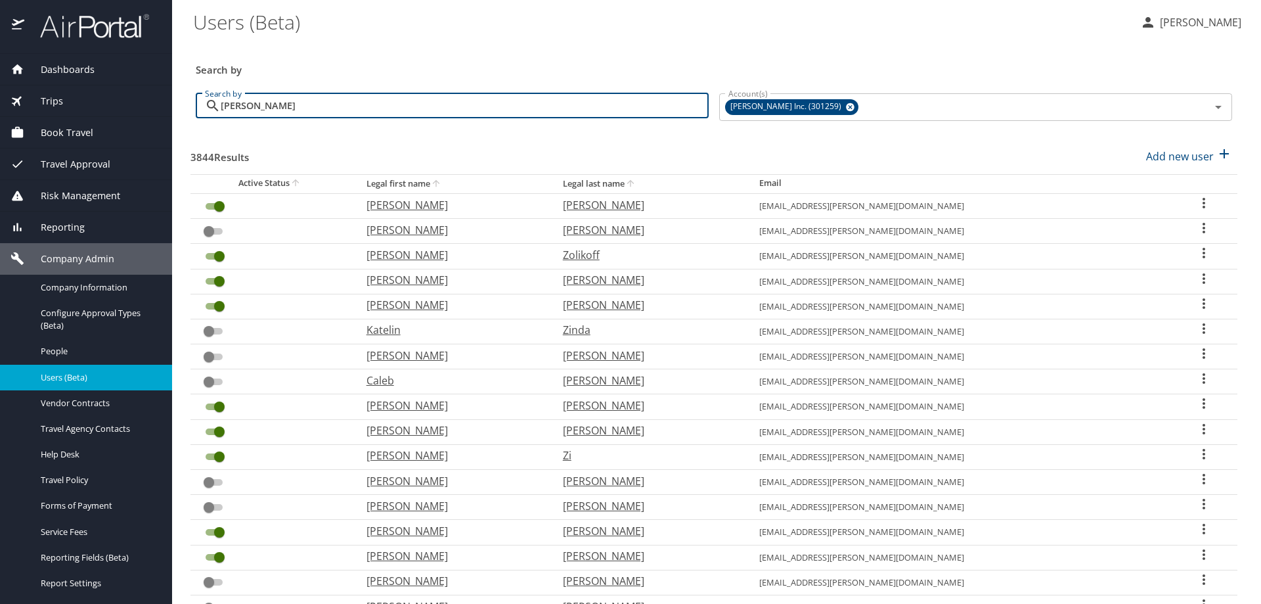
checkbox input "true"
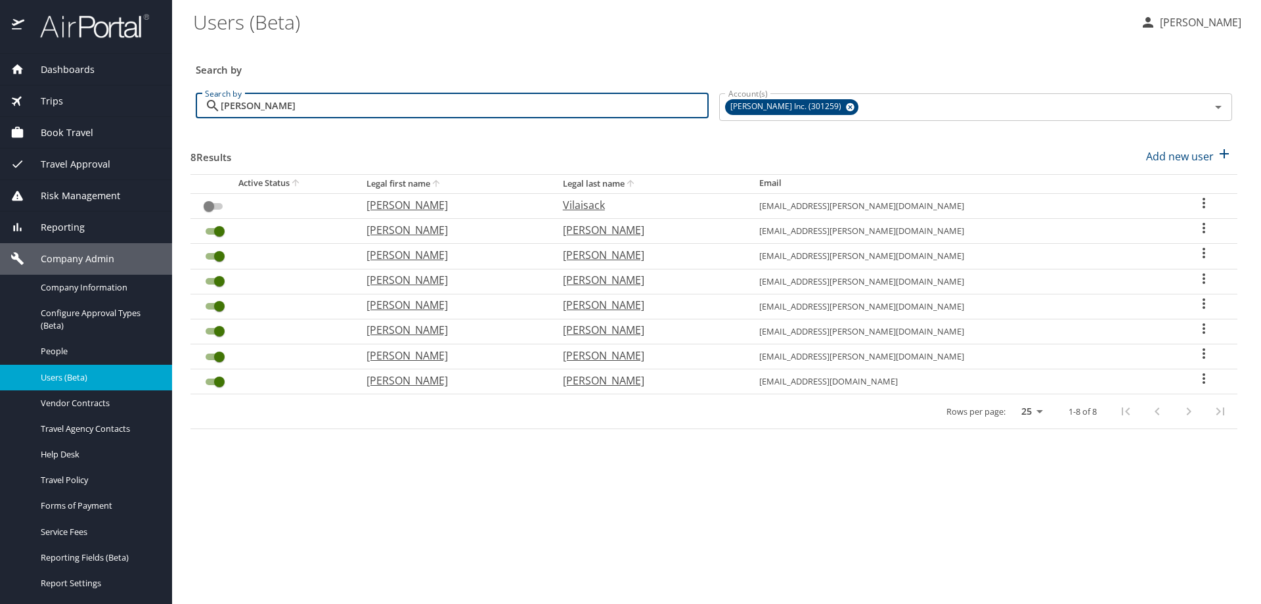
click at [1196, 349] on icon "User Search Table" at bounding box center [1204, 353] width 16 height 16
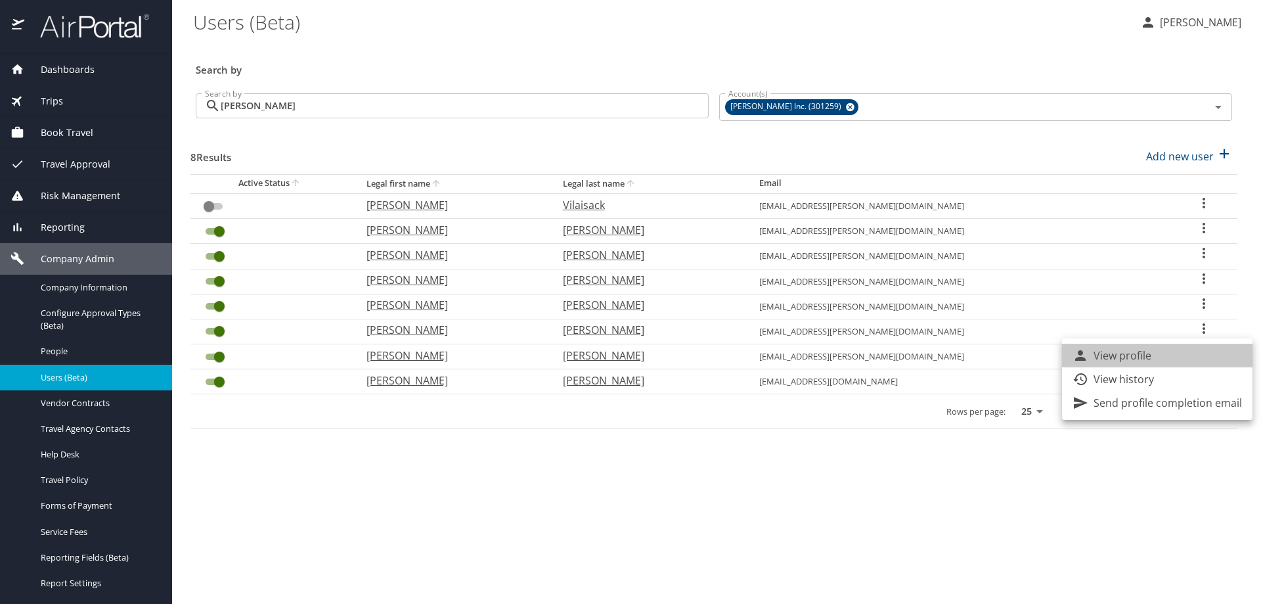
click at [1172, 355] on li "View profile" at bounding box center [1157, 355] width 190 height 24
select select "US"
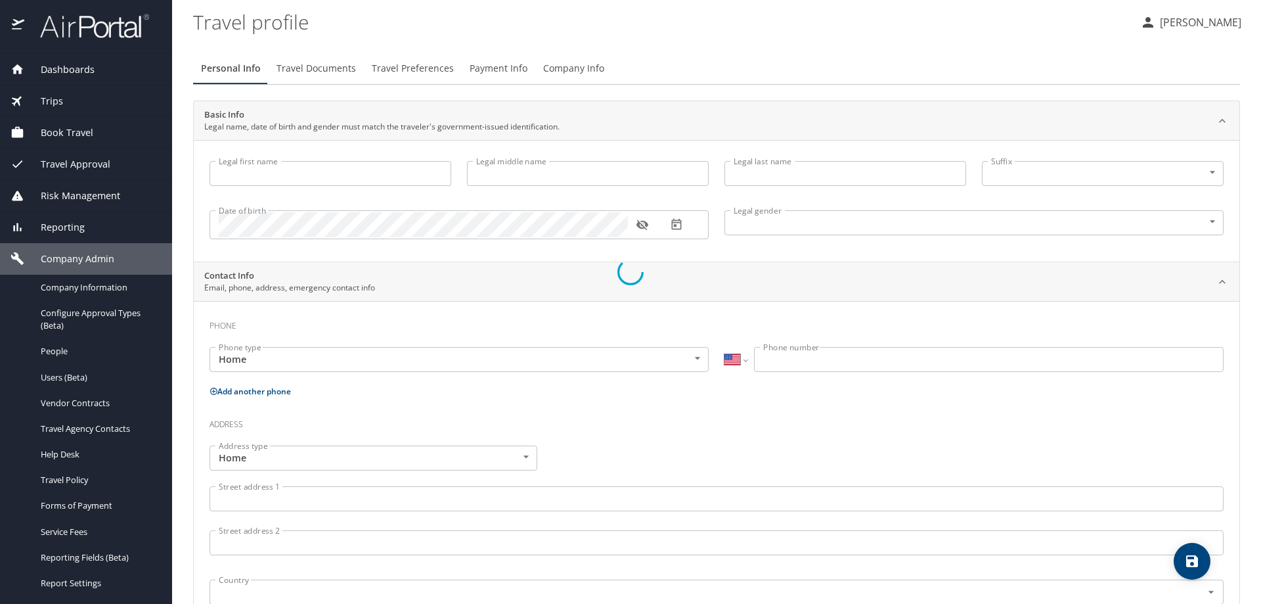
type input "Shawn"
type input "Marie"
type input "Burnside"
type input "Female"
type input "James"
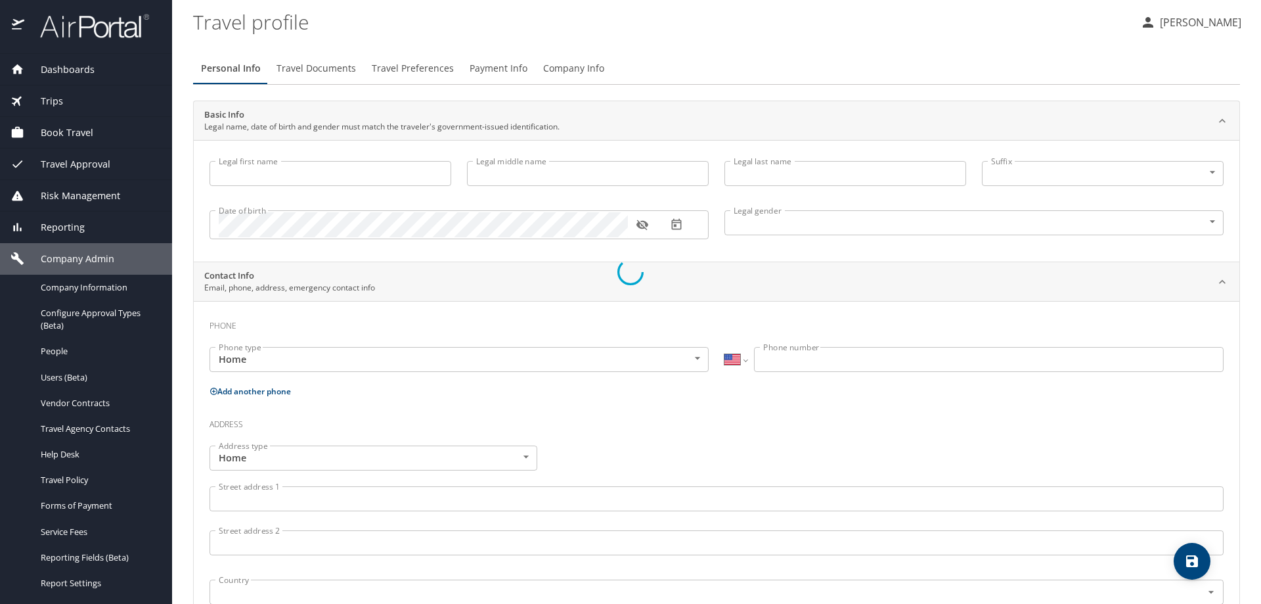
type input "Burnside"
type input "(231) 883-9989"
select select "US"
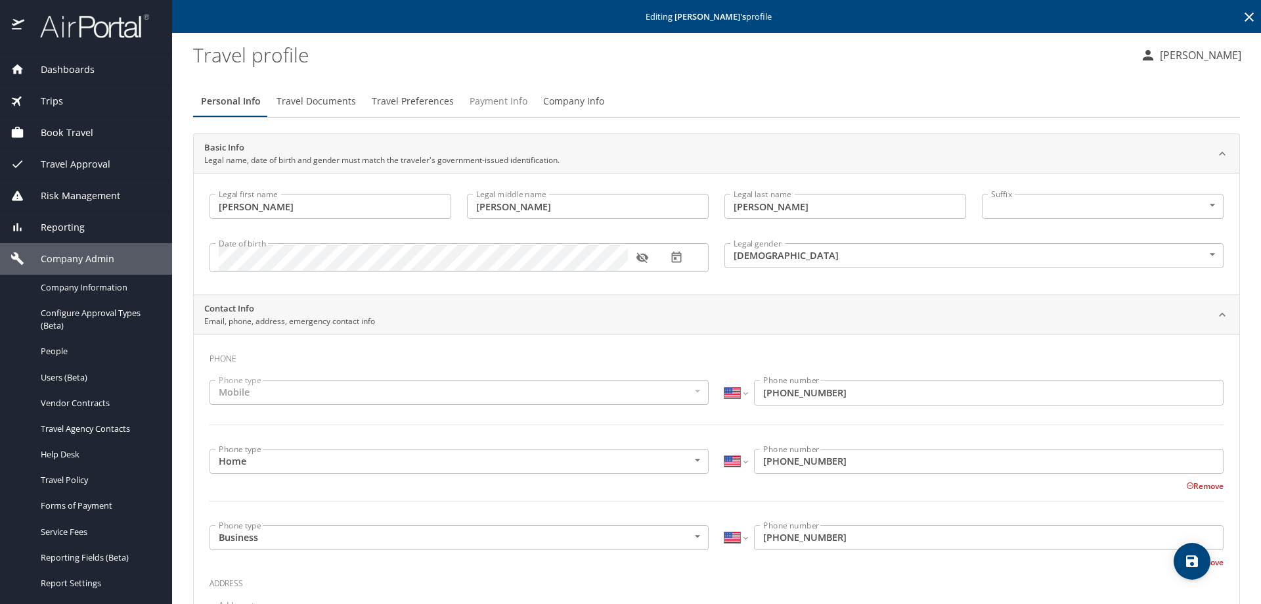
click at [519, 96] on span "Payment Info" at bounding box center [499, 101] width 58 height 16
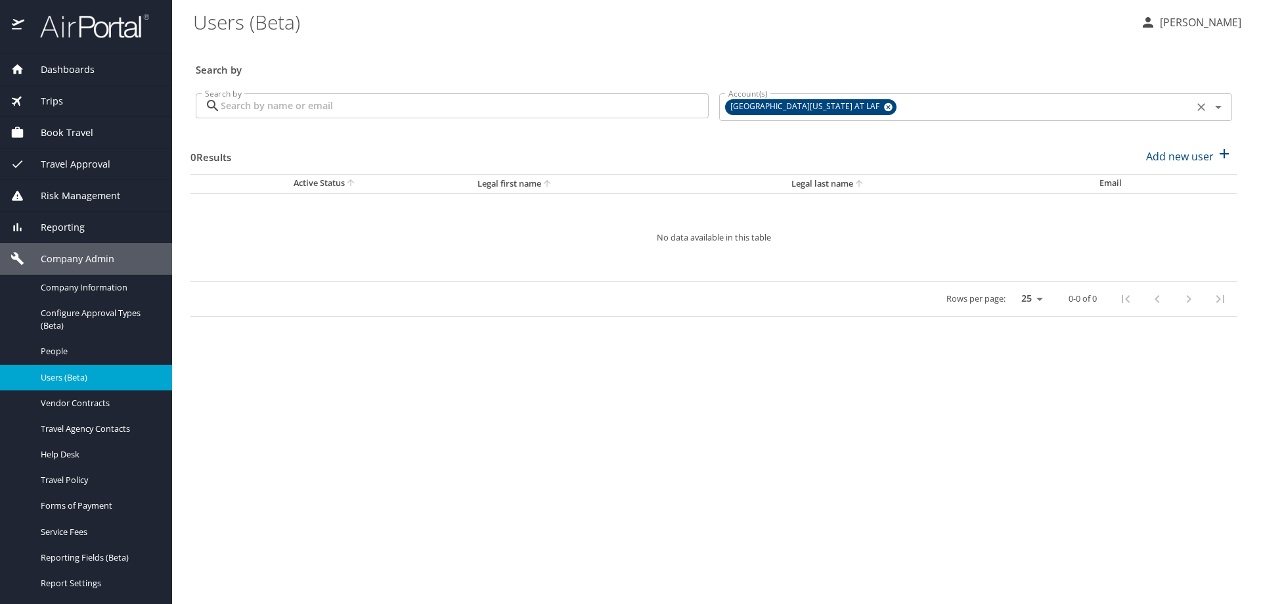
click at [884, 104] on icon at bounding box center [888, 107] width 9 height 9
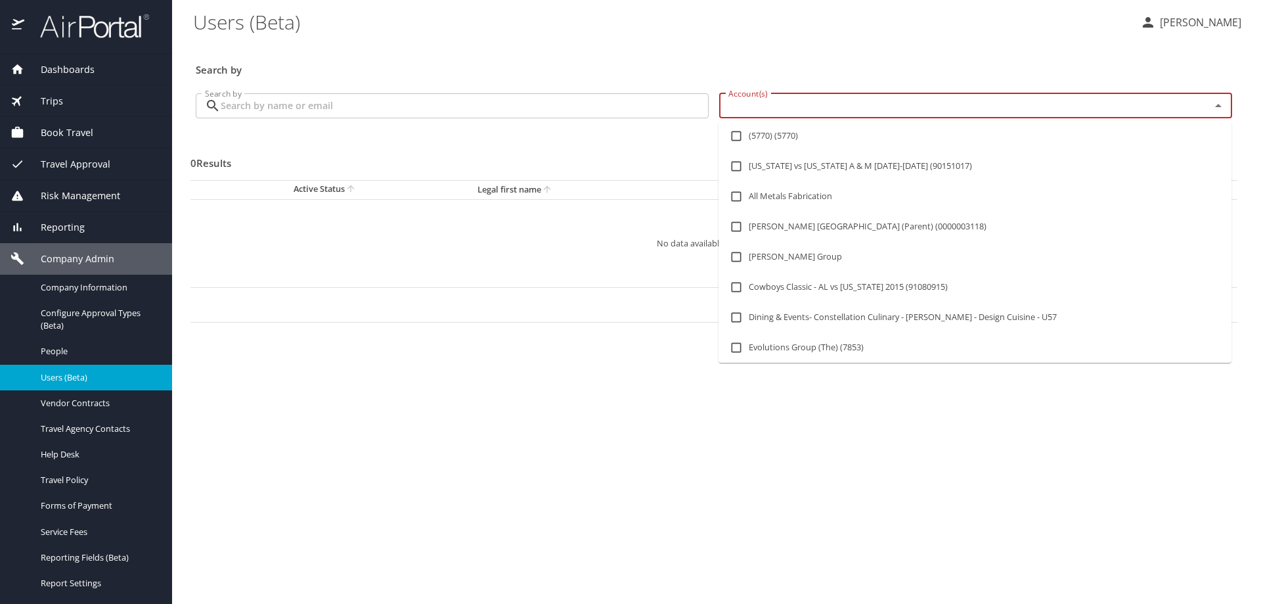
click at [832, 105] on input "Account(s)" at bounding box center [956, 105] width 466 height 17
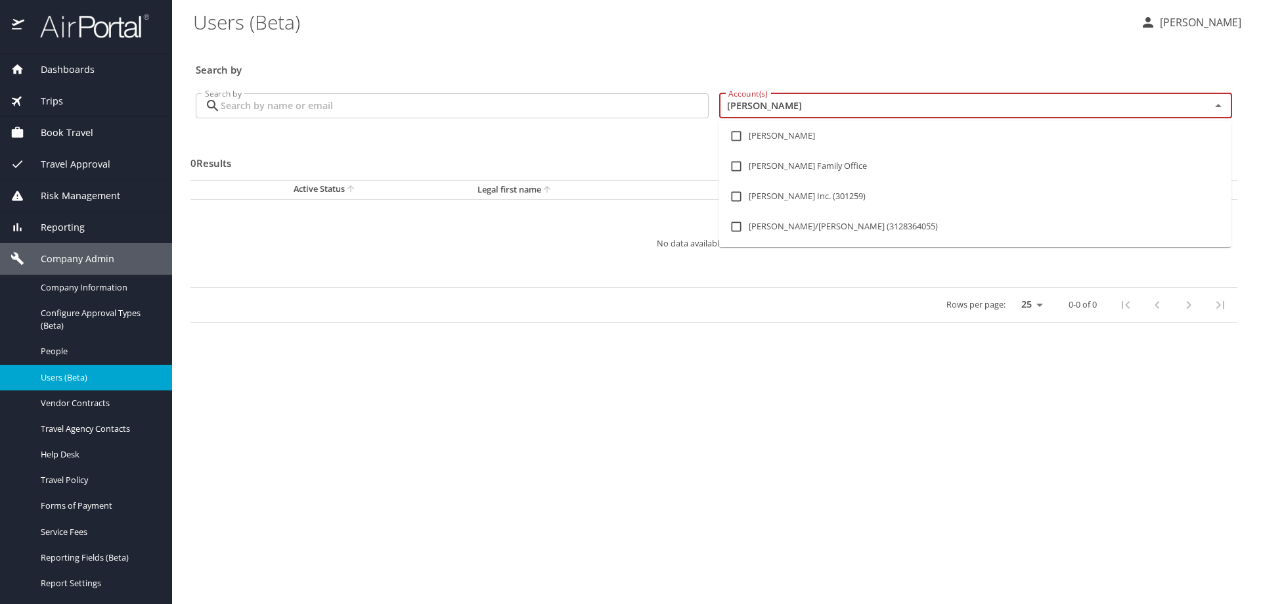
type input "hagerty"
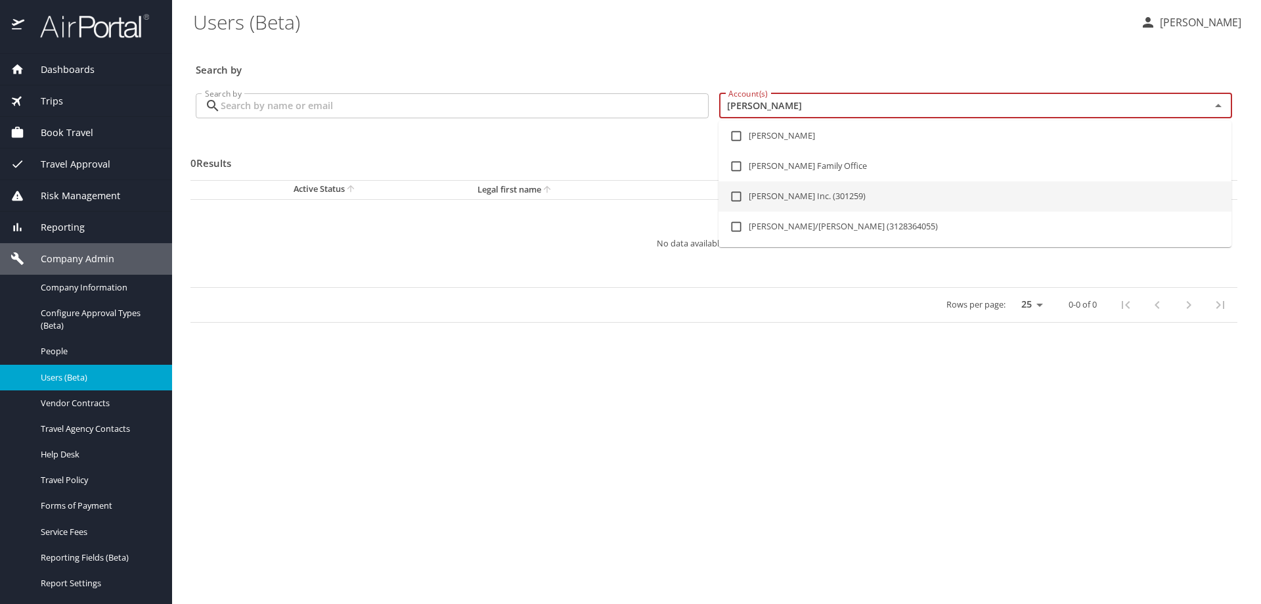
click at [738, 196] on input "checkbox" at bounding box center [736, 196] width 25 height 25
checkbox input "true"
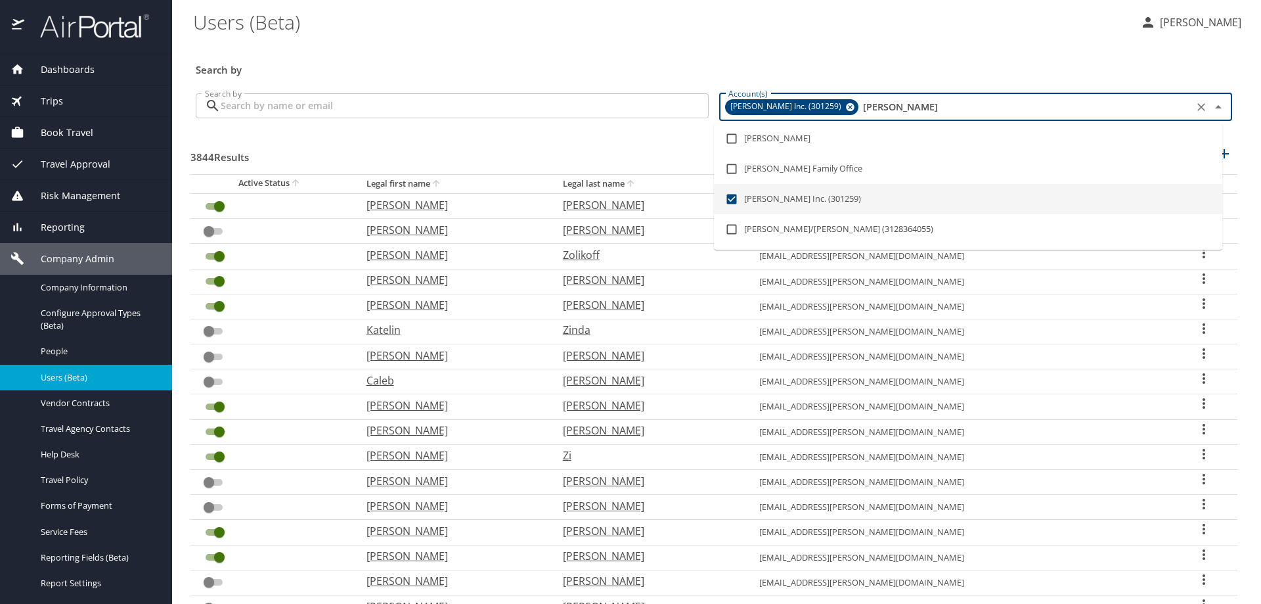
type input "hagerty"
click at [298, 112] on input "Search by" at bounding box center [465, 105] width 488 height 25
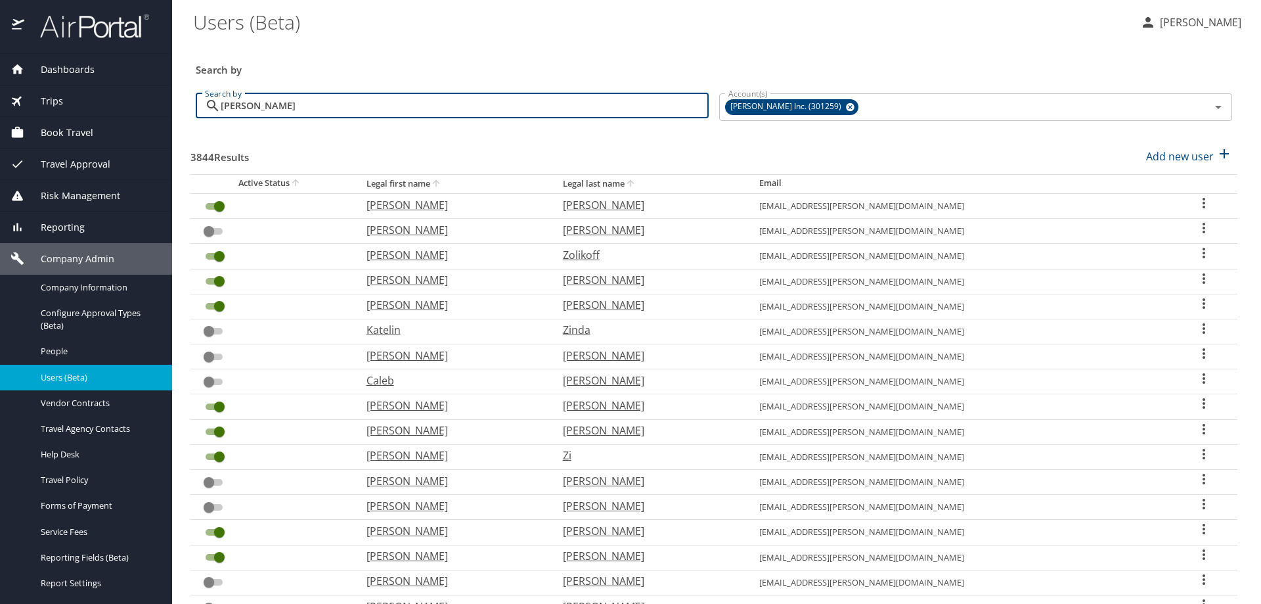
type input "casey"
checkbox input "false"
checkbox input "true"
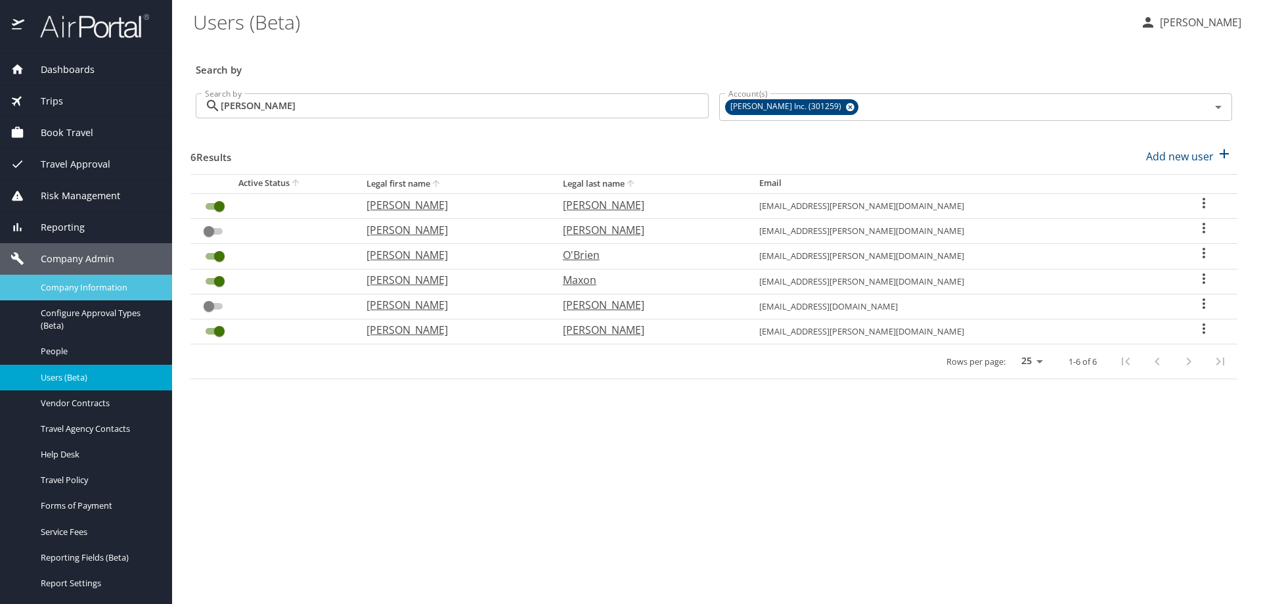
click at [91, 291] on span "Company Information" at bounding box center [99, 287] width 116 height 12
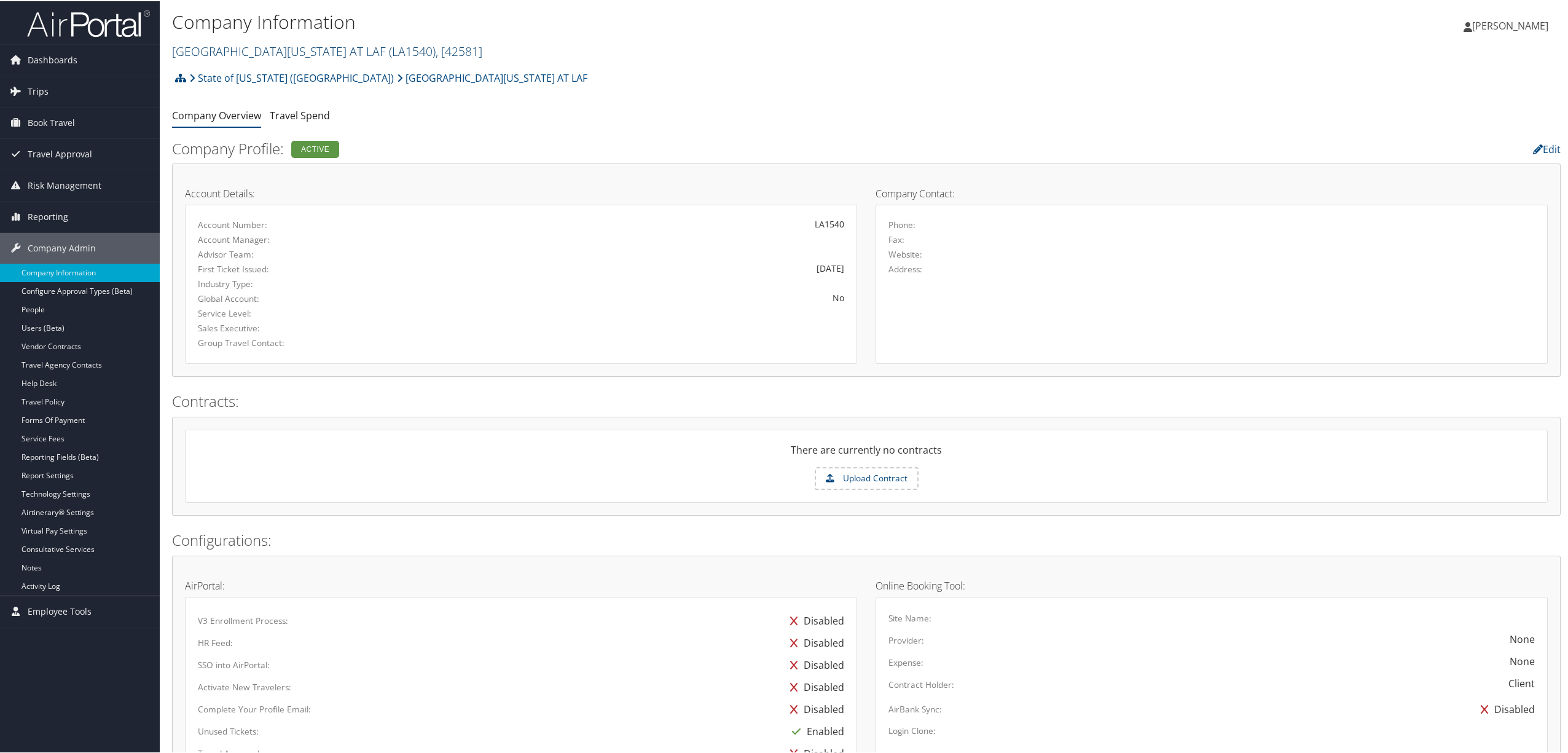
click at [266, 47] on link "UNIV OF LOUISIANA AT LAF ( LA1540 ) , [ 42581 ]" at bounding box center [327, 51] width 311 height 17
click at [269, 59] on h2 "UNIV OF LOUISIANA AT LAF ( LA1540 ) , [ 42581 ]" at bounding box center [635, 49] width 926 height 21
click at [254, 54] on link "UNIV OF LOUISIANA AT LAF ( LA1540 ) , [ 42581 ]" at bounding box center [327, 51] width 311 height 17
click at [255, 81] on input "search" at bounding box center [254, 73] width 162 height 22
type input "hagerty"
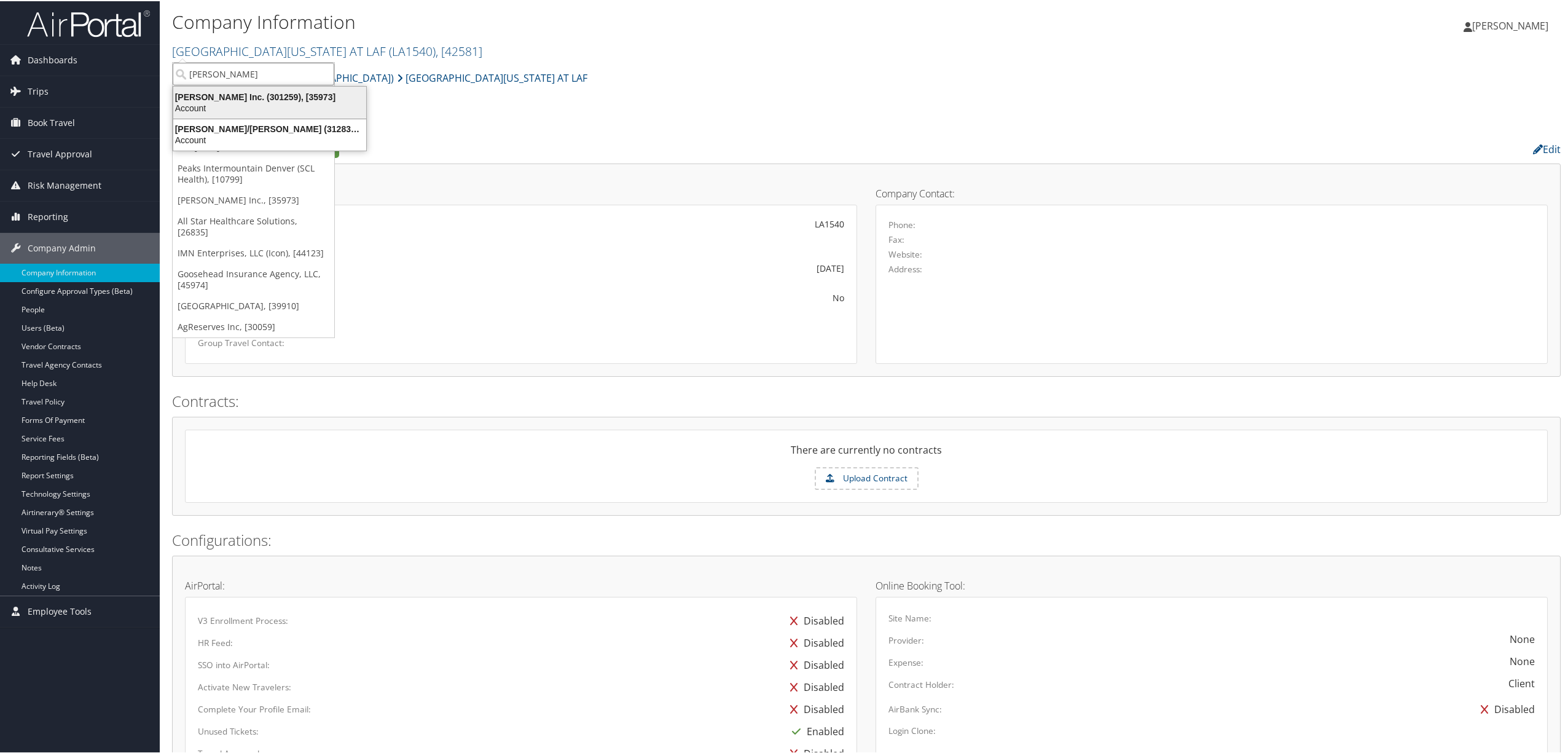
click at [264, 94] on div "Hagerty Inc. (301259), [35973]" at bounding box center [269, 96] width 208 height 11
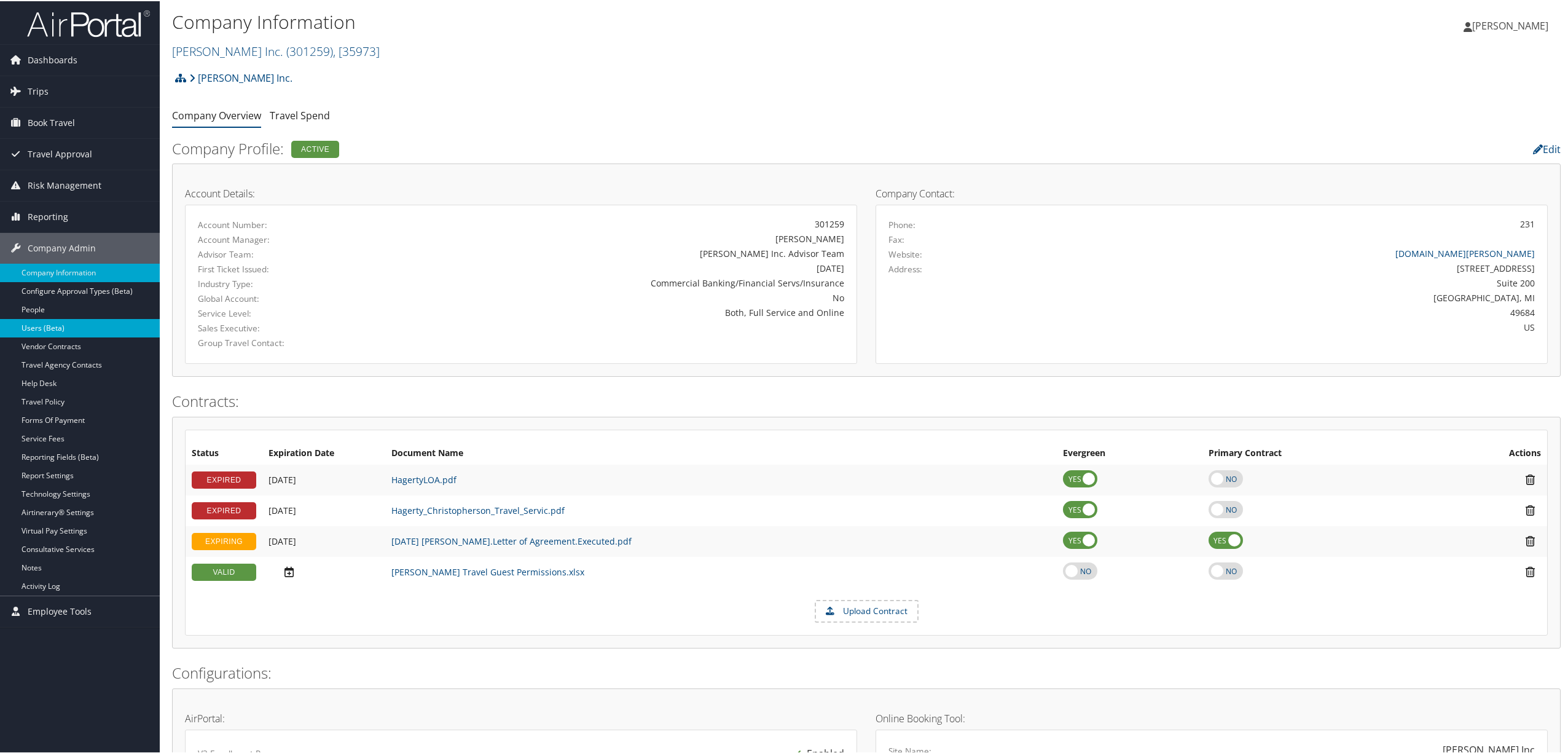
click at [35, 325] on link "Users (Beta)" at bounding box center [80, 327] width 160 height 19
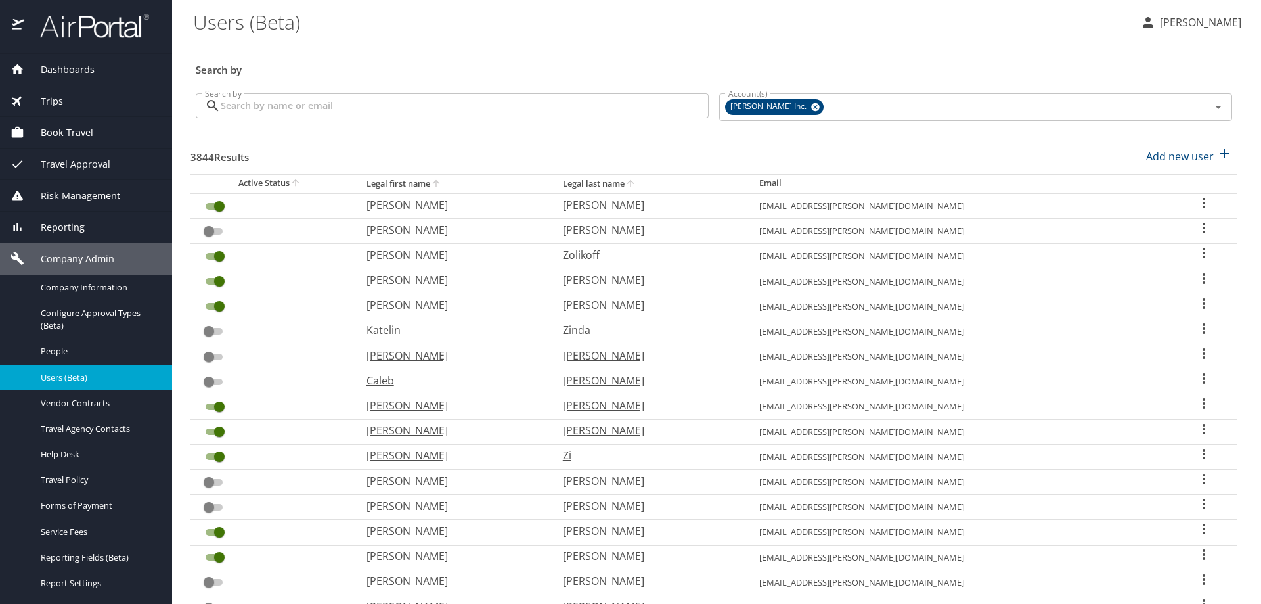
click at [558, 105] on input "Search by" at bounding box center [465, 105] width 488 height 25
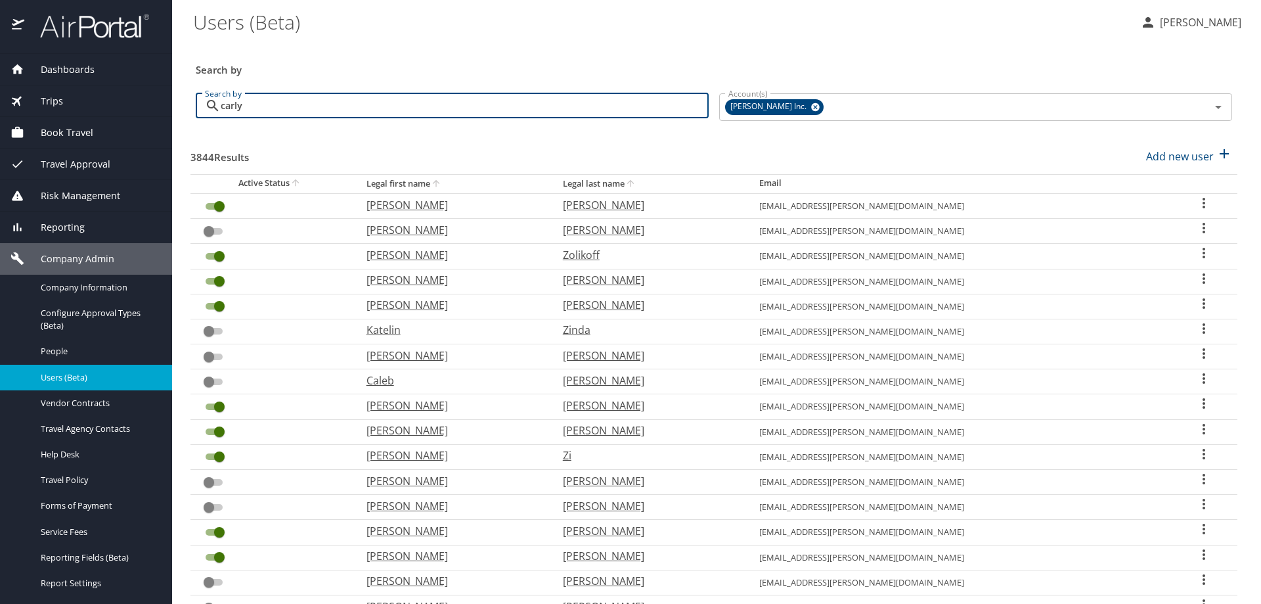
type input "carly"
checkbox input "false"
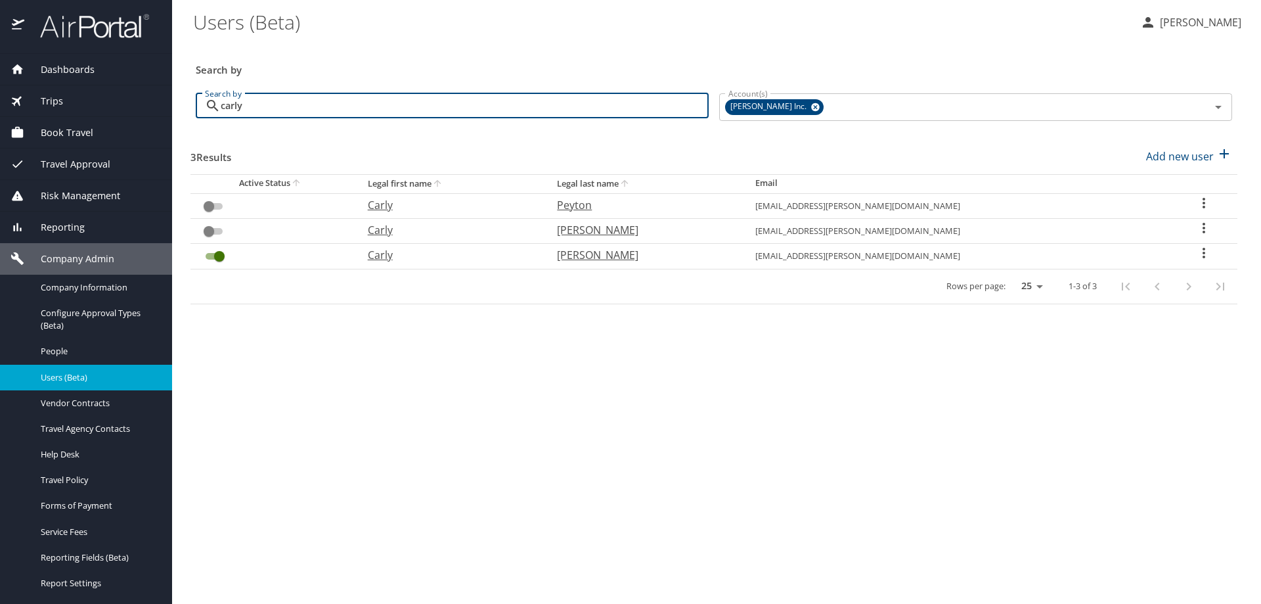
click at [1196, 254] on icon "User Search Table" at bounding box center [1204, 253] width 16 height 16
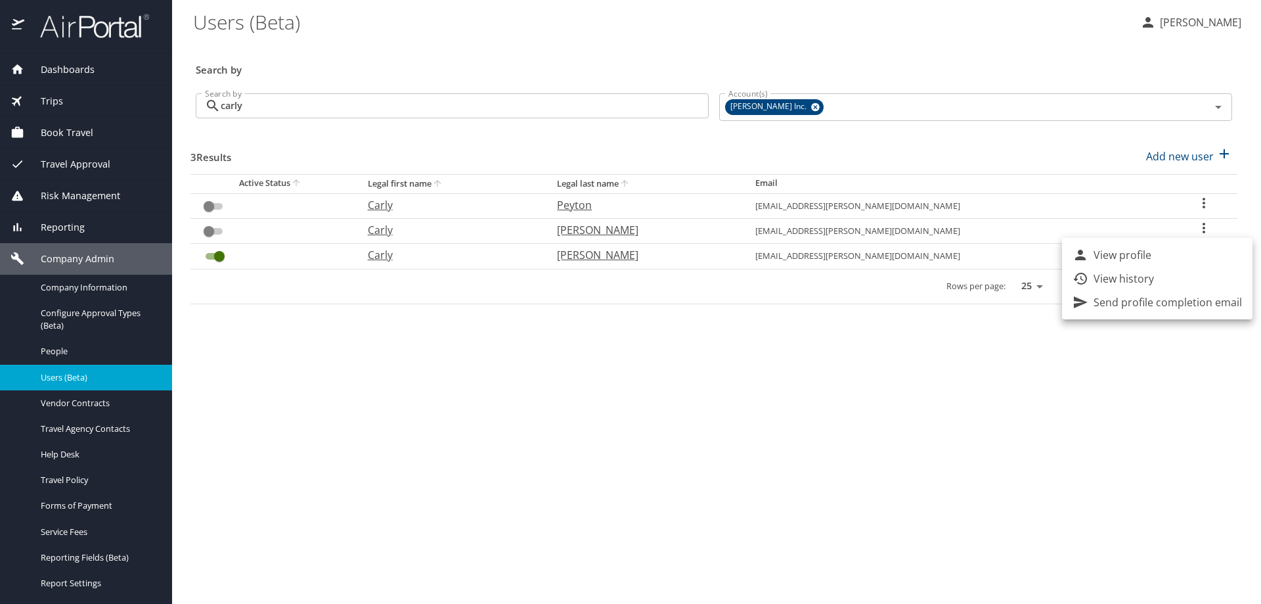
click at [1117, 252] on p "View profile" at bounding box center [1123, 255] width 58 height 16
select select "US"
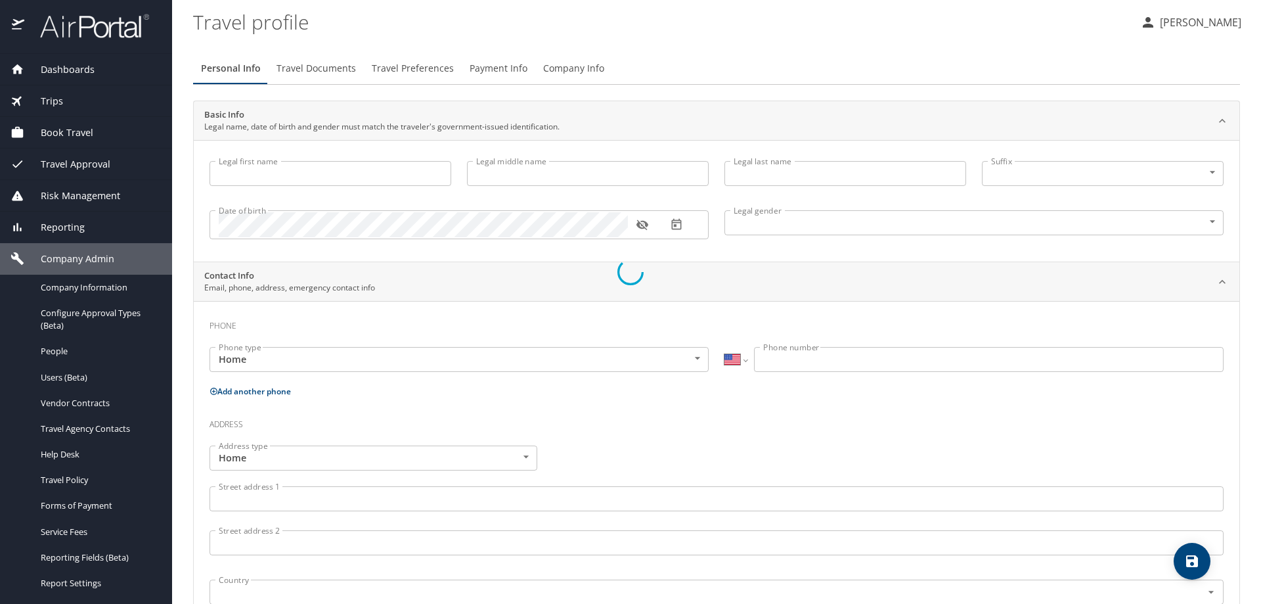
type input "Carly"
type input "[PERSON_NAME]"
type input "[DEMOGRAPHIC_DATA]"
select select "US"
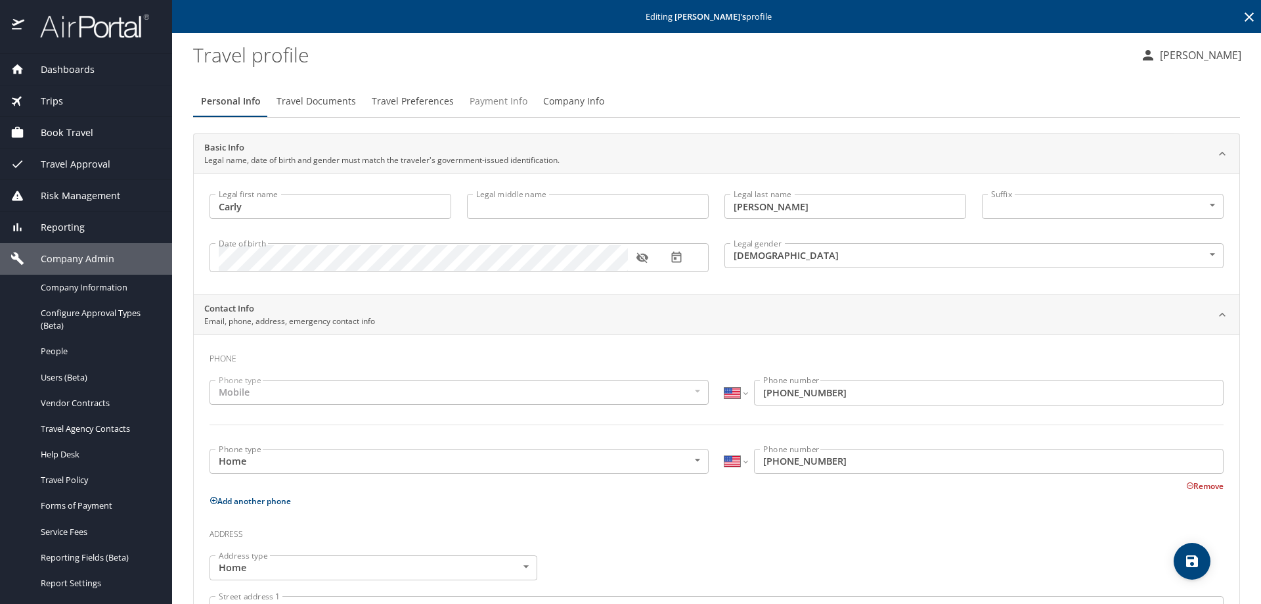
click at [493, 95] on span "Payment Info" at bounding box center [499, 101] width 58 height 16
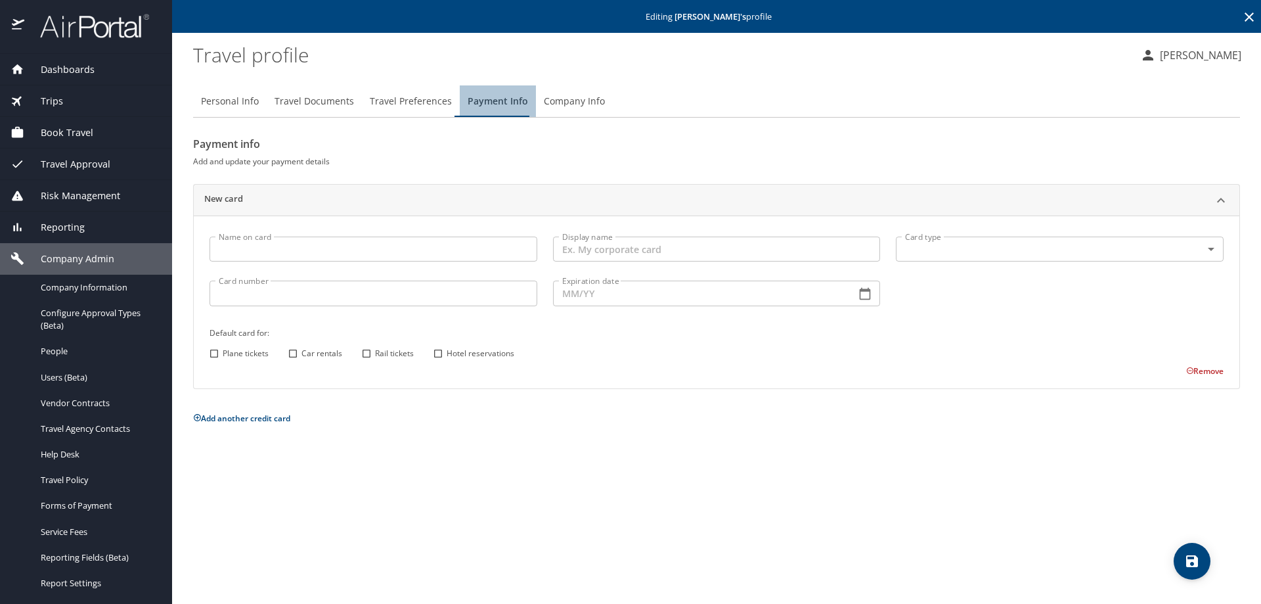
click at [494, 100] on span "Payment Info" at bounding box center [498, 101] width 60 height 16
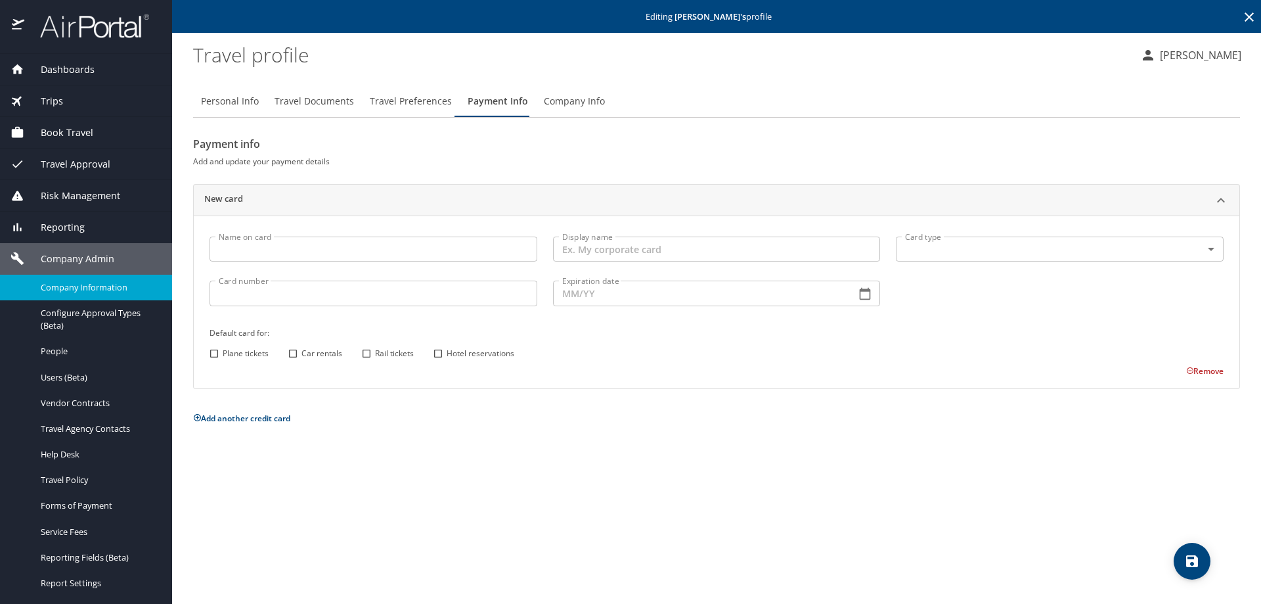
click at [58, 294] on div "Company Information" at bounding box center [86, 287] width 151 height 15
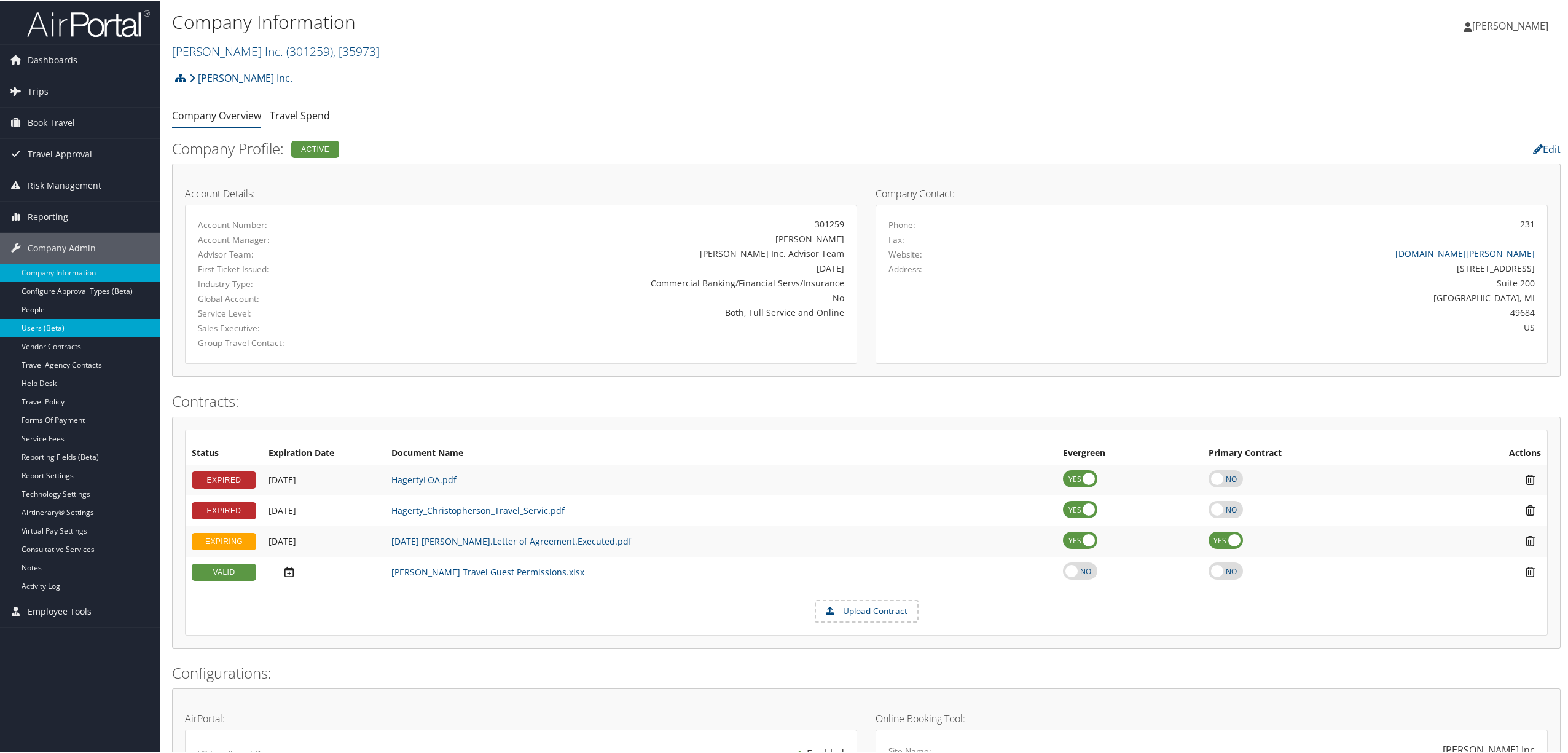
click at [85, 334] on link "Users (Beta)" at bounding box center [80, 327] width 160 height 19
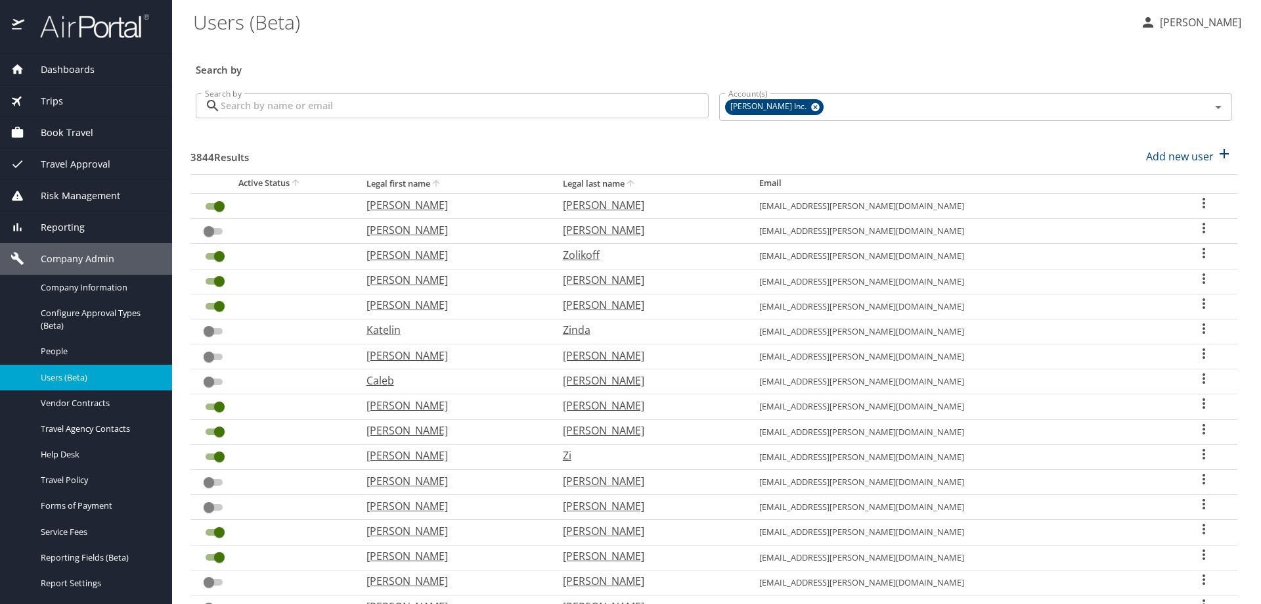
click at [71, 221] on span "Reporting" at bounding box center [54, 227] width 60 height 14
